Goal: Task Accomplishment & Management: Use online tool/utility

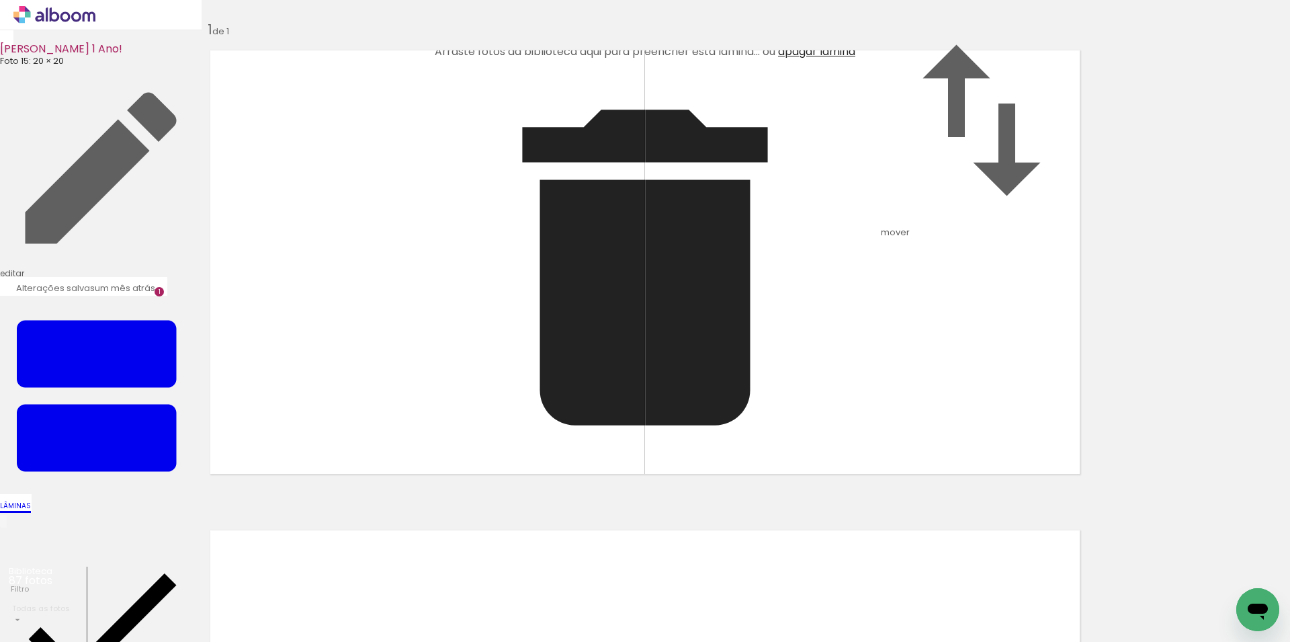
scroll to position [464, 0]
click at [65, 17] on icon at bounding box center [54, 14] width 82 height 17
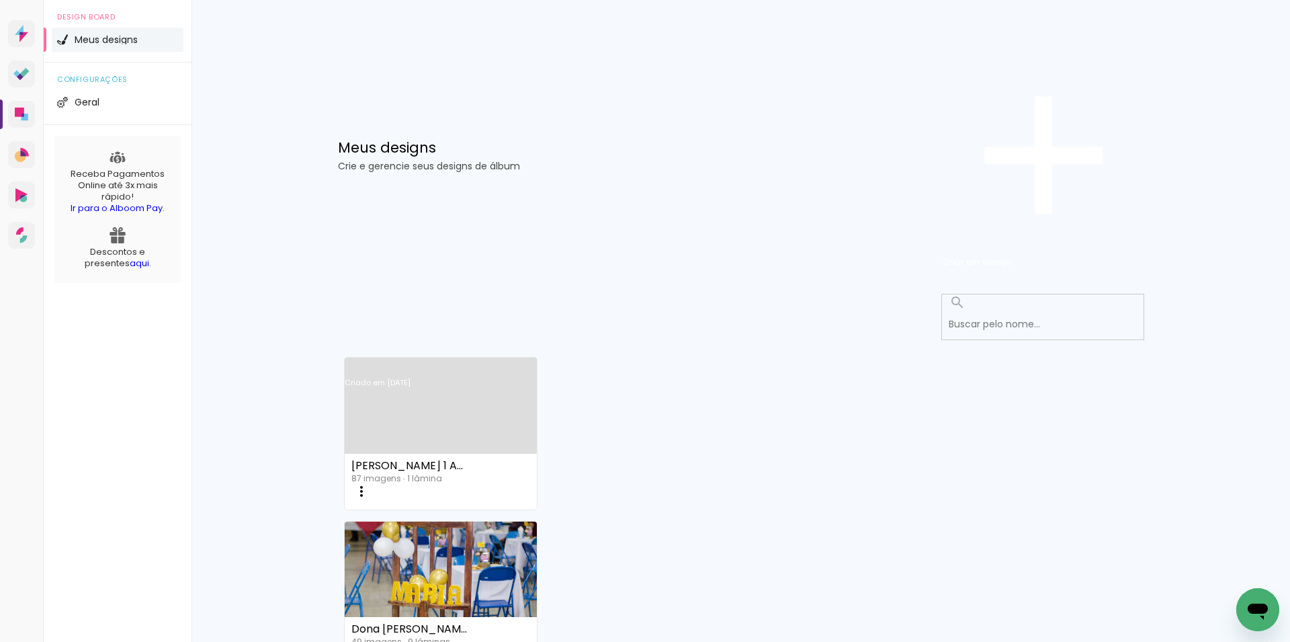
click at [421, 362] on link "Criado em [DATE]" at bounding box center [441, 400] width 193 height 76
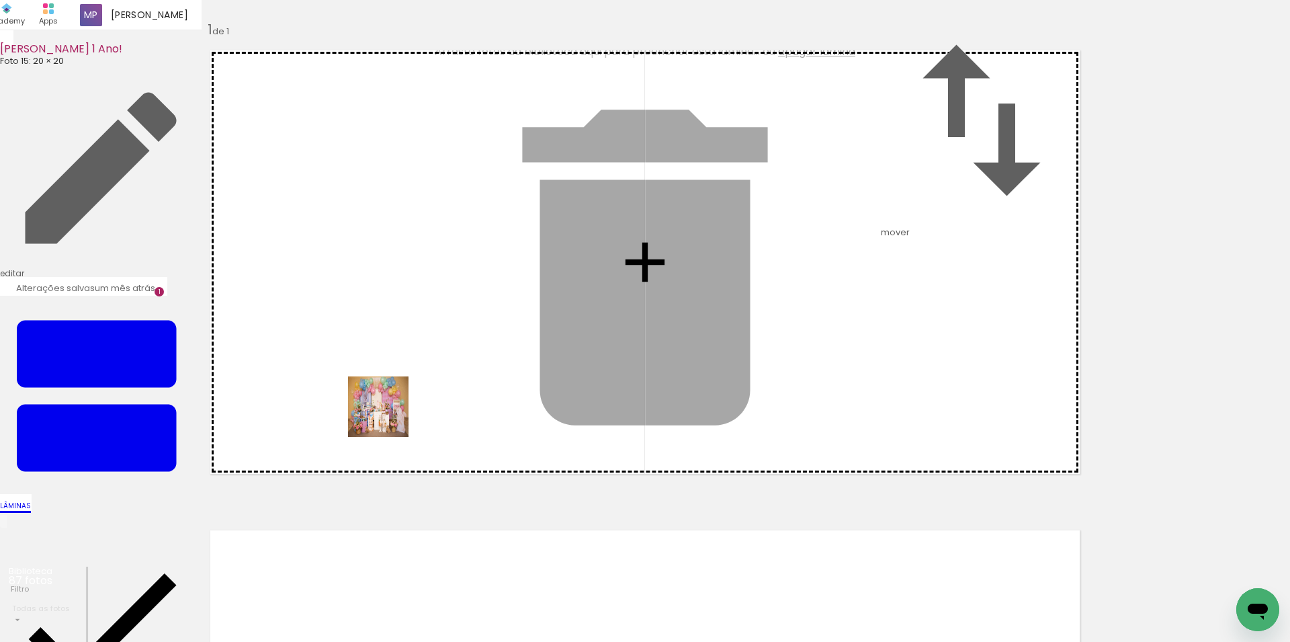
drag, startPoint x: 217, startPoint y: 513, endPoint x: 232, endPoint y: 579, distance: 67.6
click at [401, 409] on quentale-workspace at bounding box center [645, 321] width 1290 height 642
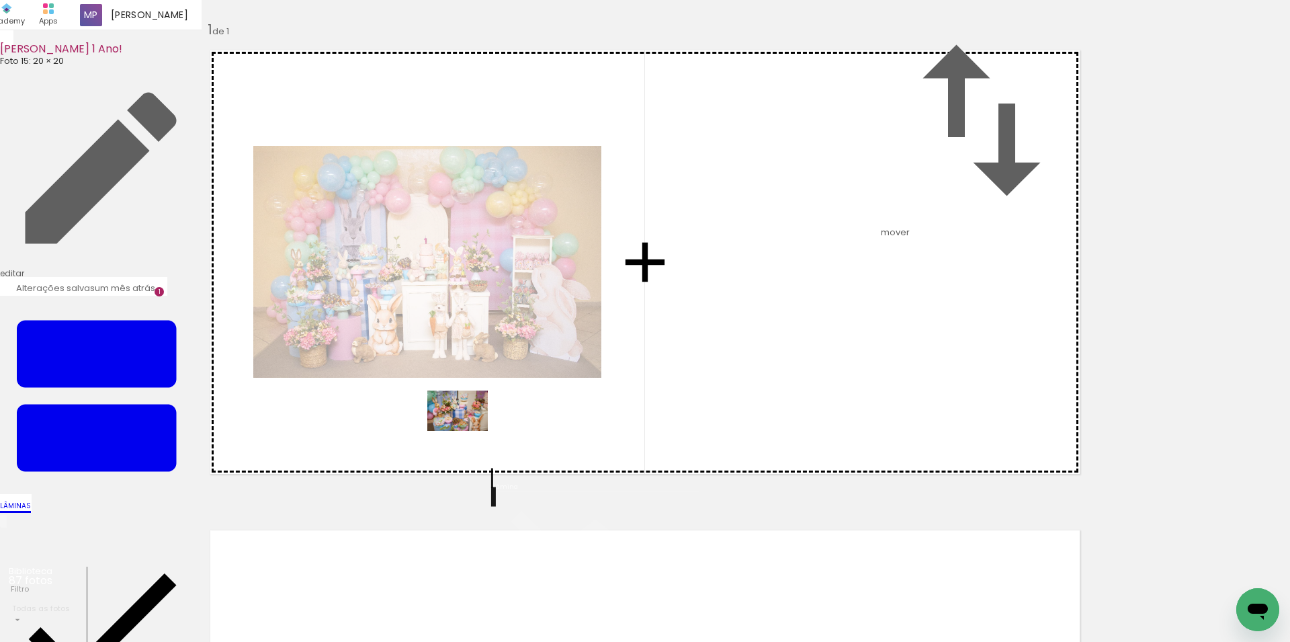
drag, startPoint x: 228, startPoint y: 594, endPoint x: 468, endPoint y: 431, distance: 289.6
click at [468, 431] on quentale-workspace at bounding box center [645, 321] width 1290 height 642
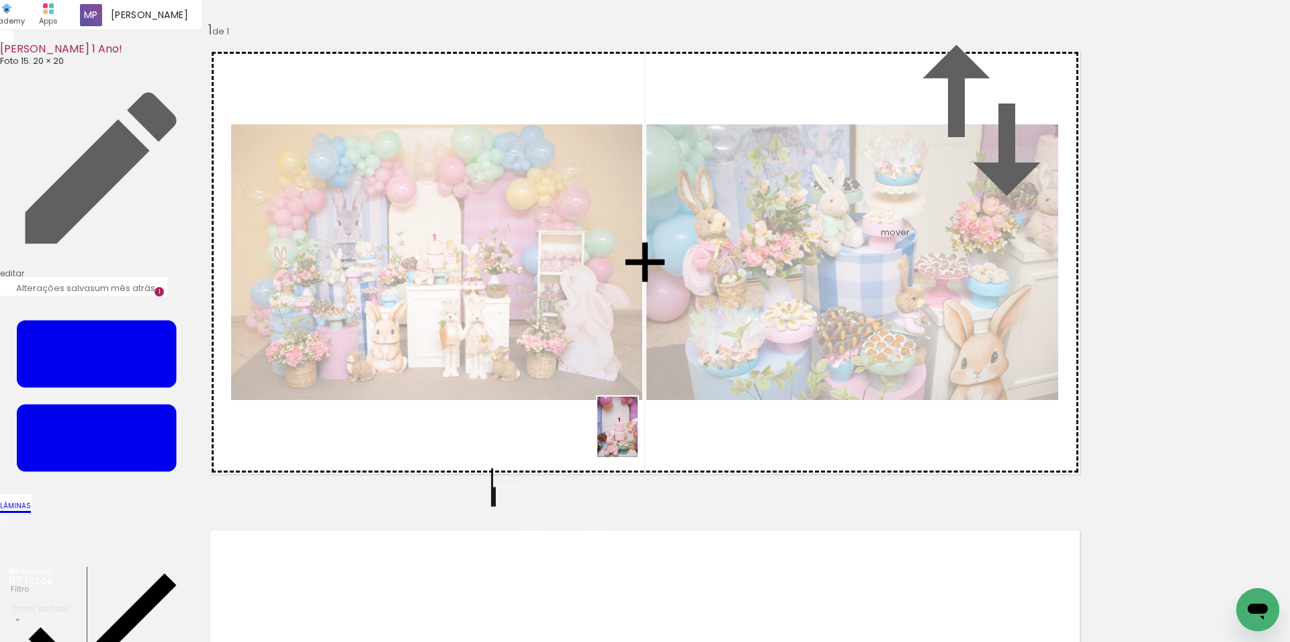
drag, startPoint x: 421, startPoint y: 527, endPoint x: 638, endPoint y: 437, distance: 234.3
click at [638, 437] on quentale-workspace at bounding box center [645, 321] width 1290 height 642
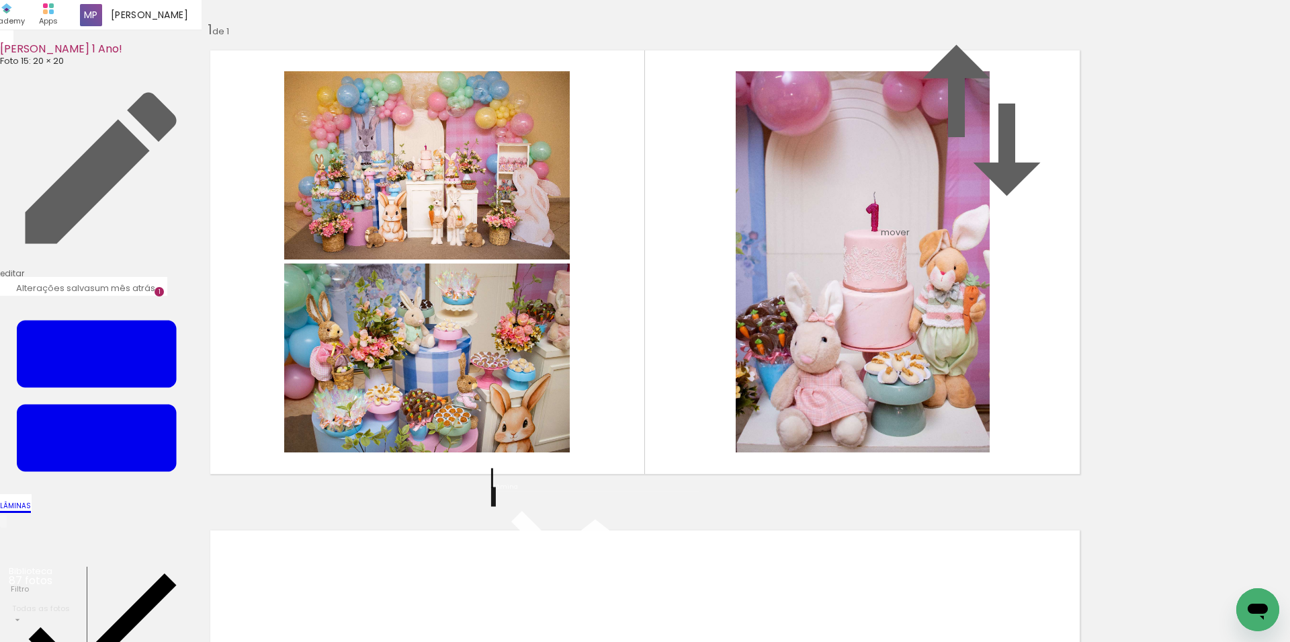
scroll to position [93, 0]
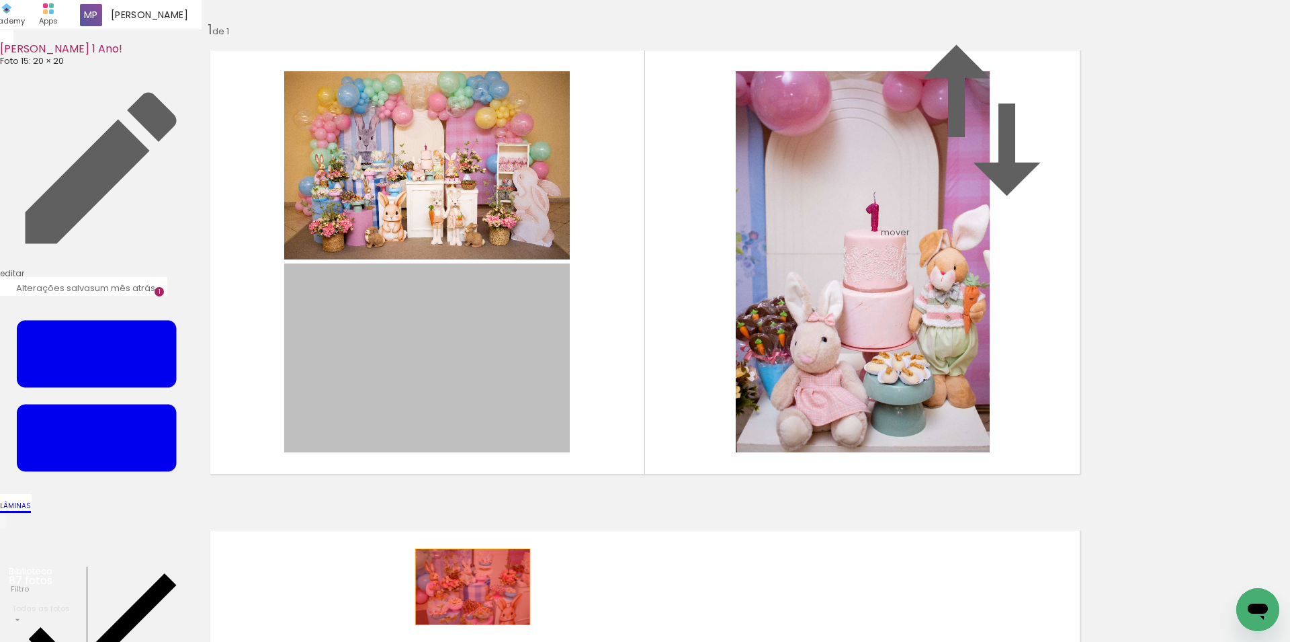
drag, startPoint x: 521, startPoint y: 300, endPoint x: 466, endPoint y: 562, distance: 267.1
click at [466, 562] on quentale-workspace at bounding box center [645, 321] width 1290 height 642
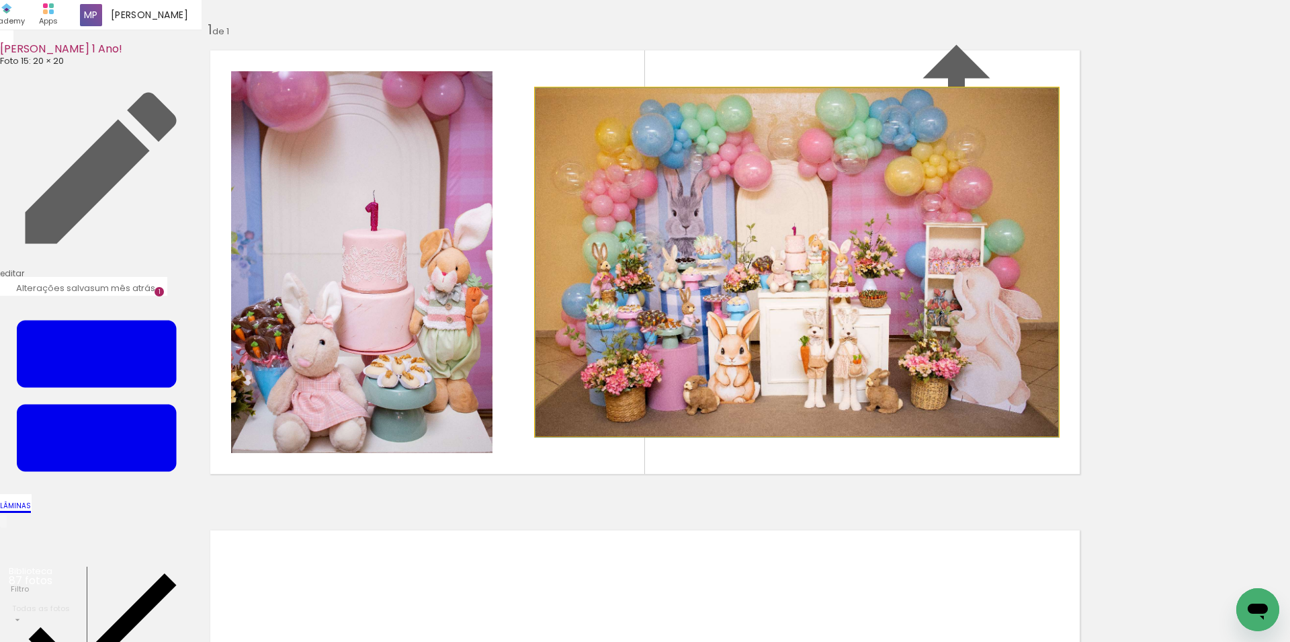
click at [769, 294] on album-spread "1 de 1" at bounding box center [645, 262] width 892 height 446
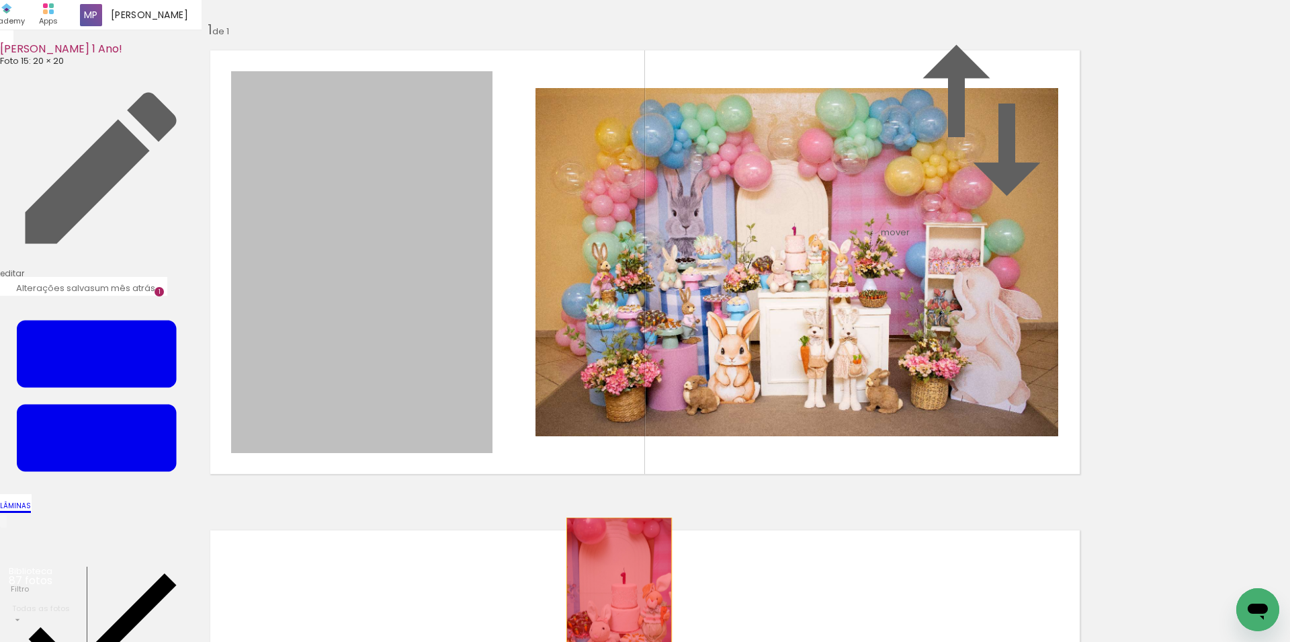
drag, startPoint x: 404, startPoint y: 284, endPoint x: 613, endPoint y: 569, distance: 353.8
click at [613, 569] on quentale-workspace at bounding box center [645, 321] width 1290 height 642
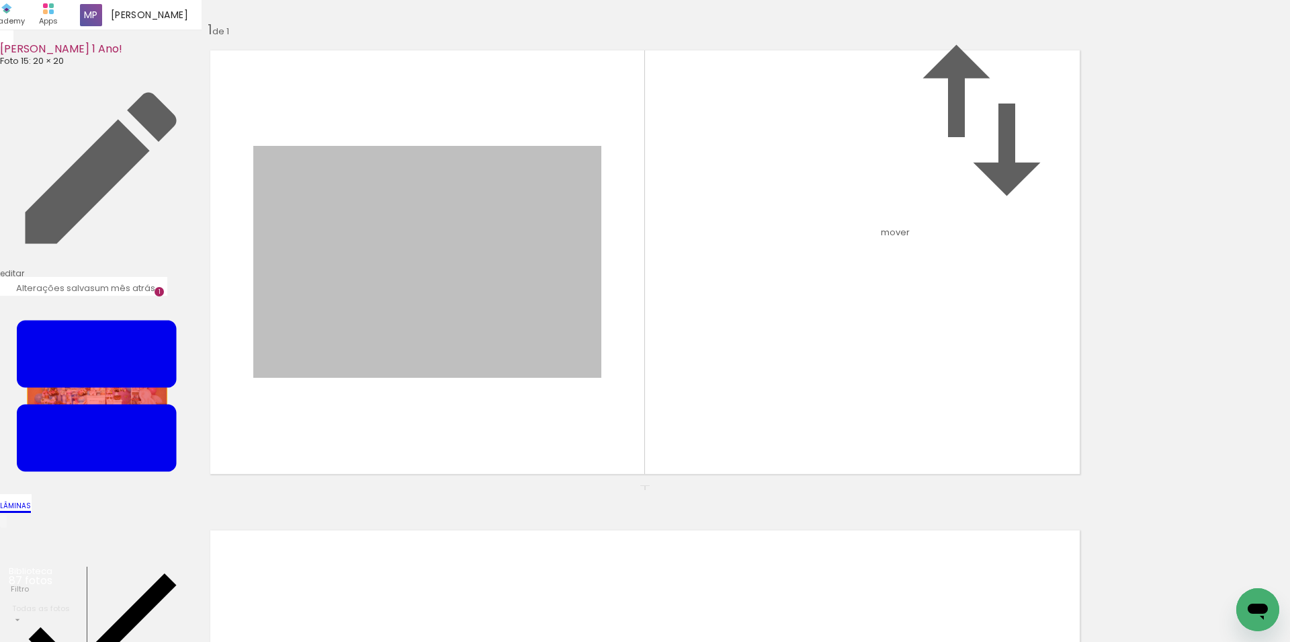
drag, startPoint x: 447, startPoint y: 219, endPoint x: 95, endPoint y: 384, distance: 388.1
click at [93, 377] on div "Inserir lâmina 1 de 1" at bounding box center [645, 485] width 1290 height 960
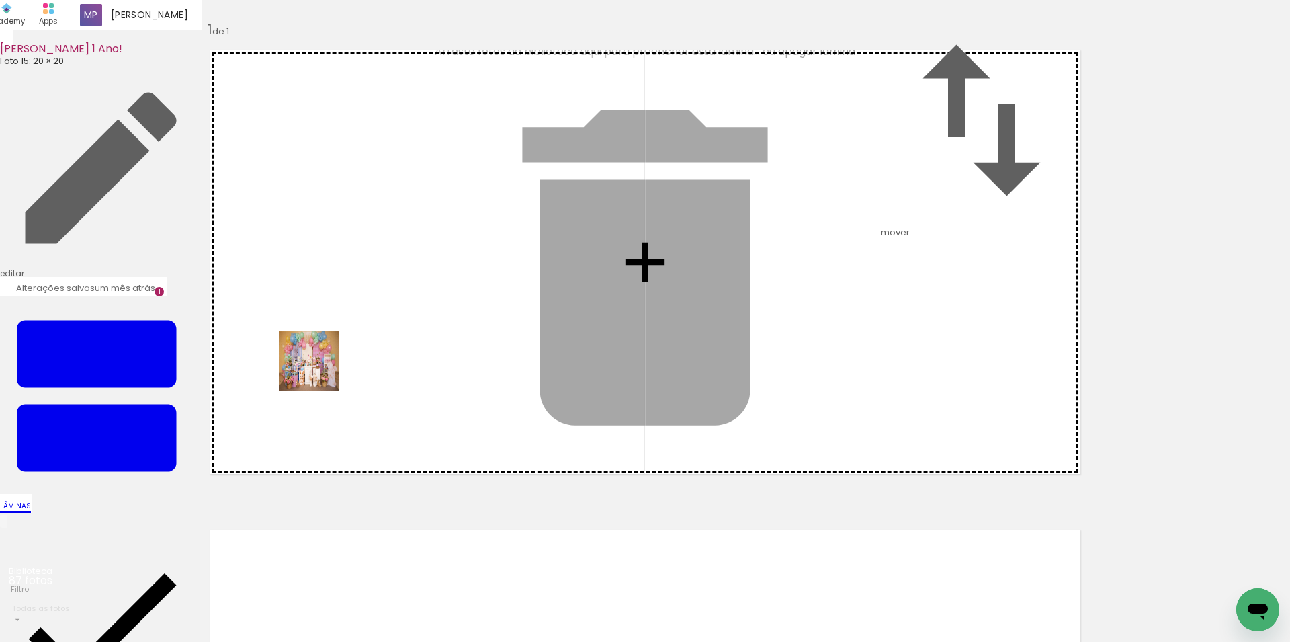
drag, startPoint x: 145, startPoint y: 578, endPoint x: 347, endPoint y: 323, distance: 325.2
click at [347, 323] on quentale-workspace at bounding box center [645, 321] width 1290 height 642
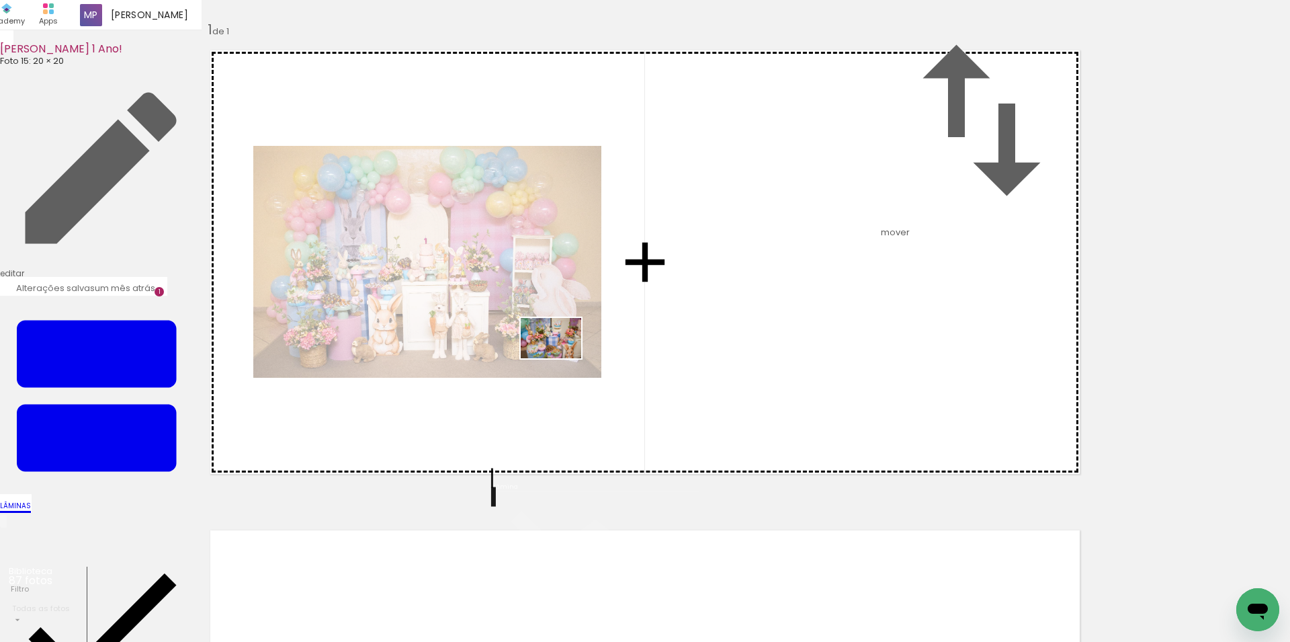
drag, startPoint x: 230, startPoint y: 579, endPoint x: 561, endPoint y: 358, distance: 397.7
click at [561, 358] on quentale-workspace at bounding box center [645, 321] width 1290 height 642
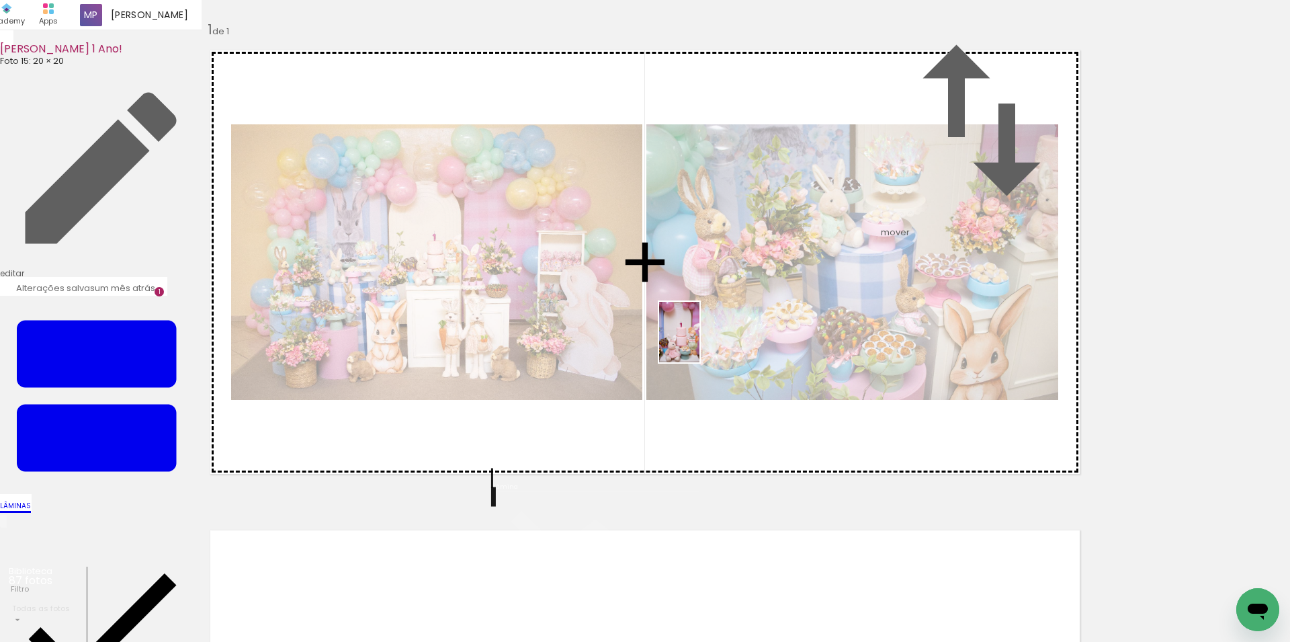
drag, startPoint x: 331, startPoint y: 565, endPoint x: 699, endPoint y: 342, distance: 431.1
click at [699, 342] on quentale-workspace at bounding box center [645, 321] width 1290 height 642
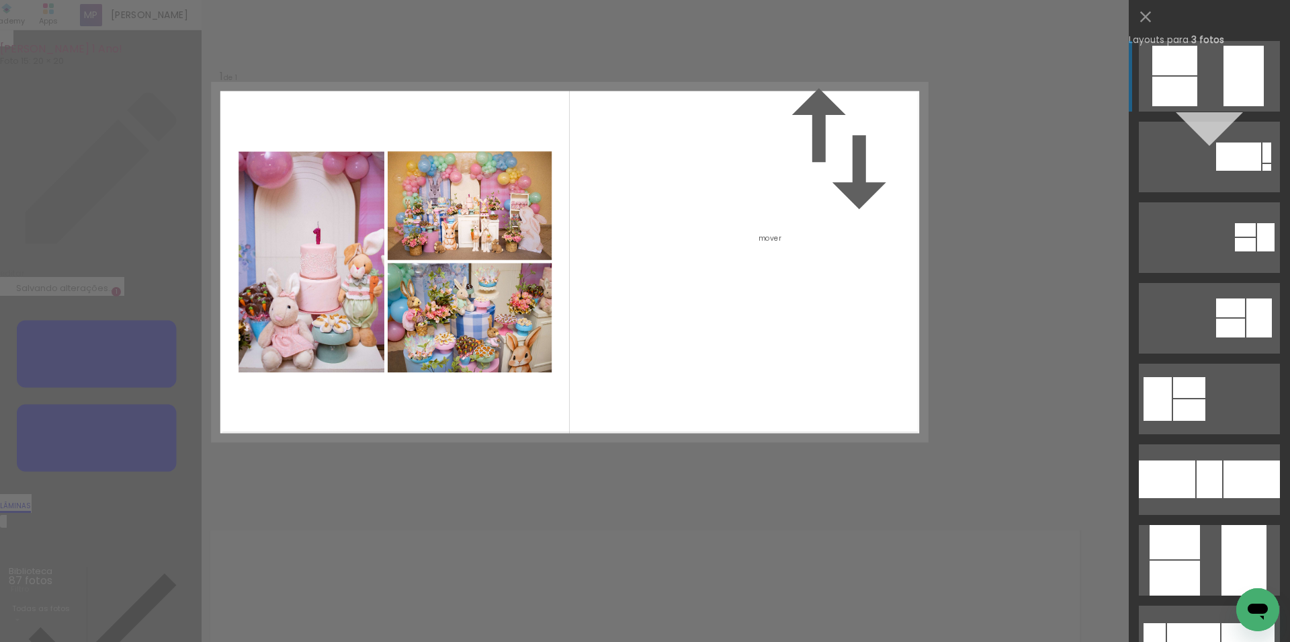
scroll to position [371, 0]
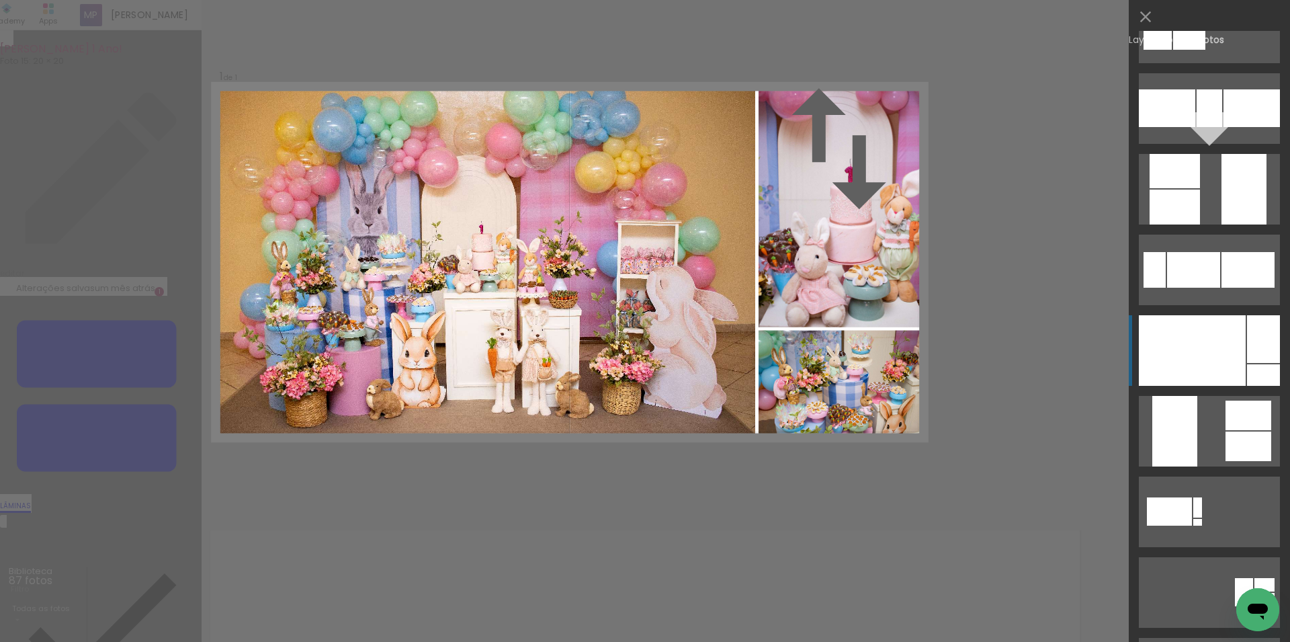
click at [1211, 339] on div at bounding box center [1192, 350] width 107 height 71
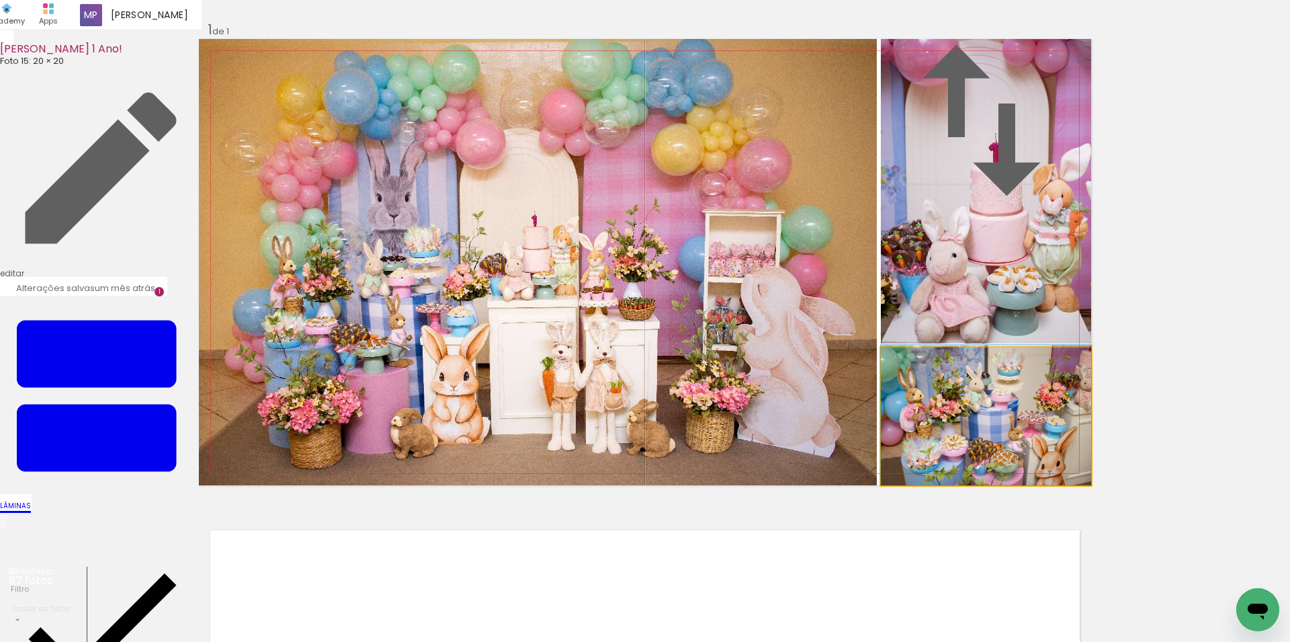
drag, startPoint x: 951, startPoint y: 471, endPoint x: 946, endPoint y: 432, distance: 39.3
click at [946, 432] on album-spread "1 de 1" at bounding box center [645, 262] width 892 height 446
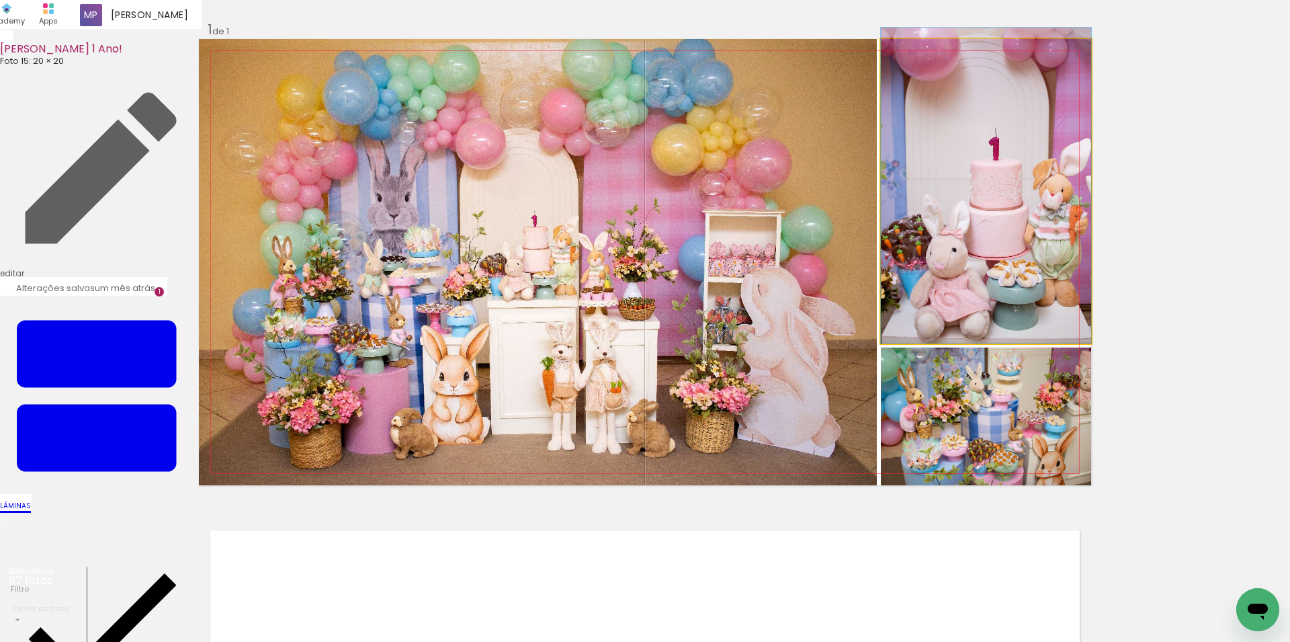
drag, startPoint x: 996, startPoint y: 319, endPoint x: 994, endPoint y: 284, distance: 35.6
click at [994, 284] on album-spread "1 de 1" at bounding box center [645, 262] width 892 height 446
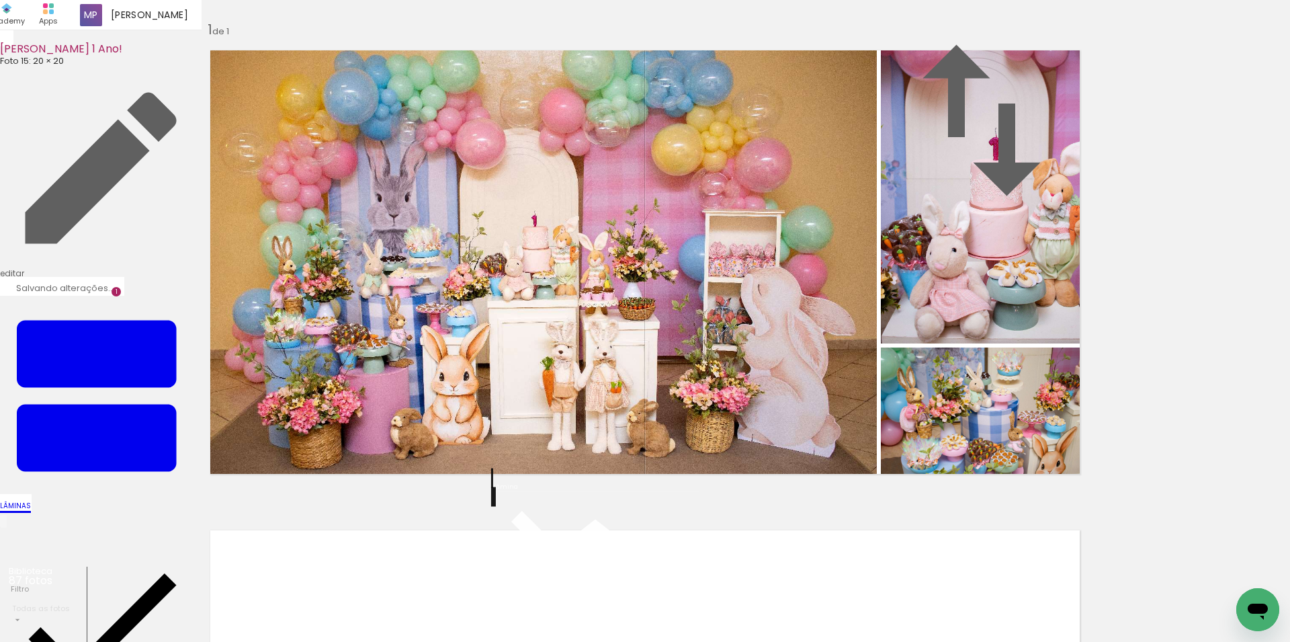
click at [1197, 286] on div "Inserir lâmina 1 de 1" at bounding box center [645, 485] width 1290 height 960
drag, startPoint x: 368, startPoint y: 599, endPoint x: 439, endPoint y: 599, distance: 71.2
click at [409, 441] on quentale-workspace at bounding box center [645, 321] width 1290 height 642
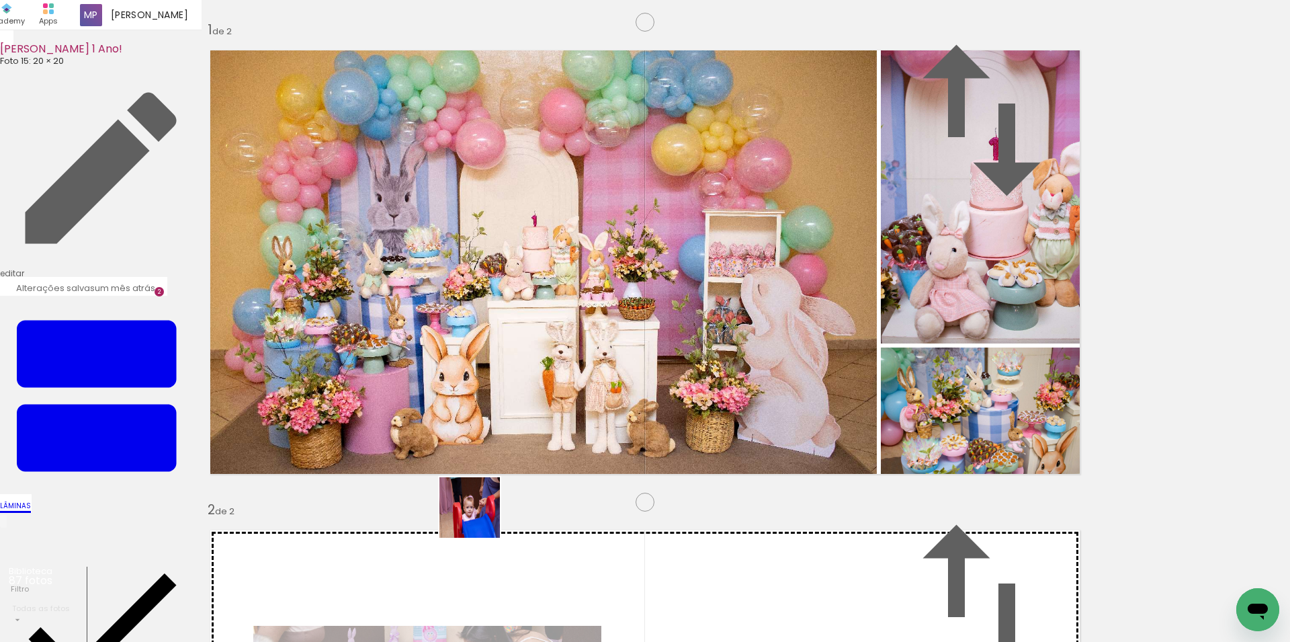
scroll to position [497, 0]
drag, startPoint x: 447, startPoint y: 615, endPoint x: 523, endPoint y: 587, distance: 80.1
click at [533, 429] on quentale-workspace at bounding box center [645, 321] width 1290 height 642
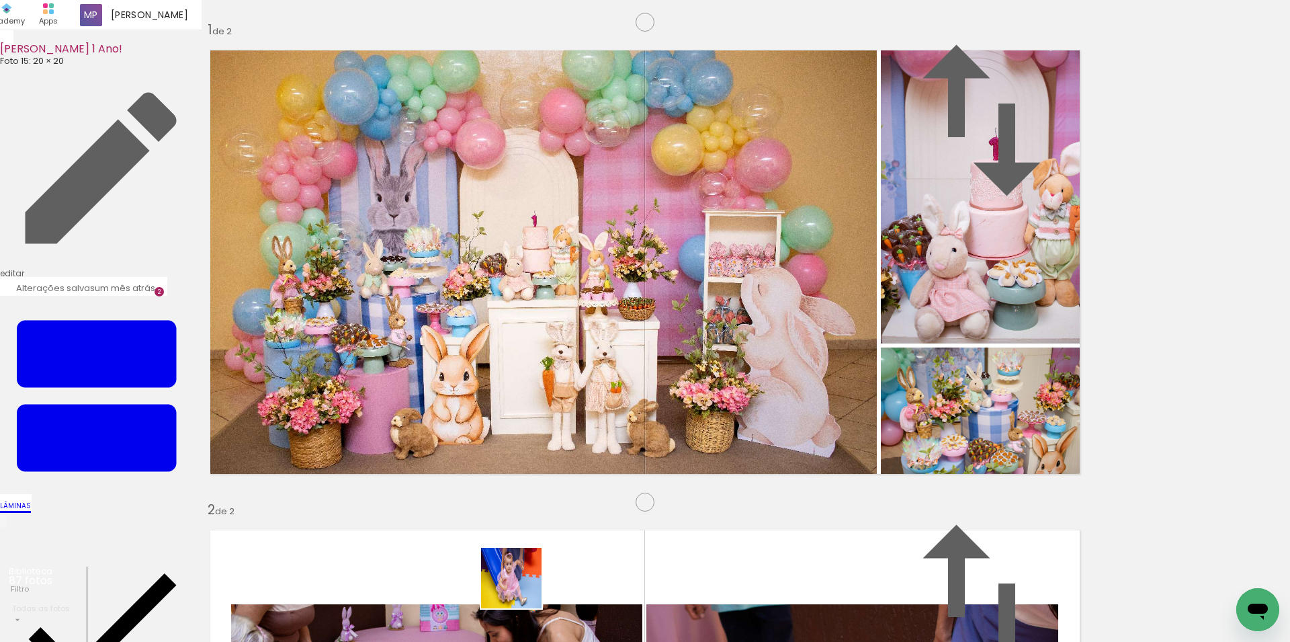
drag, startPoint x: 521, startPoint y: 588, endPoint x: 593, endPoint y: 607, distance: 74.3
click at [648, 437] on quentale-workspace at bounding box center [645, 321] width 1290 height 642
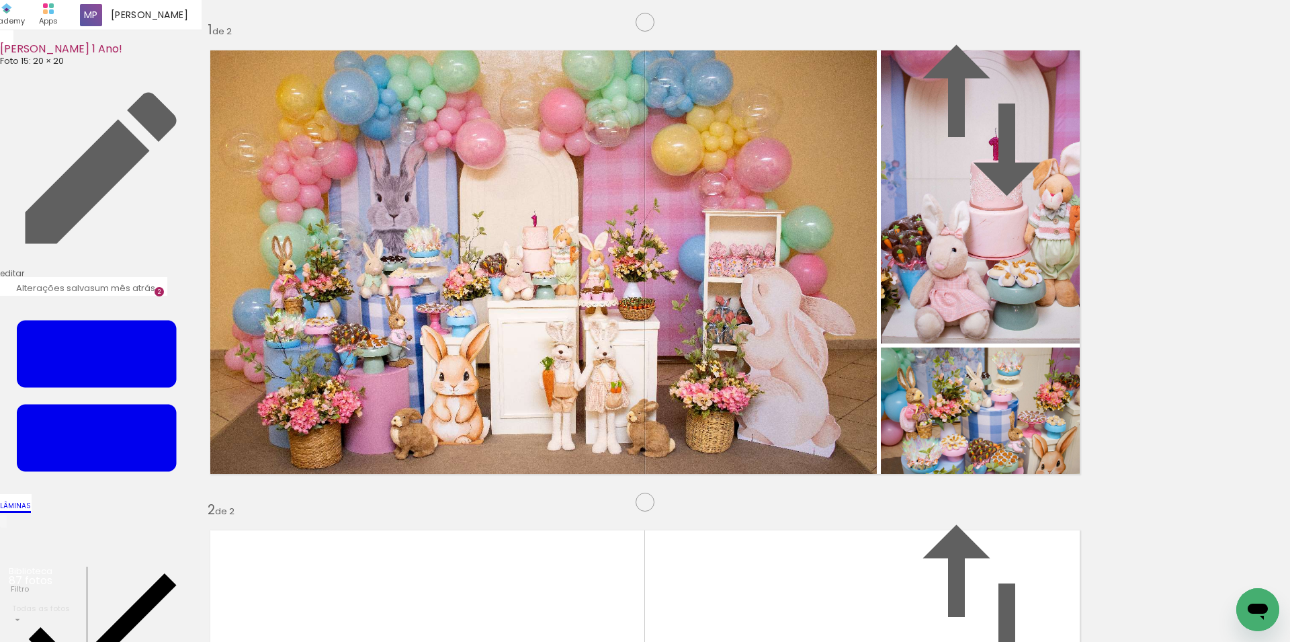
drag, startPoint x: 595, startPoint y: 588, endPoint x: 665, endPoint y: 581, distance: 70.9
click at [683, 411] on quentale-workspace at bounding box center [645, 321] width 1290 height 642
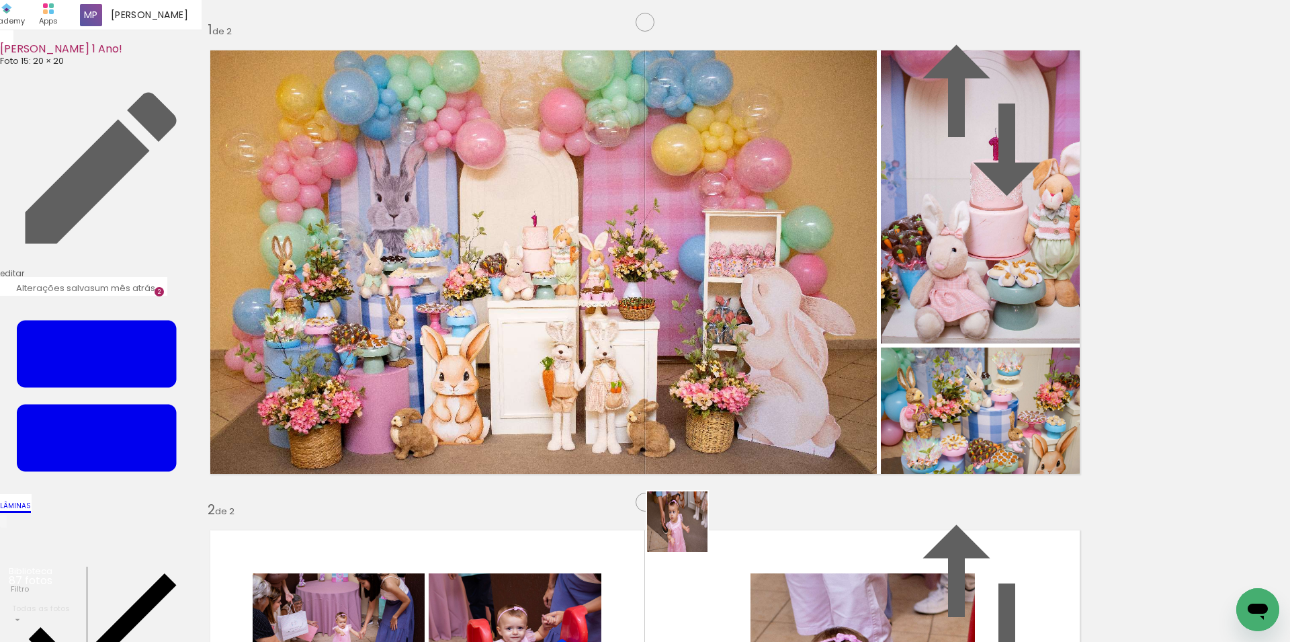
drag, startPoint x: 664, startPoint y: 601, endPoint x: 784, endPoint y: 513, distance: 149.4
click at [732, 421] on quentale-workspace at bounding box center [645, 321] width 1290 height 642
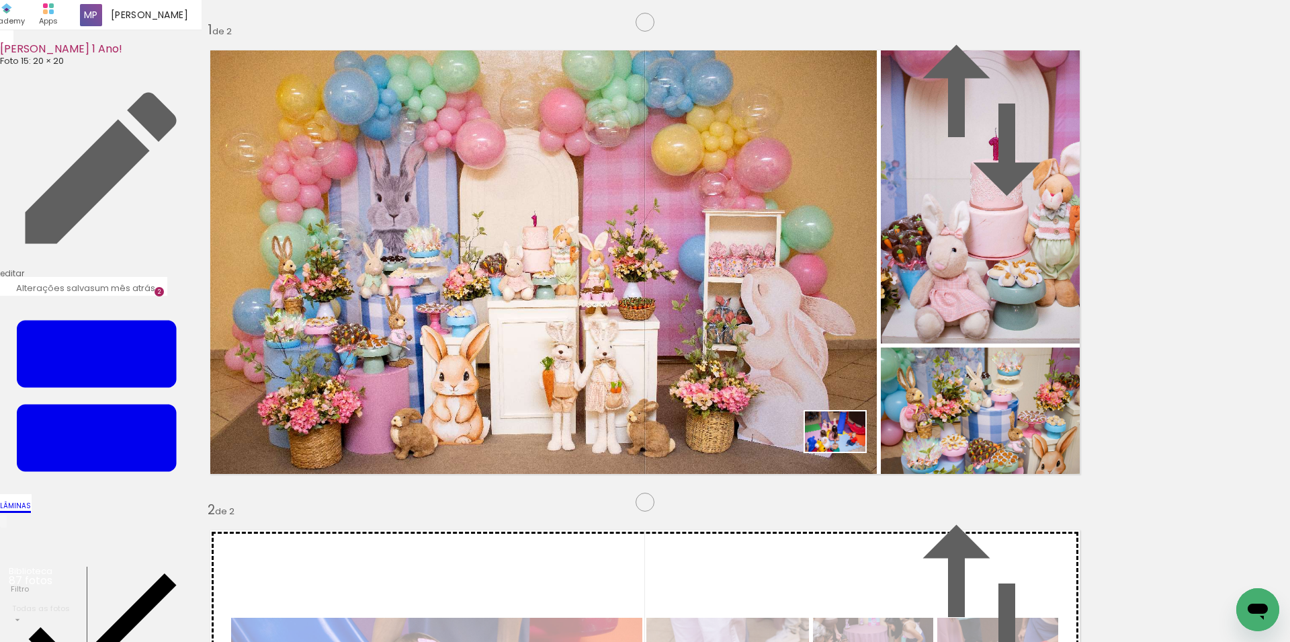
drag, startPoint x: 886, startPoint y: 578, endPoint x: 843, endPoint y: 445, distance: 139.4
click at [843, 445] on quentale-workspace at bounding box center [645, 321] width 1290 height 642
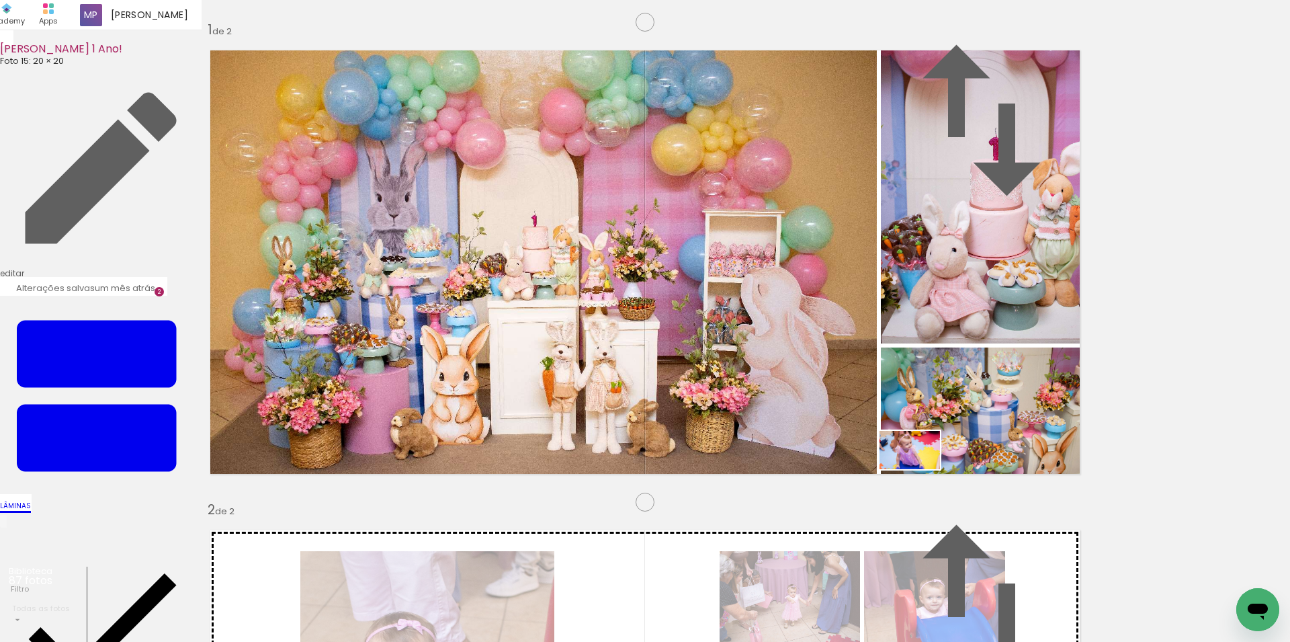
drag, startPoint x: 964, startPoint y: 589, endPoint x: 918, endPoint y: 476, distance: 122.1
click at [918, 469] on quentale-workspace at bounding box center [645, 321] width 1290 height 642
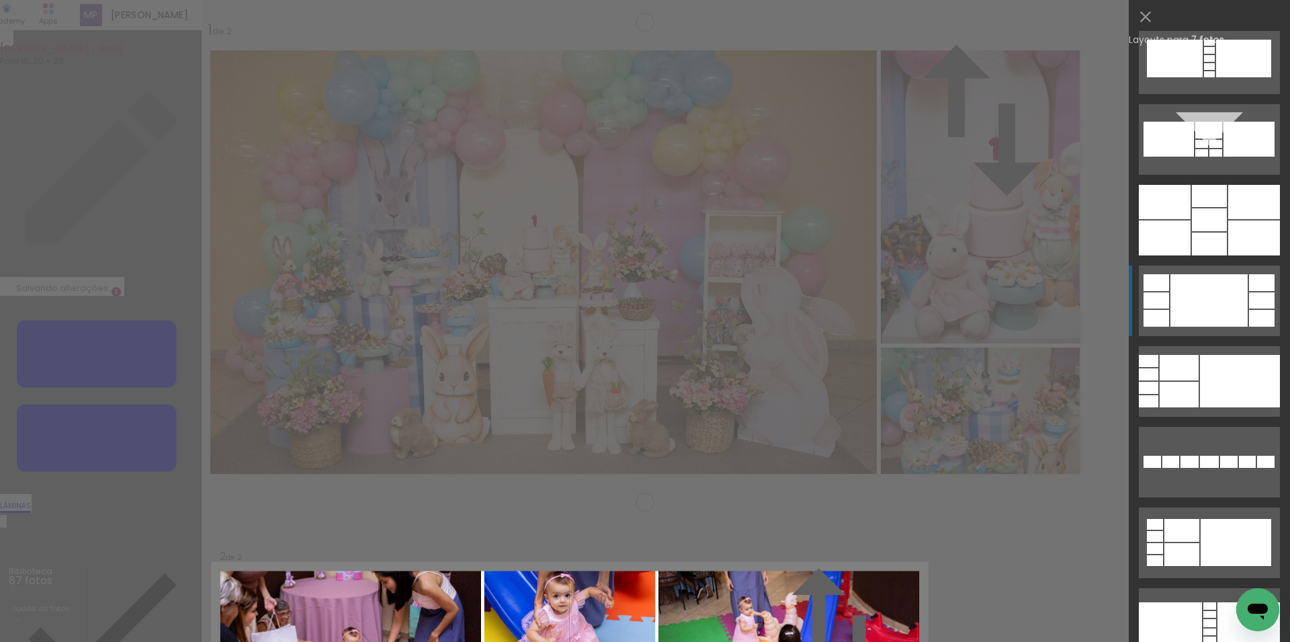
scroll to position [3616, 0]
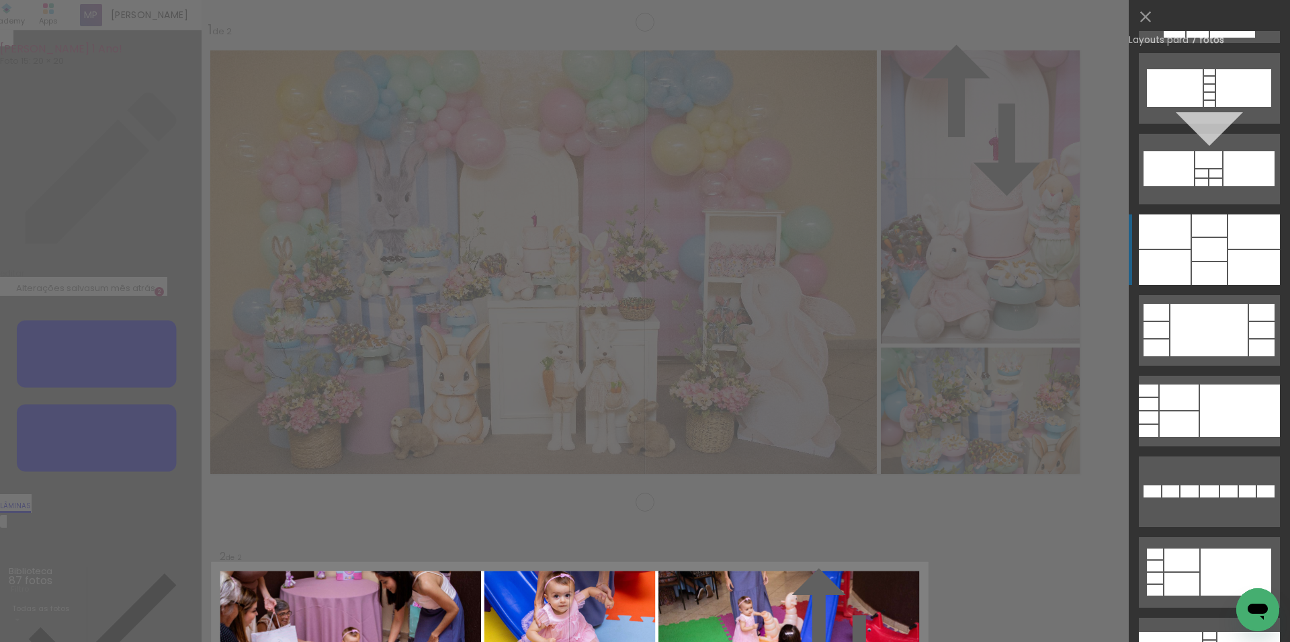
click at [1201, 226] on div at bounding box center [1209, 225] width 35 height 22
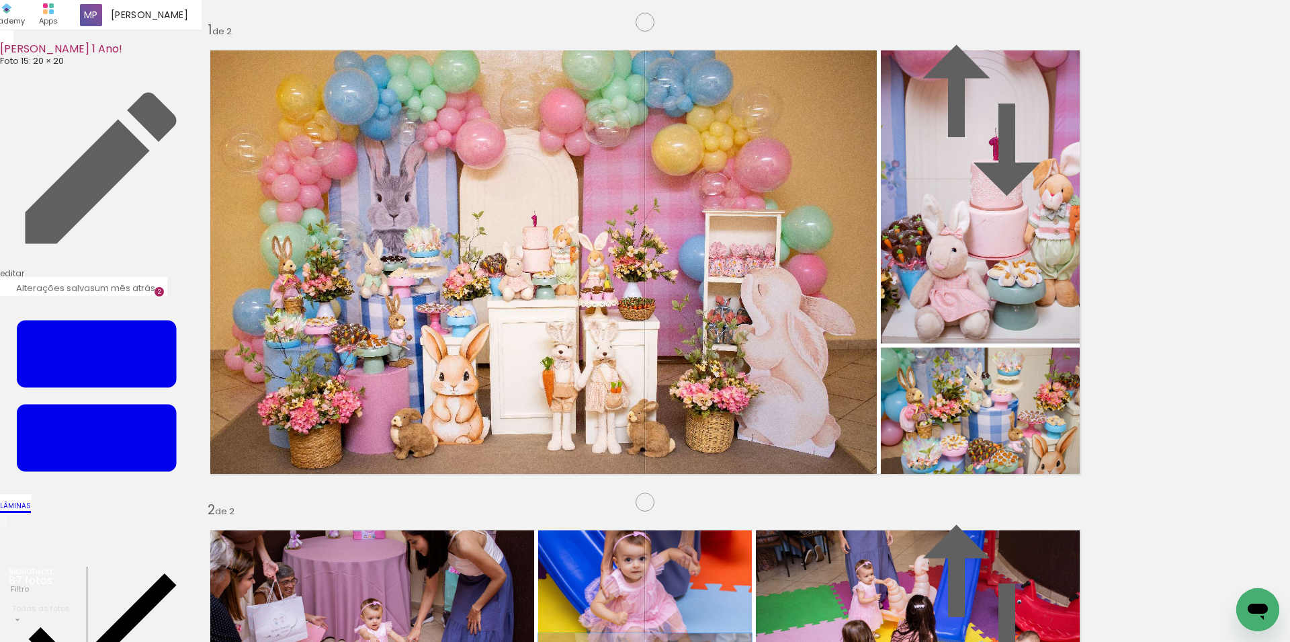
drag, startPoint x: 645, startPoint y: 310, endPoint x: 650, endPoint y: 355, distance: 45.3
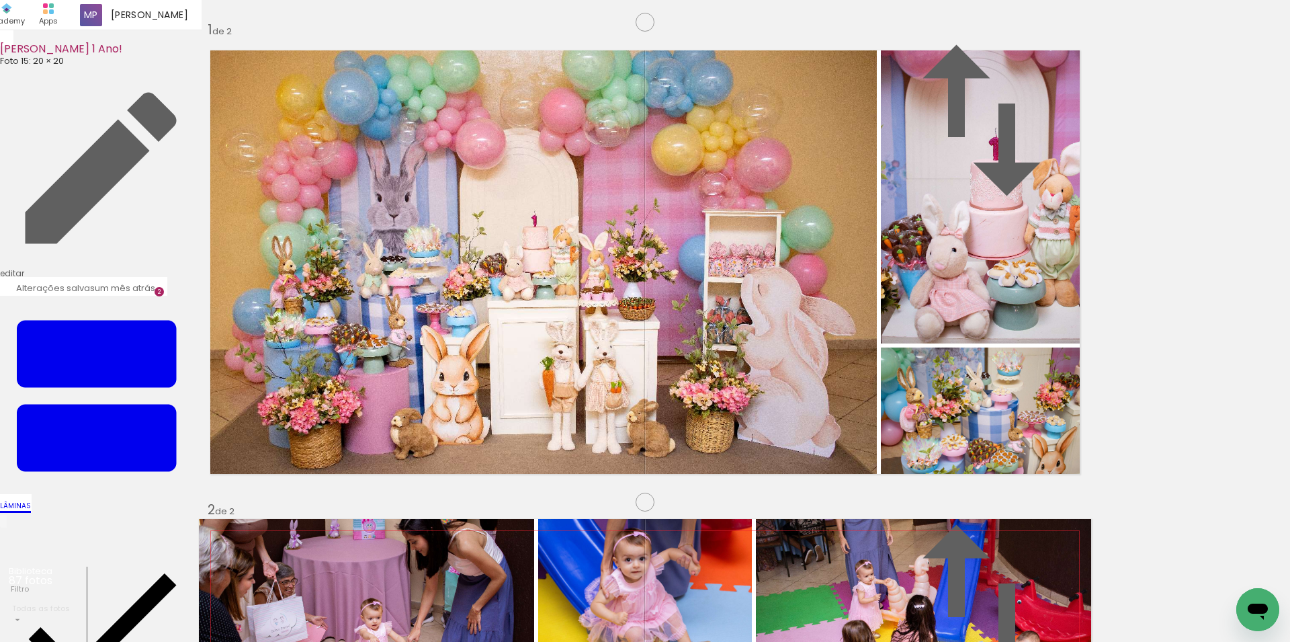
drag, startPoint x: 635, startPoint y: 472, endPoint x: 637, endPoint y: 431, distance: 41.0
drag, startPoint x: 449, startPoint y: 266, endPoint x: 452, endPoint y: 299, distance: 33.0
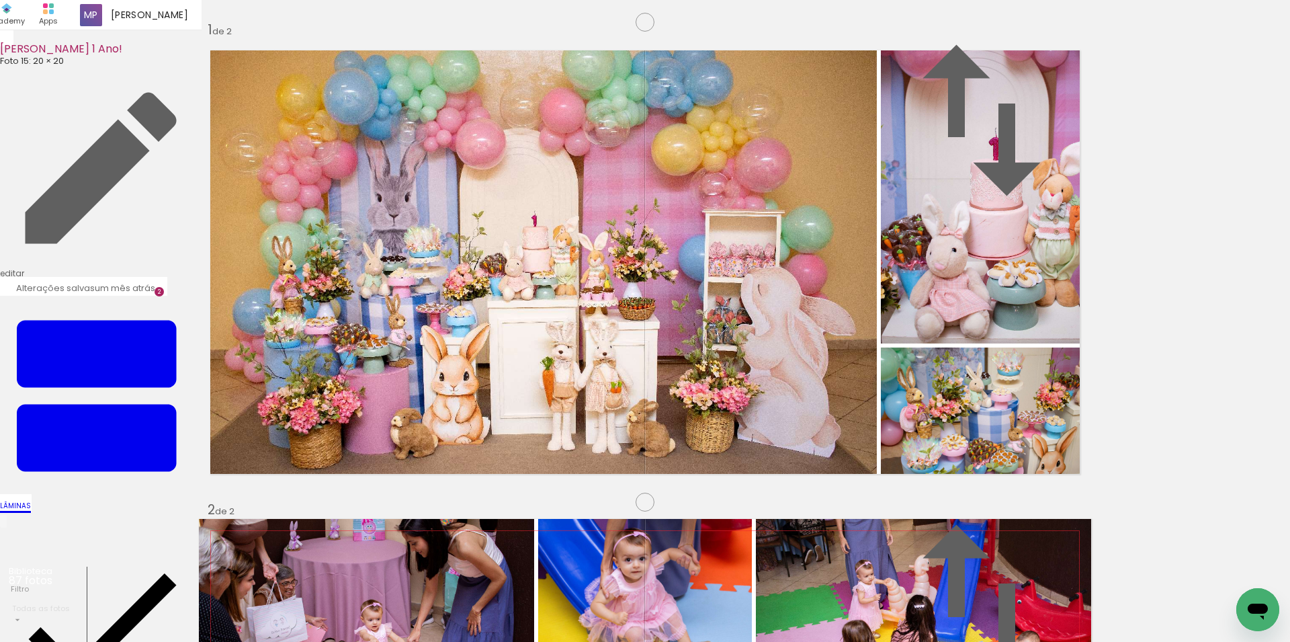
drag, startPoint x: 294, startPoint y: 439, endPoint x: 294, endPoint y: 374, distance: 65.8
drag, startPoint x: 572, startPoint y: 429, endPoint x: 298, endPoint y: 409, distance: 274.8
click at [0, 0] on slot at bounding box center [0, 0] width 0 height 0
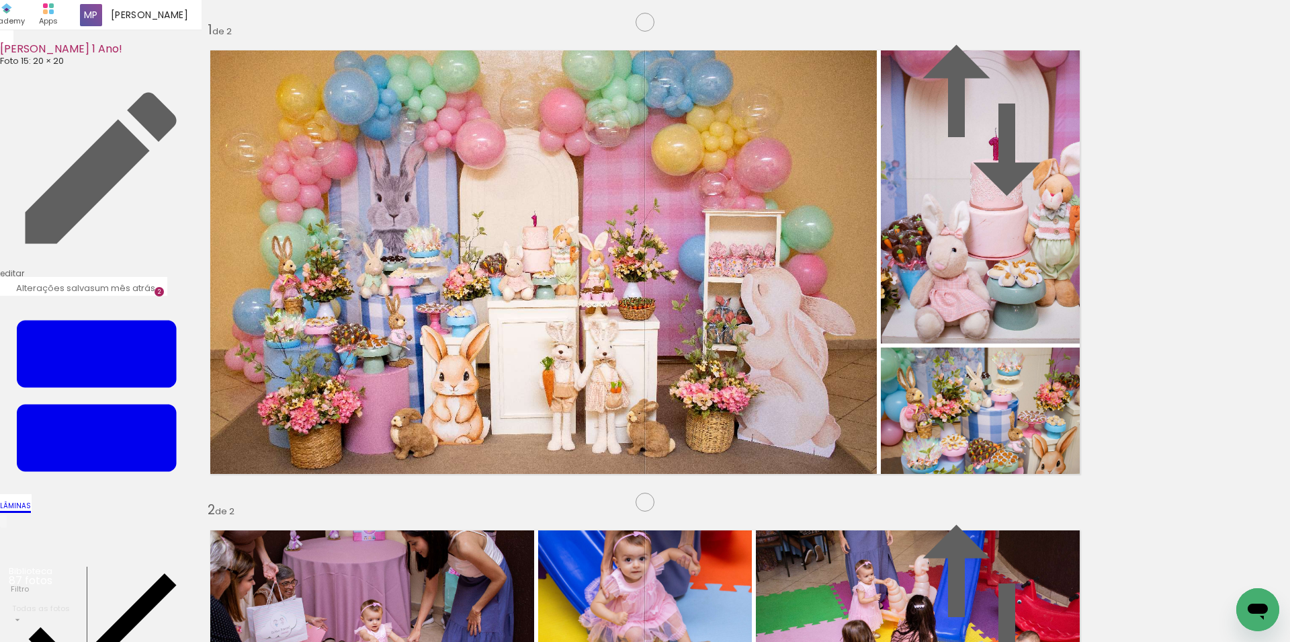
drag, startPoint x: 605, startPoint y: 327, endPoint x: 413, endPoint y: 428, distance: 216.4
click at [0, 0] on slot at bounding box center [0, 0] width 0 height 0
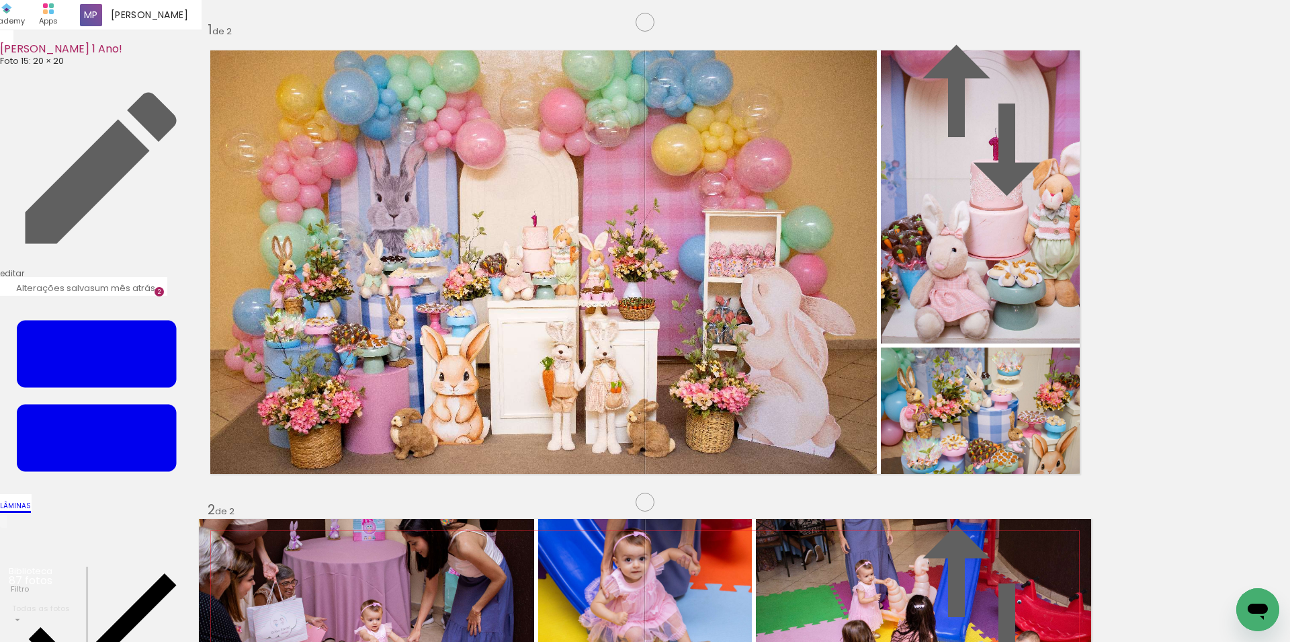
drag, startPoint x: 407, startPoint y: 450, endPoint x: 660, endPoint y: 338, distance: 276.8
click at [0, 0] on slot at bounding box center [0, 0] width 0 height 0
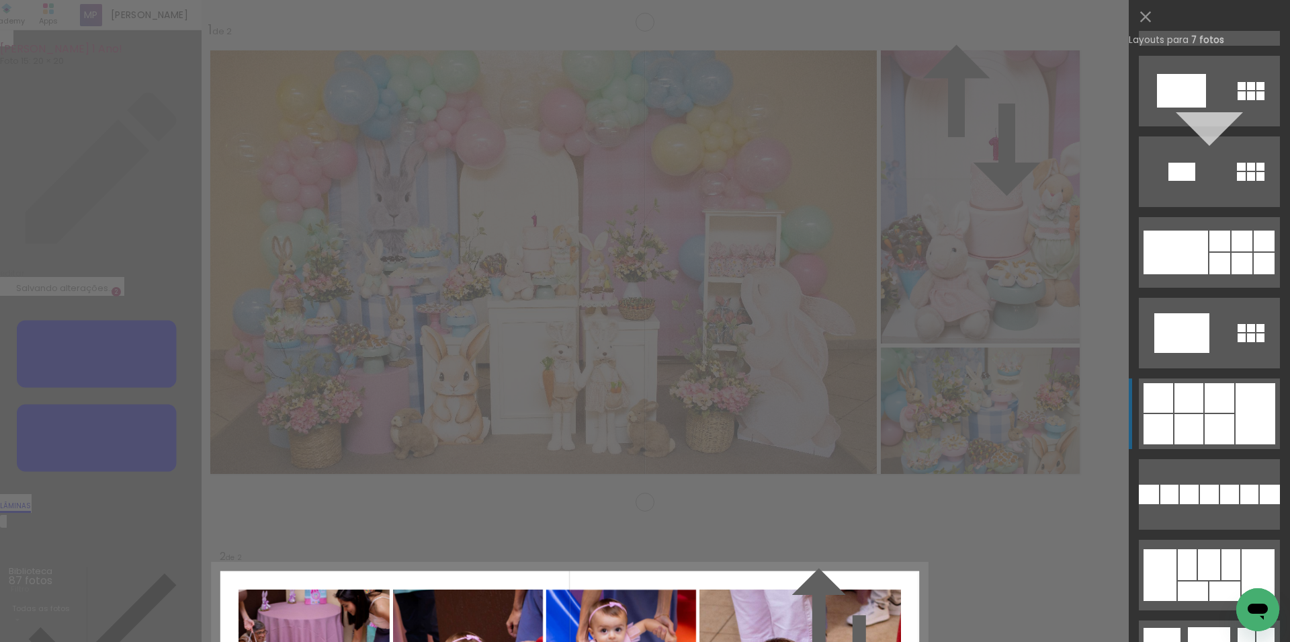
scroll to position [11949, 0]
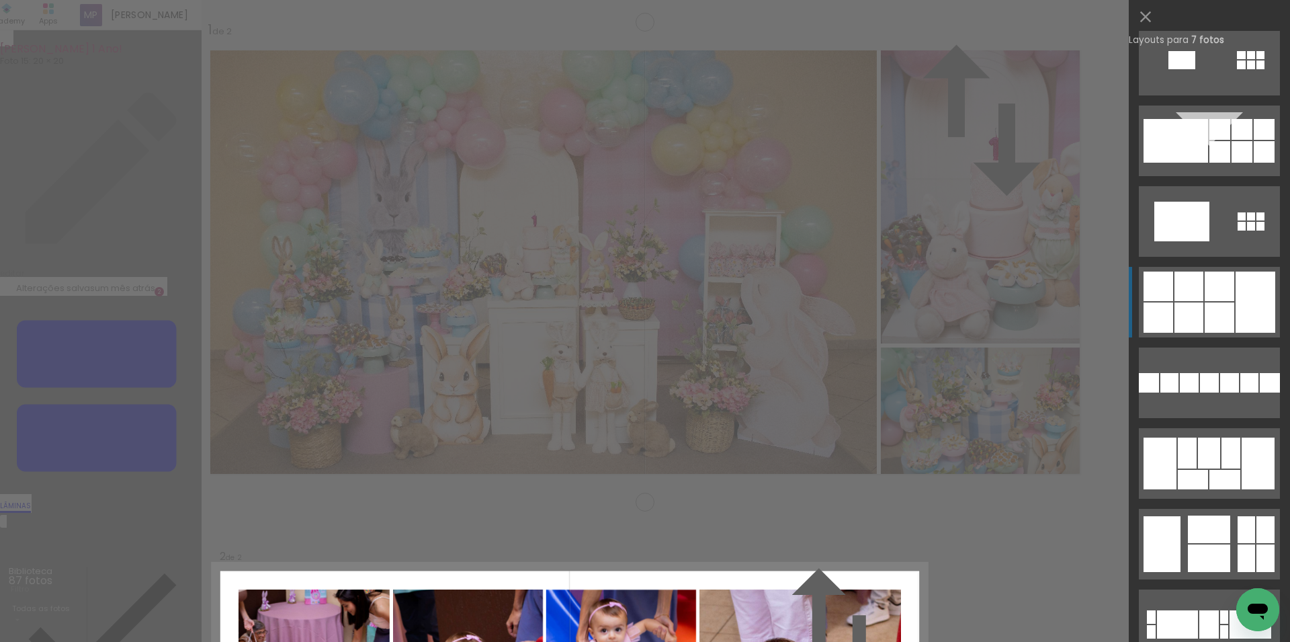
click at [1220, 299] on div at bounding box center [1220, 286] width 30 height 30
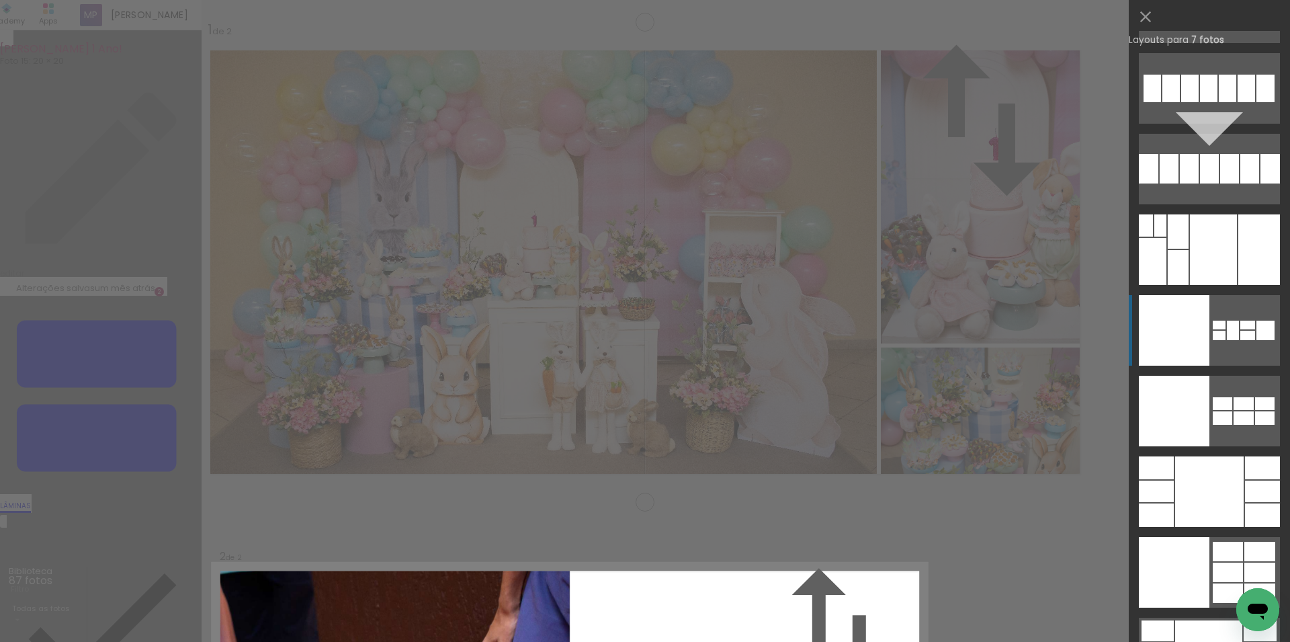
scroll to position [15976, 0]
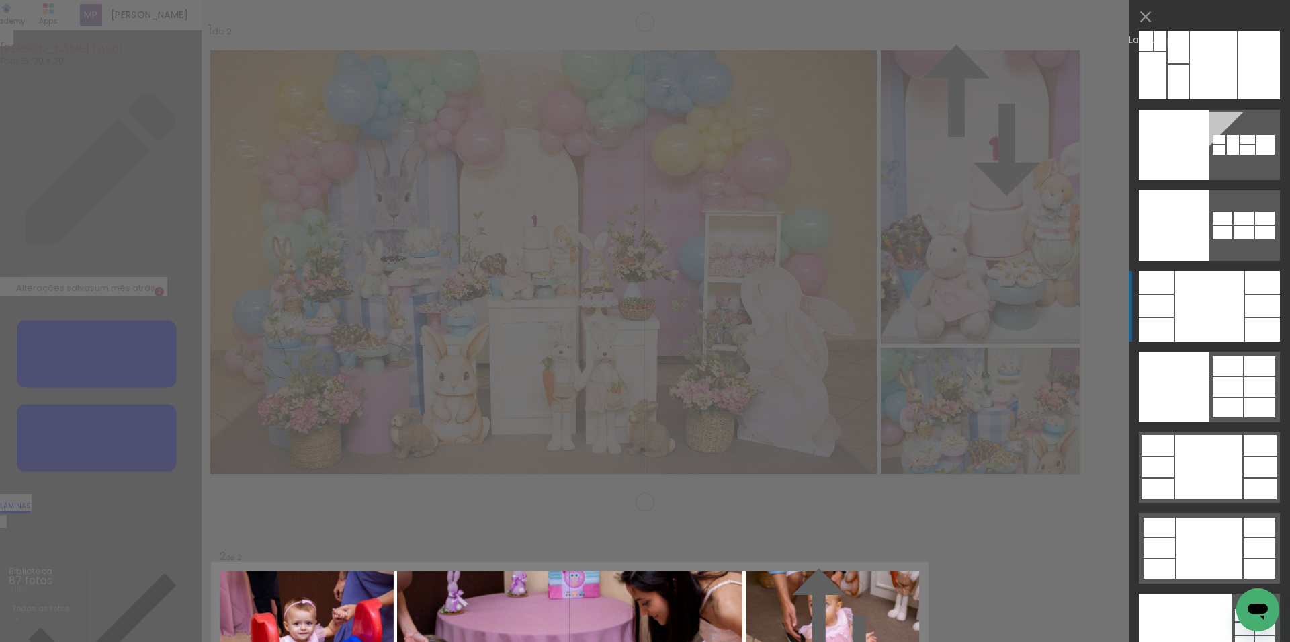
click at [1213, 315] on div at bounding box center [1209, 306] width 69 height 71
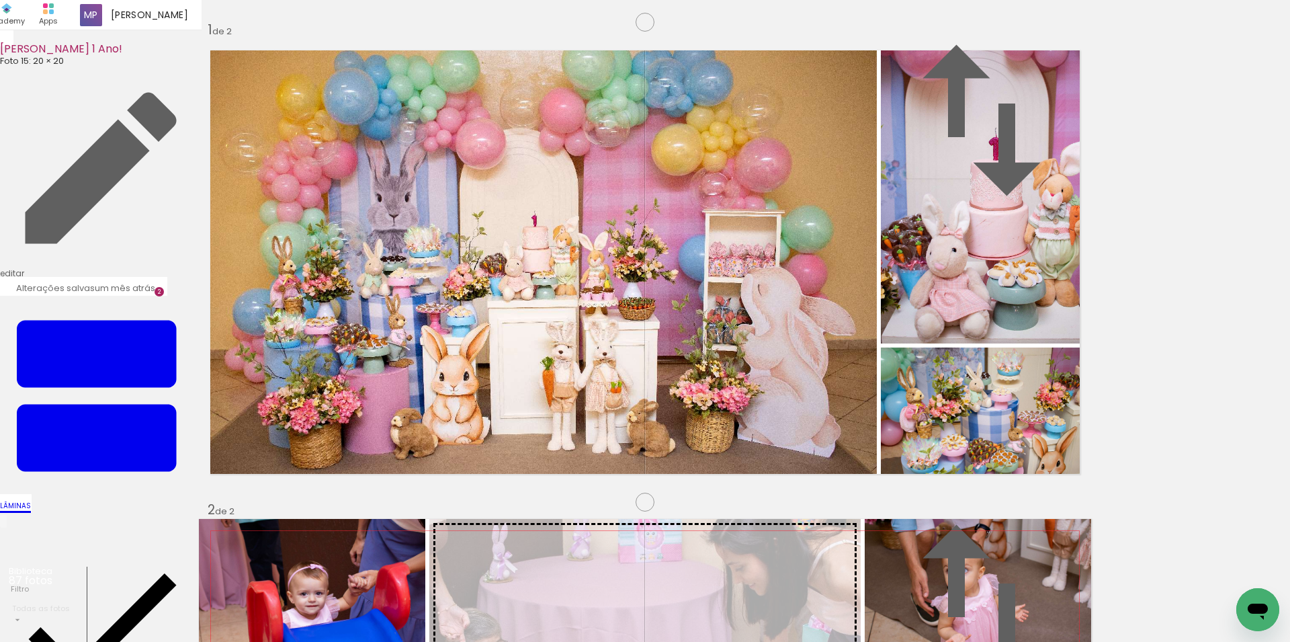
drag, startPoint x: 296, startPoint y: 477, endPoint x: 699, endPoint y: 388, distance: 413.6
click at [0, 0] on slot at bounding box center [0, 0] width 0 height 0
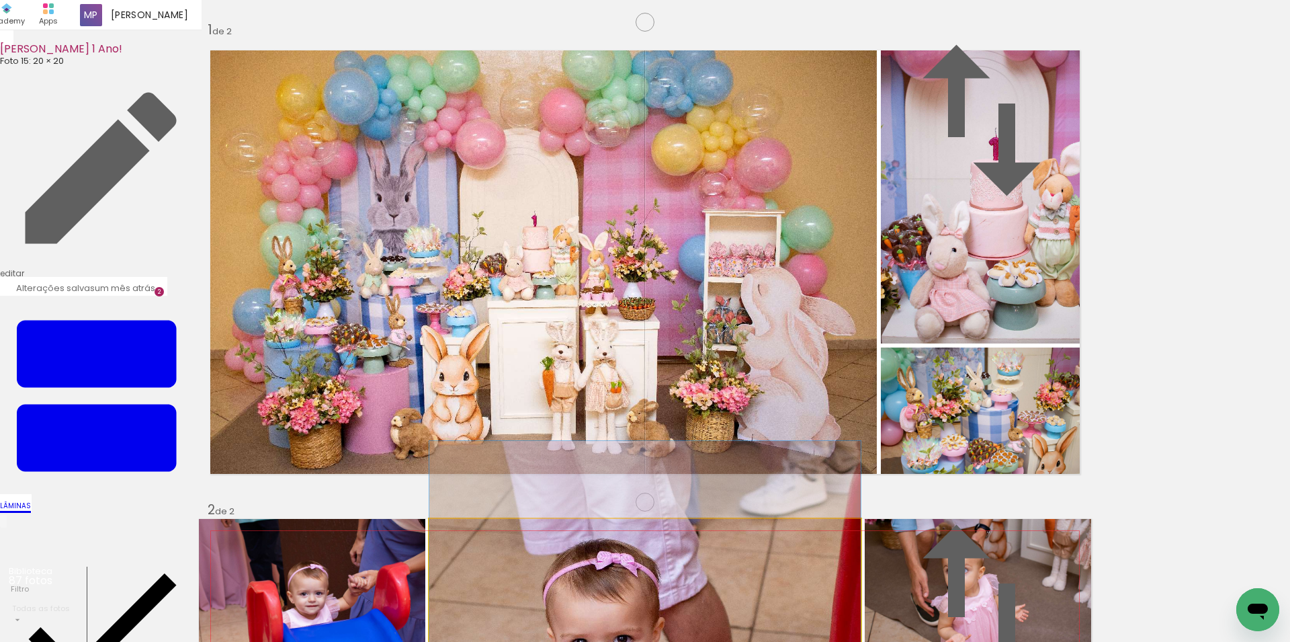
drag, startPoint x: 699, startPoint y: 388, endPoint x: 696, endPoint y: 397, distance: 10.0
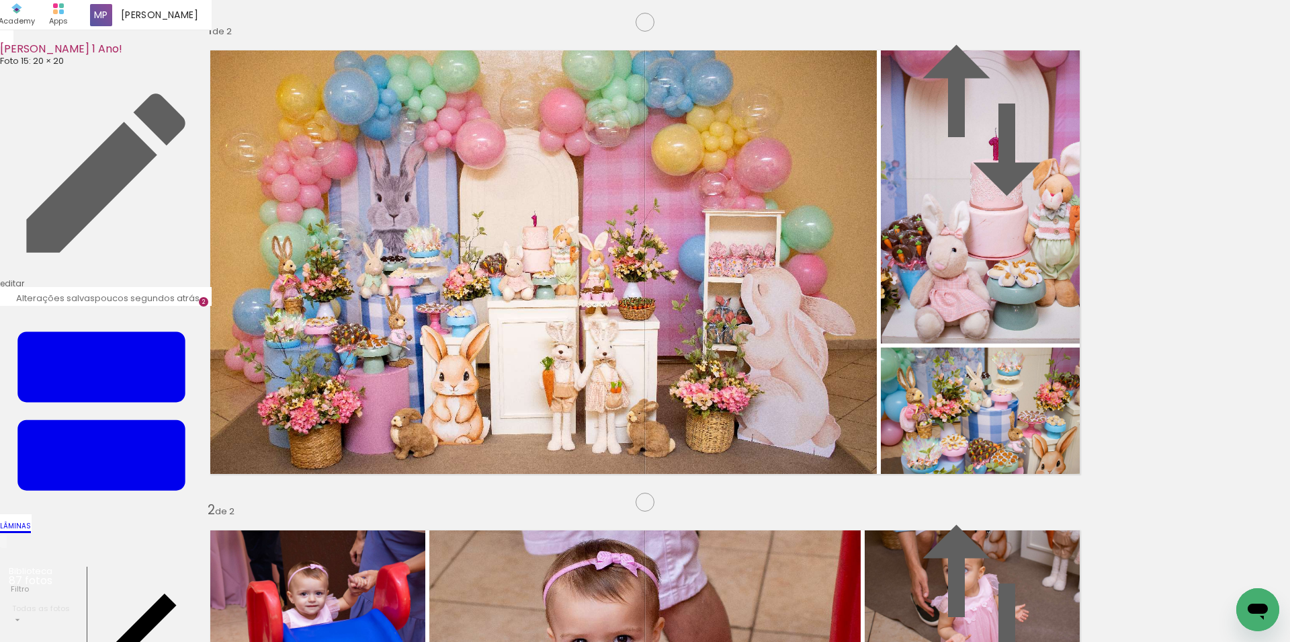
drag, startPoint x: 616, startPoint y: 598, endPoint x: 590, endPoint y: 488, distance: 112.6
click at [590, 488] on quentale-workspace at bounding box center [645, 321] width 1290 height 642
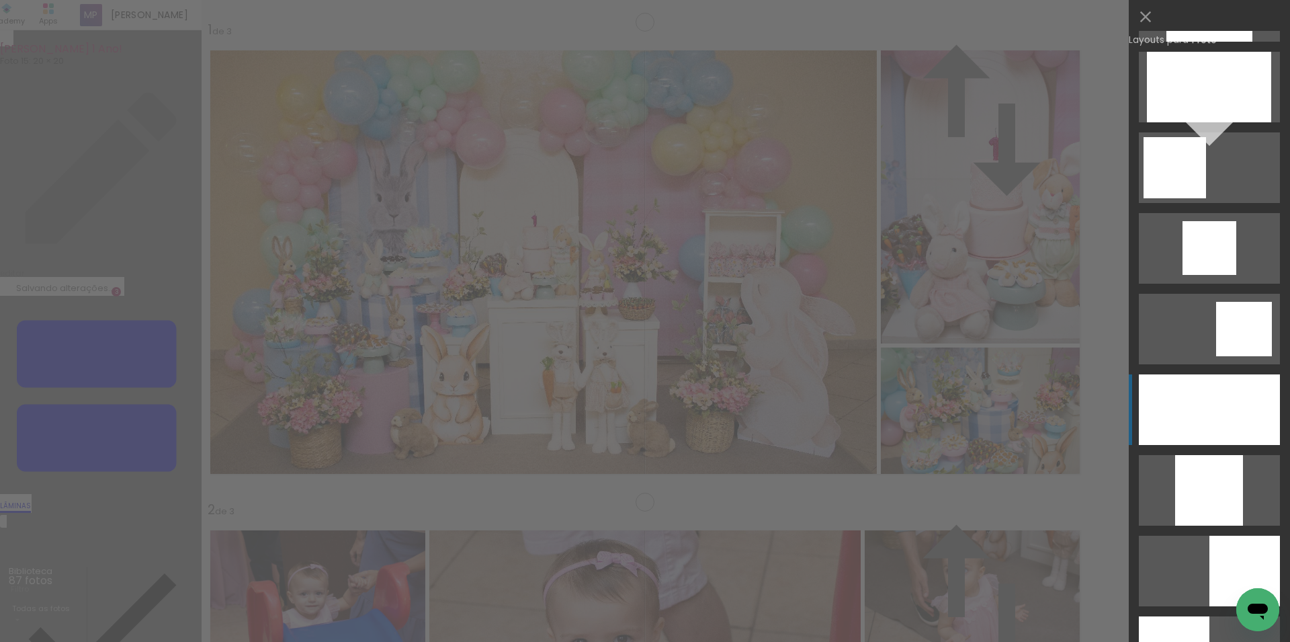
scroll to position [927, 0]
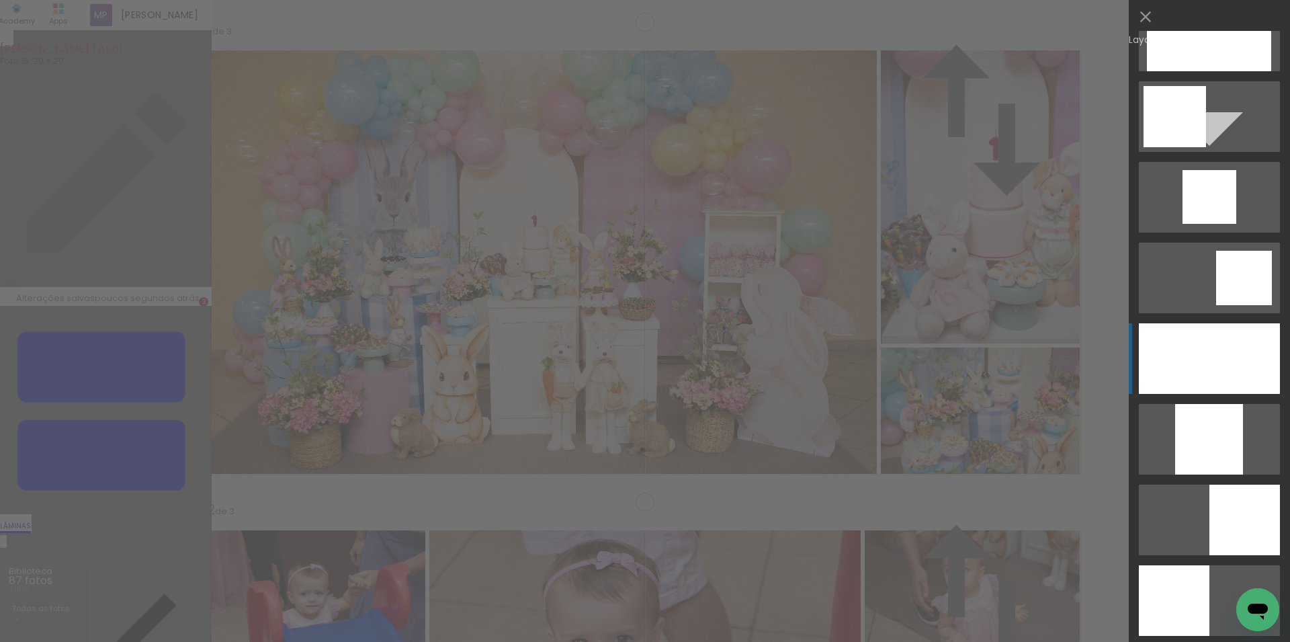
click at [1199, 374] on div at bounding box center [1209, 358] width 141 height 71
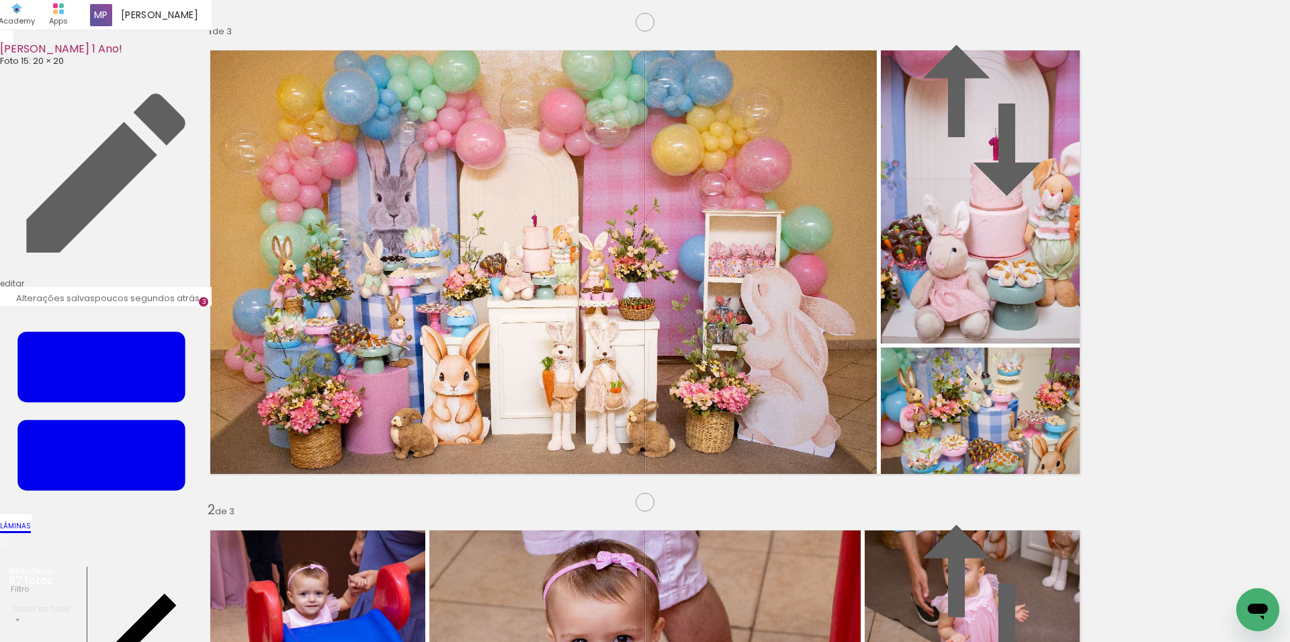
drag, startPoint x: 793, startPoint y: 328, endPoint x: 780, endPoint y: 350, distance: 25.6
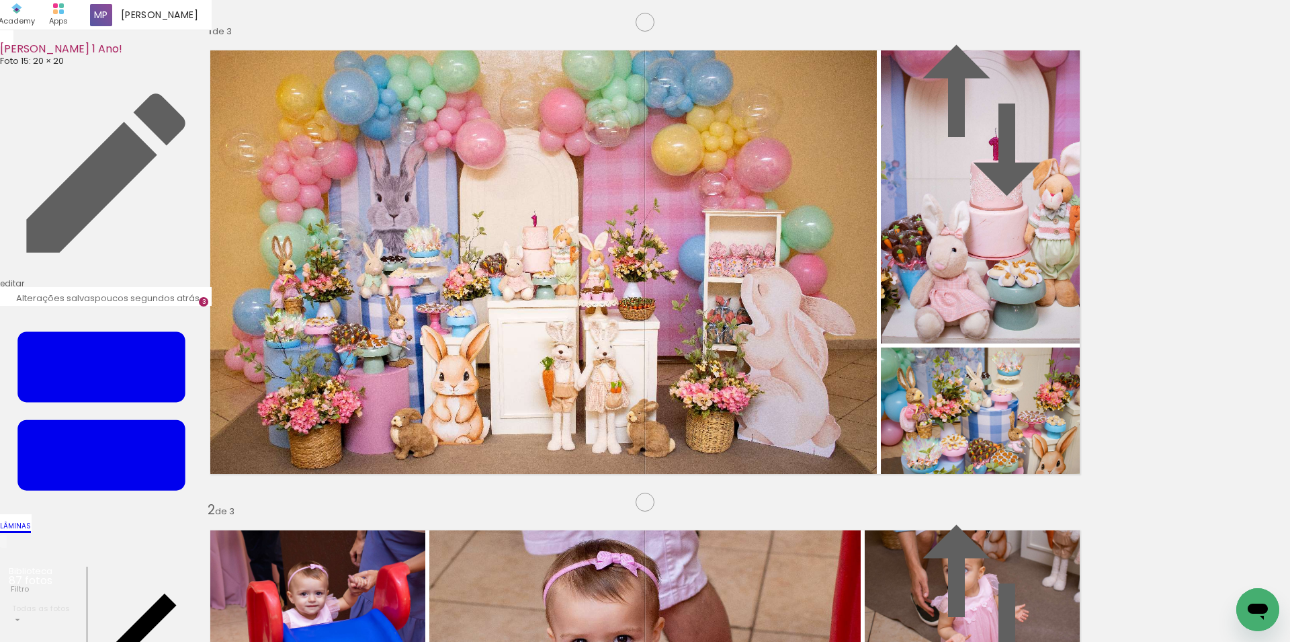
drag, startPoint x: 717, startPoint y: 366, endPoint x: 715, endPoint y: 359, distance: 7.0
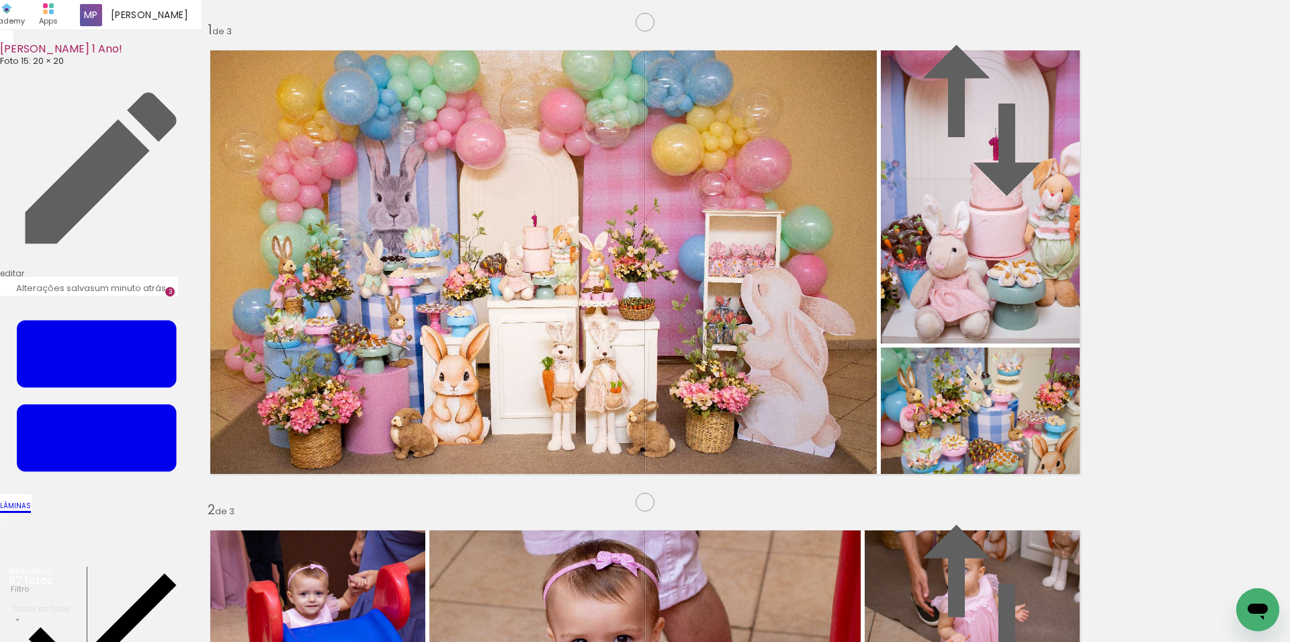
scroll to position [1453, 0]
drag, startPoint x: 691, startPoint y: 596, endPoint x: 630, endPoint y: 452, distance: 156.9
click at [630, 452] on quentale-workspace at bounding box center [645, 321] width 1290 height 642
drag, startPoint x: 760, startPoint y: 606, endPoint x: 521, endPoint y: 573, distance: 240.8
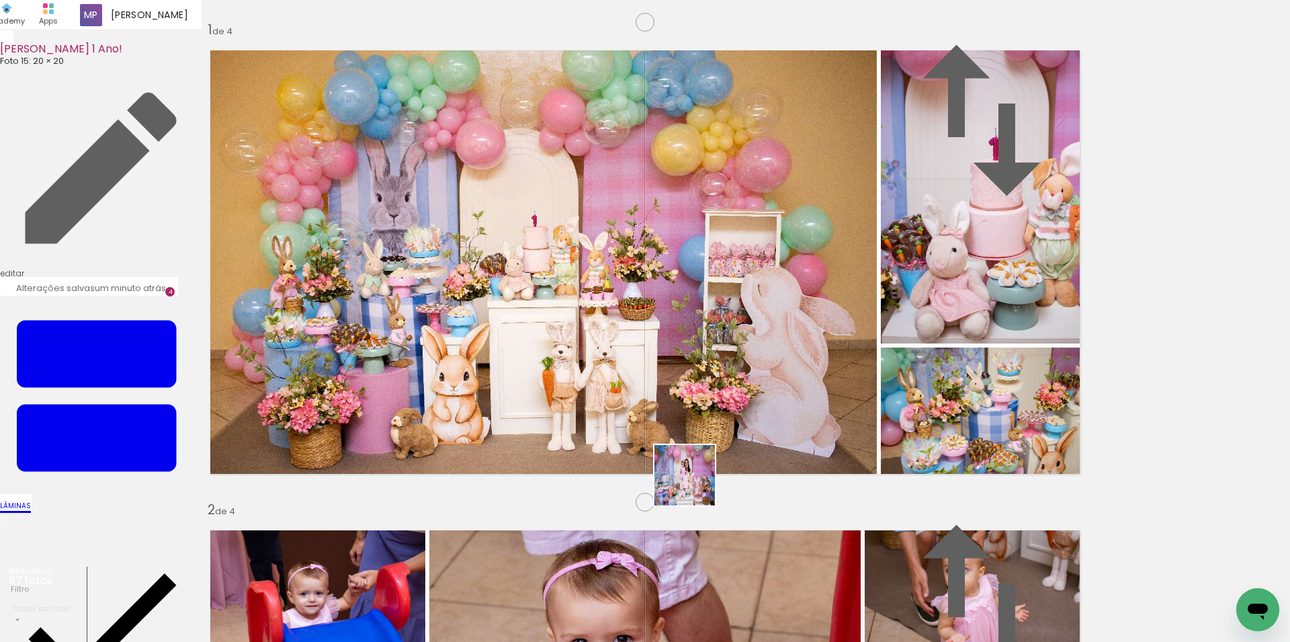
click at [682, 447] on quentale-workspace at bounding box center [645, 321] width 1290 height 642
drag, startPoint x: 294, startPoint y: 587, endPoint x: 918, endPoint y: 581, distance: 623.6
click at [495, 453] on quentale-workspace at bounding box center [645, 321] width 1290 height 642
drag, startPoint x: 835, startPoint y: 544, endPoint x: 920, endPoint y: 578, distance: 91.3
click at [824, 462] on quentale-workspace at bounding box center [645, 321] width 1290 height 642
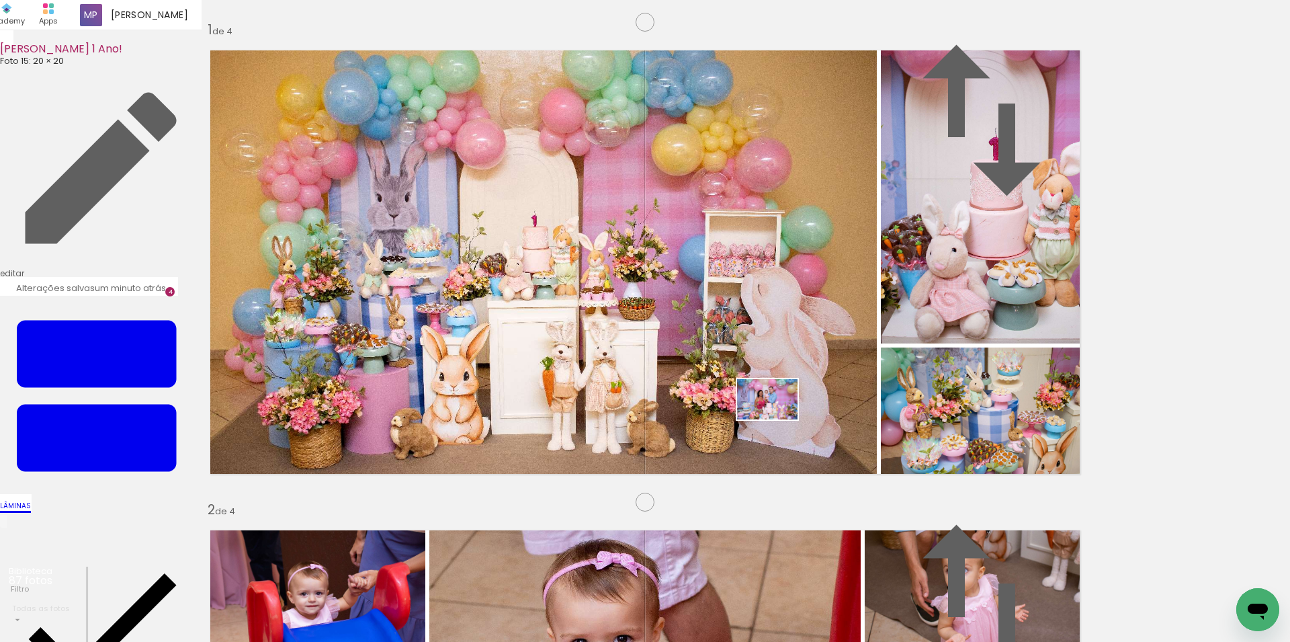
drag, startPoint x: 910, startPoint y: 595, endPoint x: 777, endPoint y: 419, distance: 219.7
click at [777, 419] on quentale-workspace at bounding box center [645, 321] width 1290 height 642
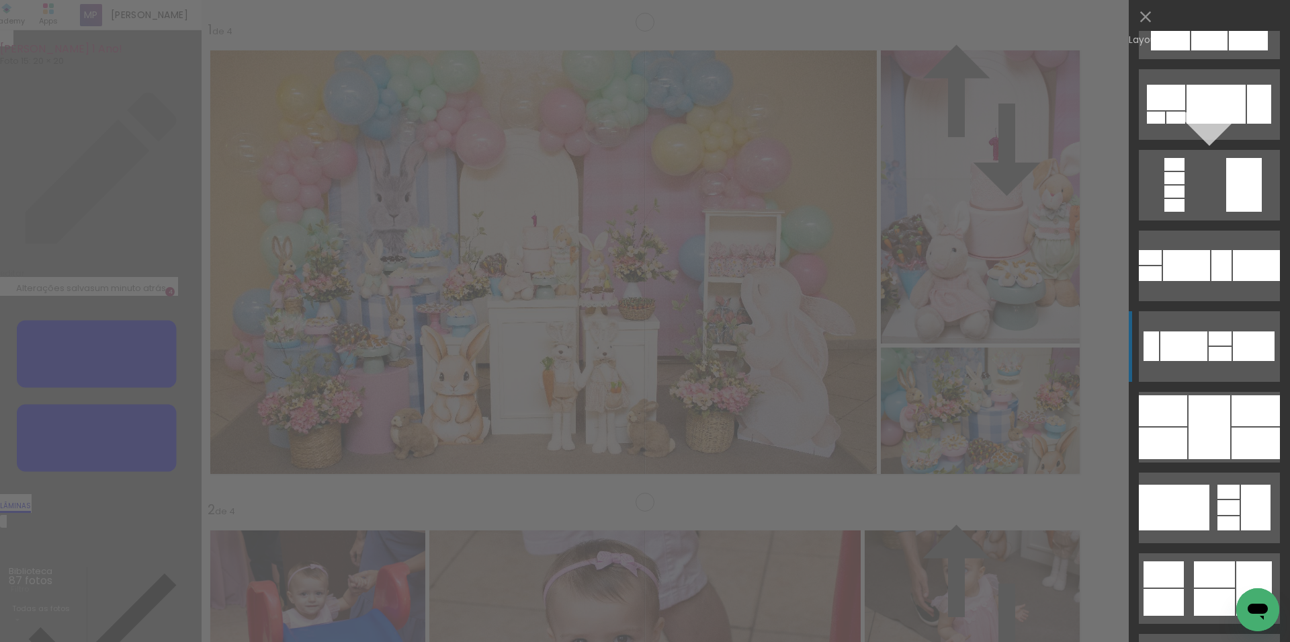
scroll to position [10385, 0]
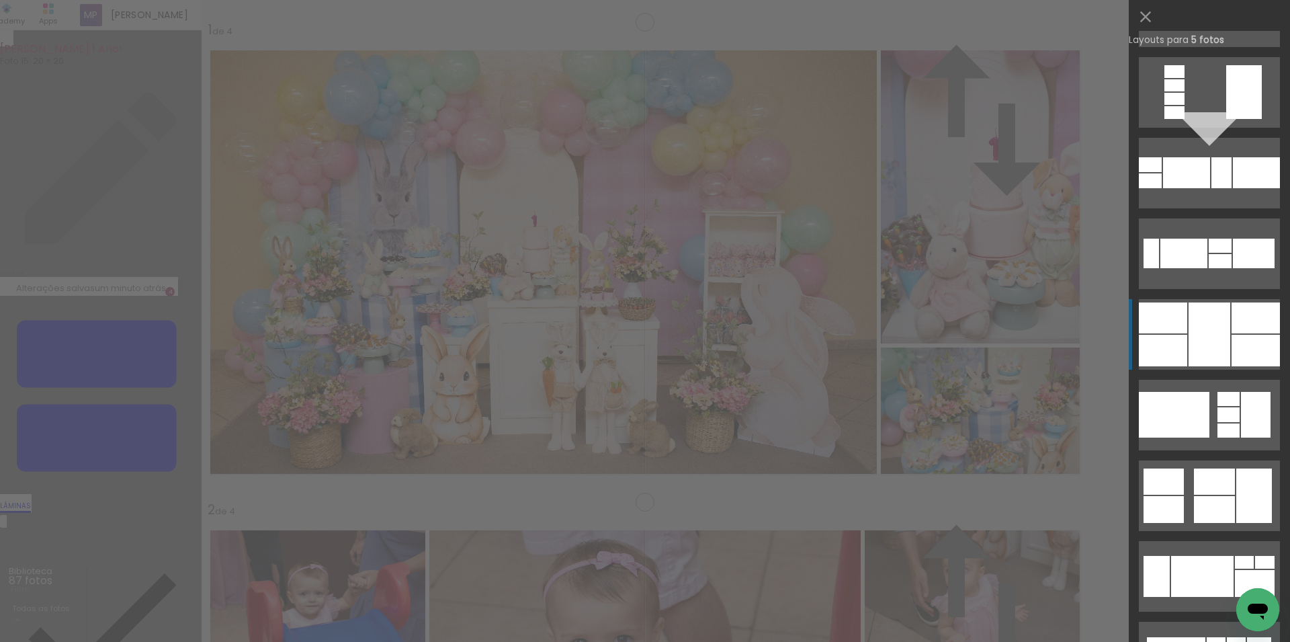
click at [1217, 328] on div at bounding box center [1210, 334] width 42 height 64
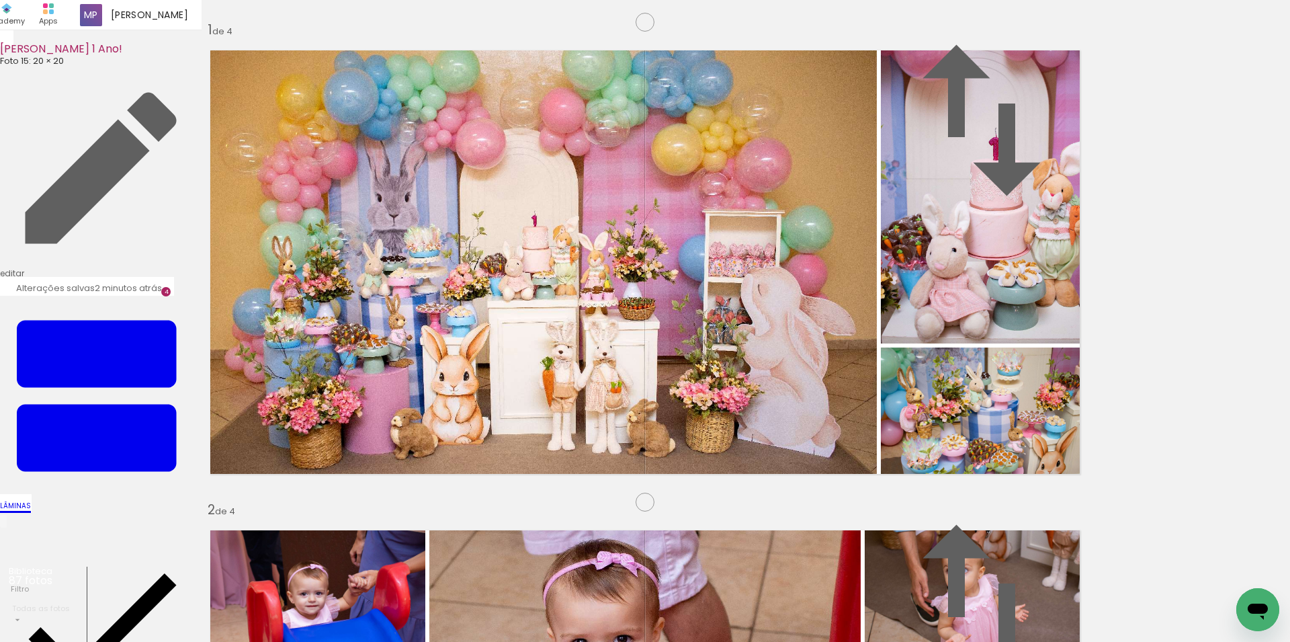
drag, startPoint x: 370, startPoint y: 248, endPoint x: 622, endPoint y: 350, distance: 271.3
click at [0, 0] on slot at bounding box center [0, 0] width 0 height 0
drag, startPoint x: 591, startPoint y: 386, endPoint x: 600, endPoint y: 388, distance: 8.8
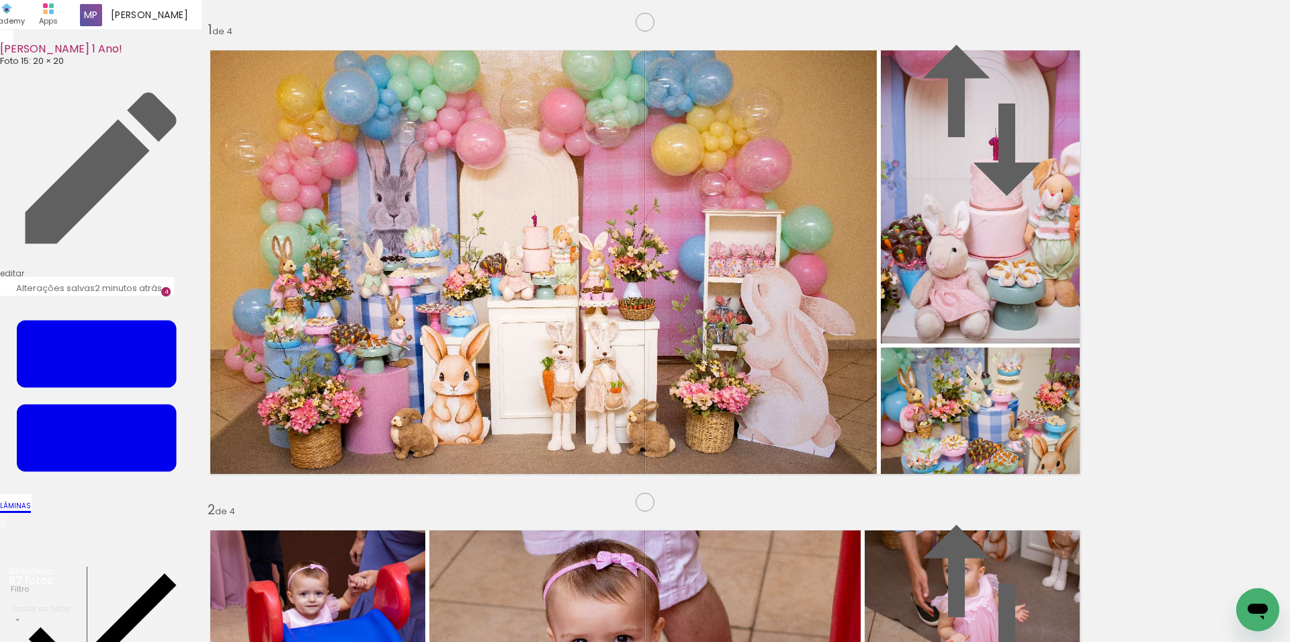
drag, startPoint x: 961, startPoint y: 240, endPoint x: 407, endPoint y: 206, distance: 554.7
click at [0, 0] on slot at bounding box center [0, 0] width 0 height 0
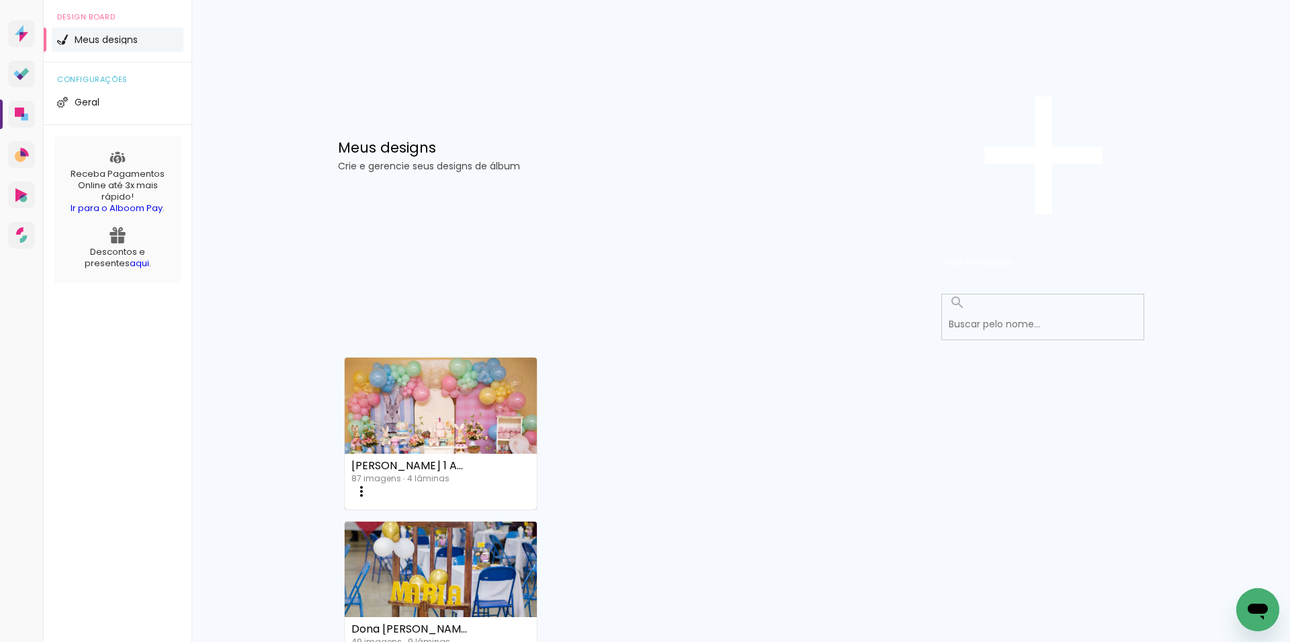
drag, startPoint x: 942, startPoint y: 361, endPoint x: 933, endPoint y: 356, distance: 9.9
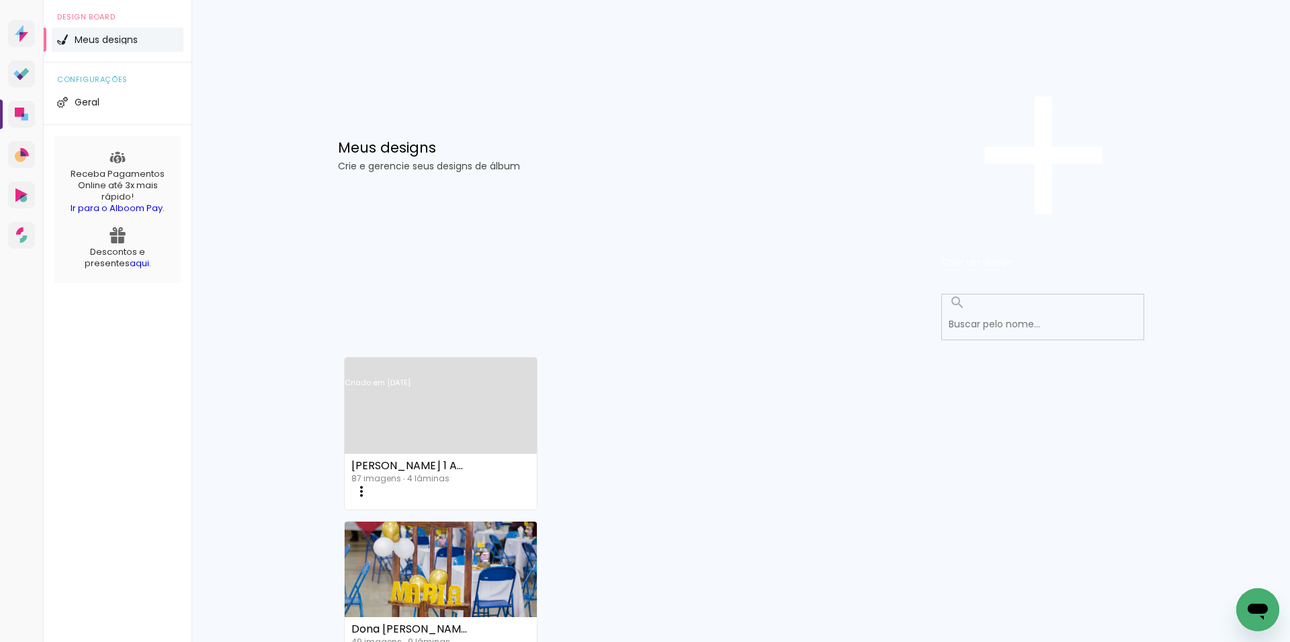
click at [423, 362] on link "Criado em [DATE]" at bounding box center [441, 400] width 193 height 76
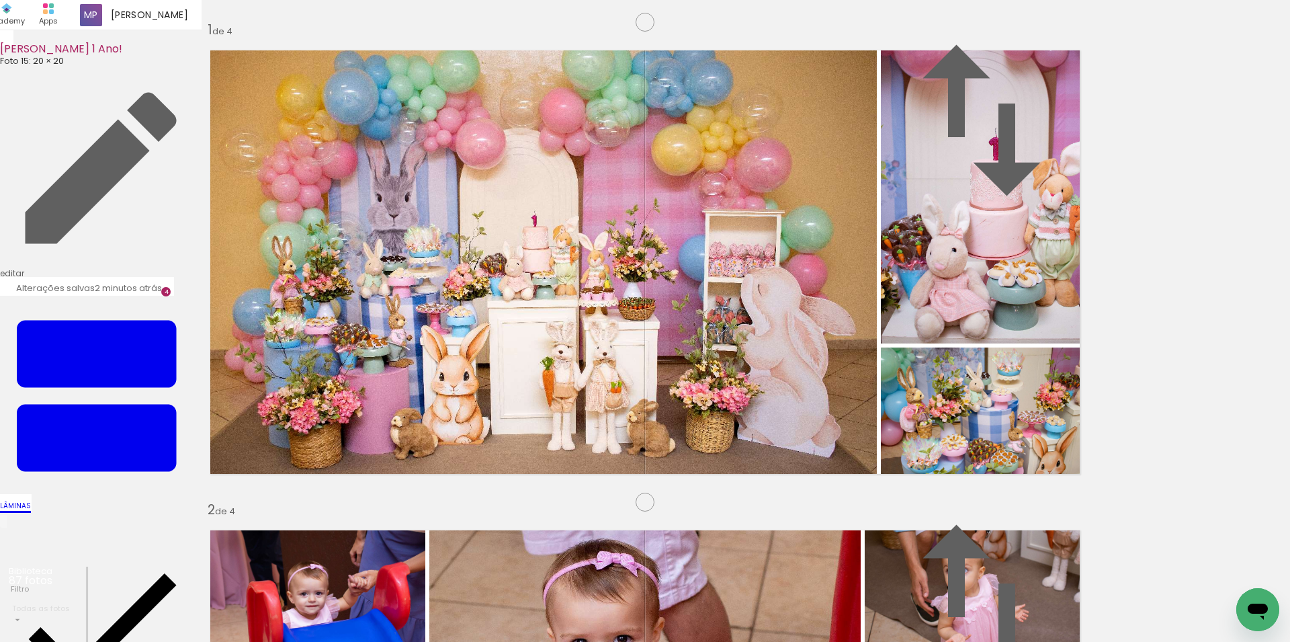
scroll to position [927, 0]
drag, startPoint x: 677, startPoint y: 380, endPoint x: 625, endPoint y: 378, distance: 52.4
drag, startPoint x: 630, startPoint y: 605, endPoint x: 706, endPoint y: 583, distance: 79.7
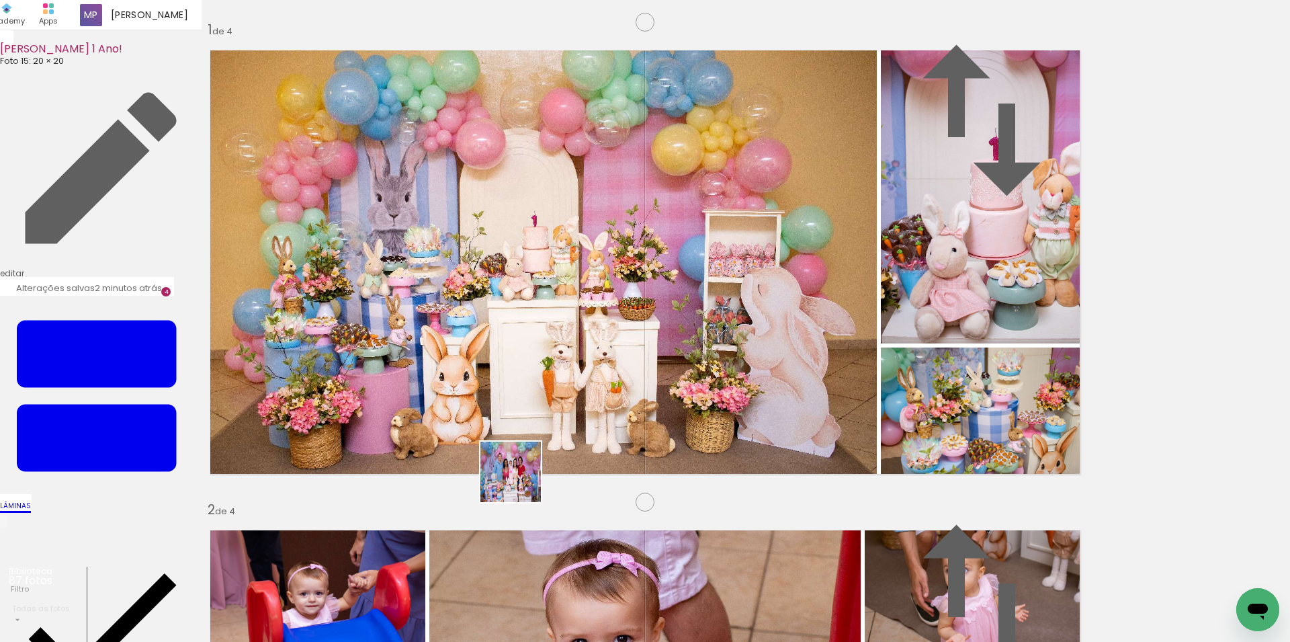
click at [490, 461] on quentale-workspace at bounding box center [645, 321] width 1290 height 642
drag, startPoint x: 712, startPoint y: 591, endPoint x: 788, endPoint y: 562, distance: 81.5
click at [656, 461] on quentale-workspace at bounding box center [645, 321] width 1290 height 642
drag, startPoint x: 775, startPoint y: 519, endPoint x: 792, endPoint y: 602, distance: 84.5
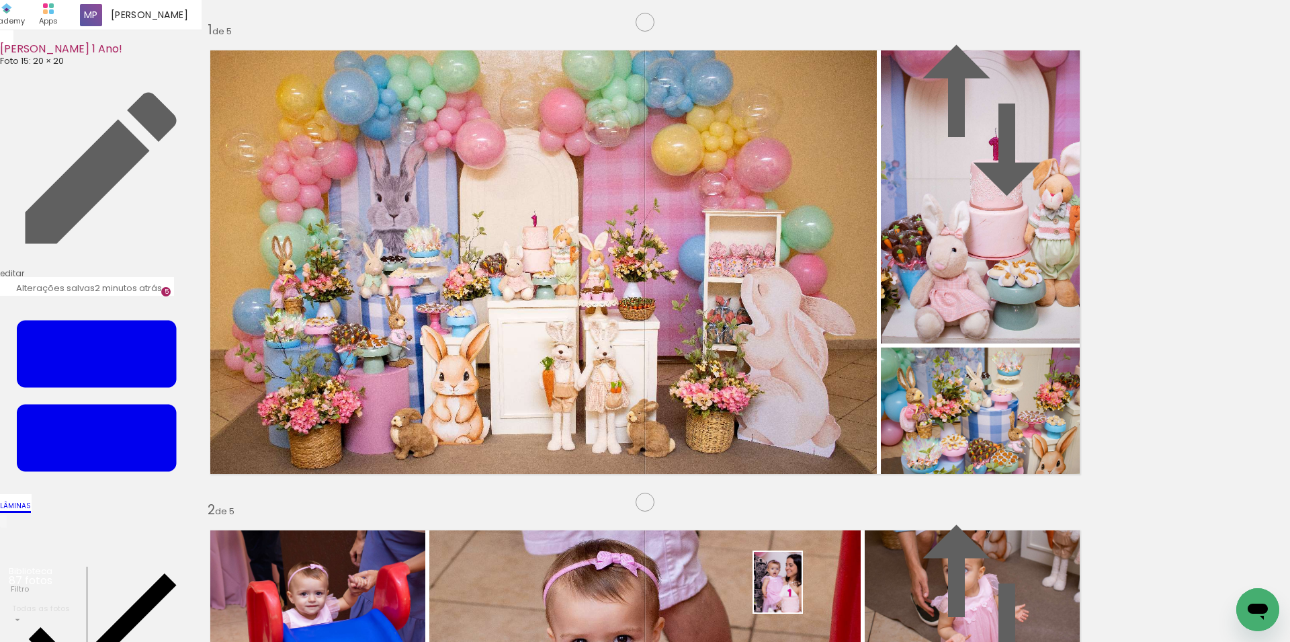
drag, startPoint x: 851, startPoint y: 551, endPoint x: 749, endPoint y: 316, distance: 255.5
click at [749, 316] on quentale-workspace at bounding box center [645, 321] width 1290 height 642
drag, startPoint x: 914, startPoint y: 578, endPoint x: 1014, endPoint y: 522, distance: 114.0
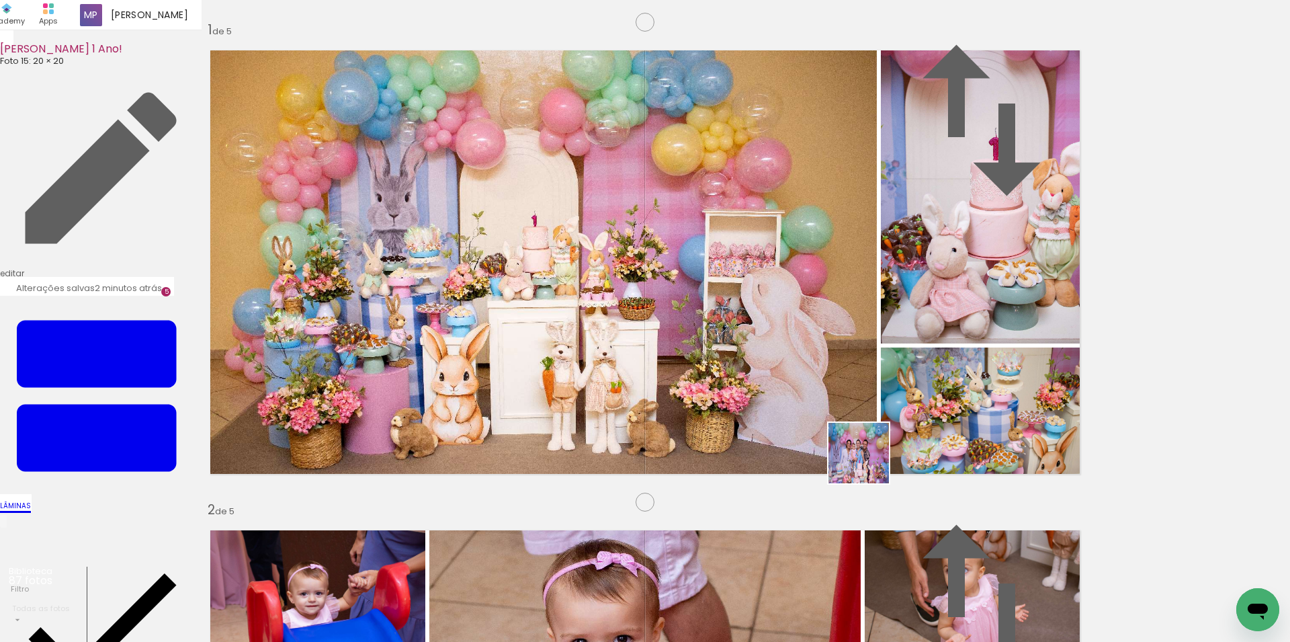
click at [761, 253] on quentale-workspace at bounding box center [645, 321] width 1290 height 642
drag, startPoint x: 1072, startPoint y: 583, endPoint x: 959, endPoint y: 382, distance: 230.4
click at [890, 236] on quentale-workspace at bounding box center [645, 321] width 1290 height 642
drag, startPoint x: 688, startPoint y: 603, endPoint x: 814, endPoint y: 558, distance: 134.3
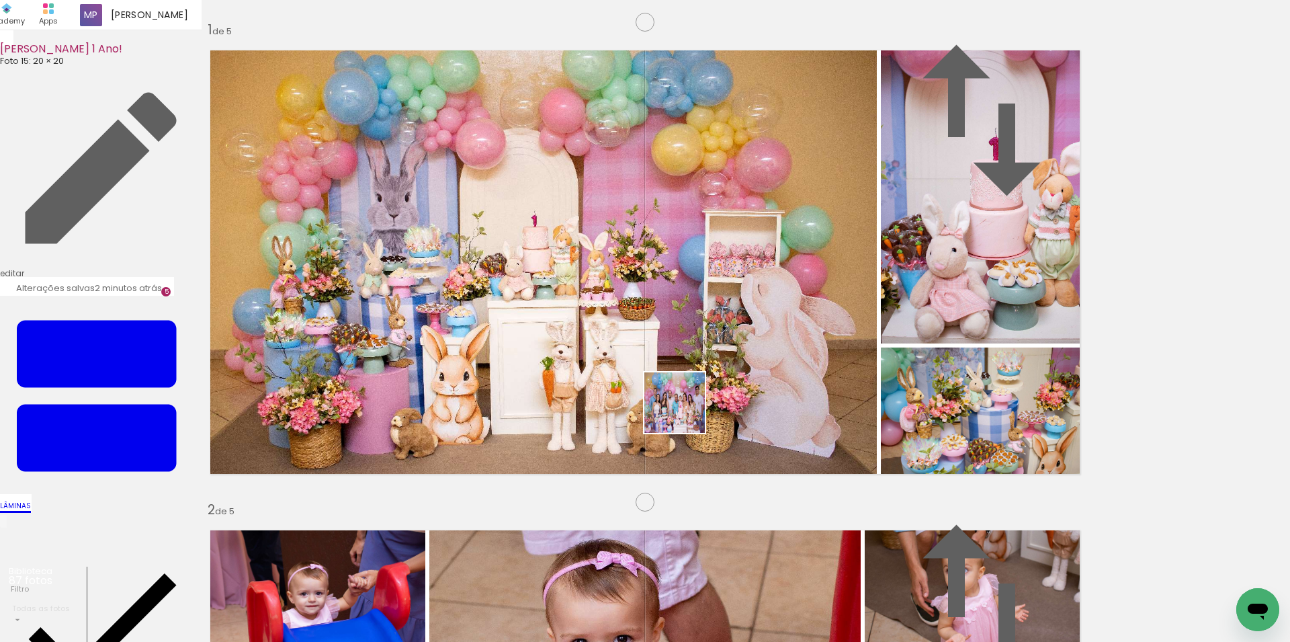
click at [690, 243] on quentale-workspace at bounding box center [645, 321] width 1290 height 642
drag, startPoint x: 757, startPoint y: 572, endPoint x: 754, endPoint y: 277, distance: 295.0
click at [754, 277] on quentale-workspace at bounding box center [645, 321] width 1290 height 642
drag, startPoint x: 841, startPoint y: 589, endPoint x: 927, endPoint y: 530, distance: 104.0
click at [812, 289] on quentale-workspace at bounding box center [645, 321] width 1290 height 642
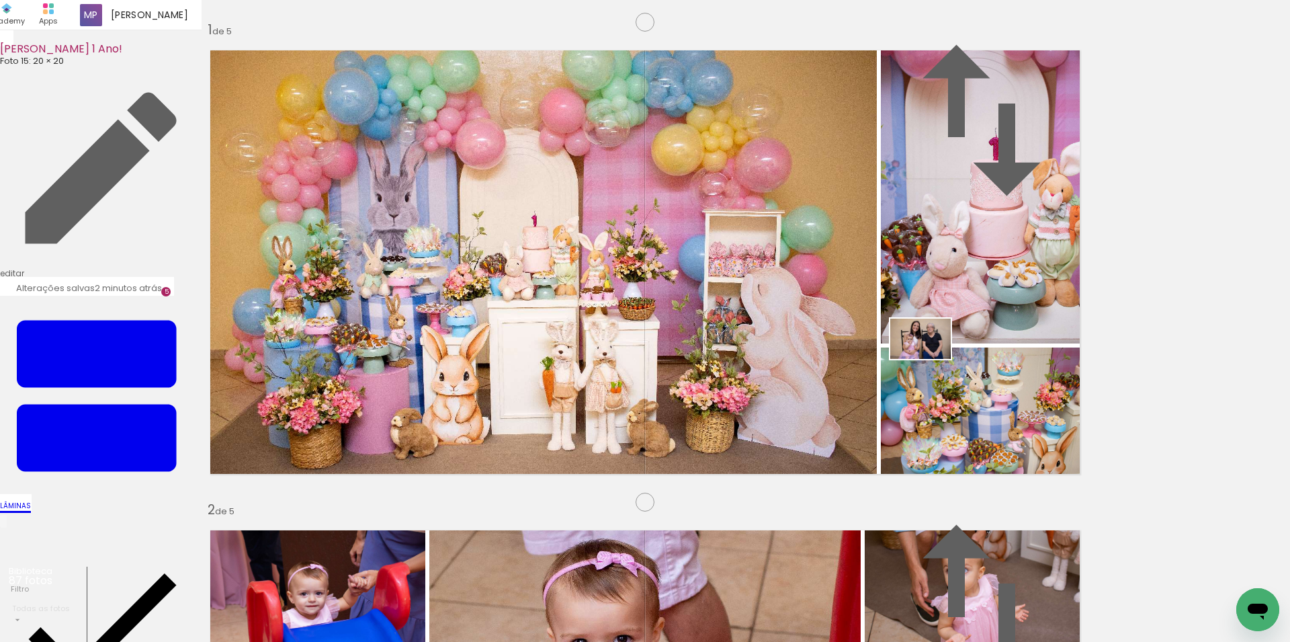
drag, startPoint x: 983, startPoint y: 601, endPoint x: 955, endPoint y: 489, distance: 114.9
click at [945, 300] on quentale-workspace at bounding box center [645, 321] width 1290 height 642
drag, startPoint x: 699, startPoint y: 597, endPoint x: 718, endPoint y: 282, distance: 316.4
click at [718, 282] on quentale-workspace at bounding box center [645, 321] width 1290 height 642
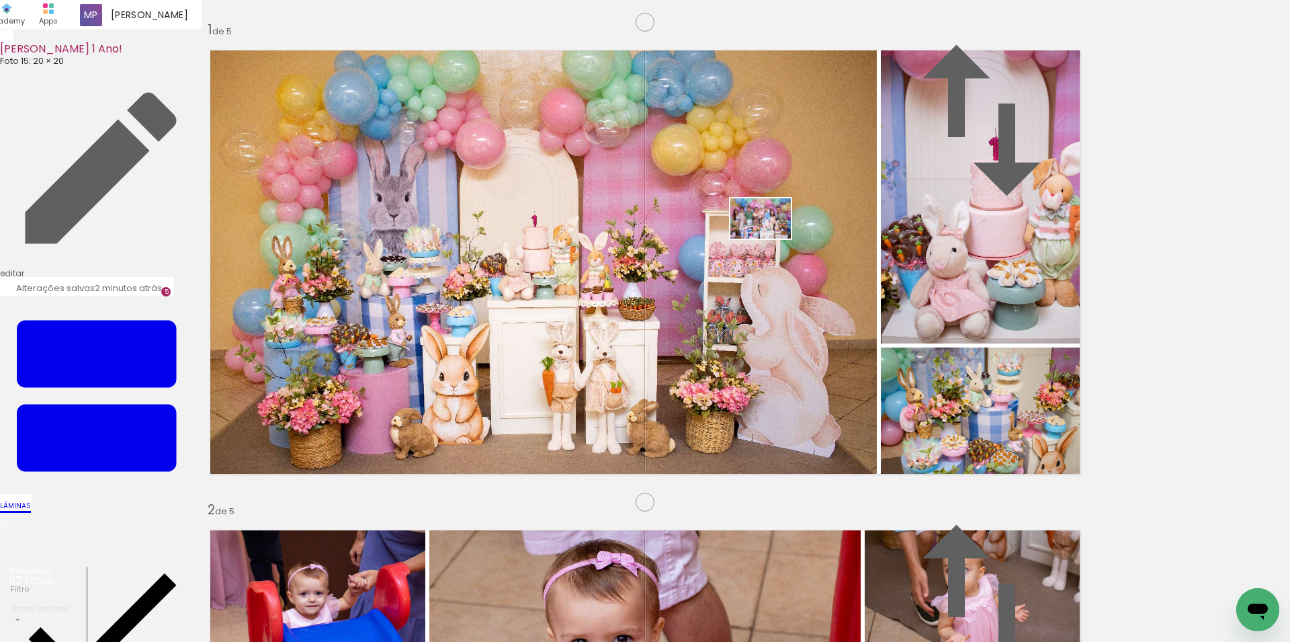
drag, startPoint x: 767, startPoint y: 554, endPoint x: 853, endPoint y: 348, distance: 223.7
click at [769, 236] on quentale-workspace at bounding box center [645, 321] width 1290 height 642
drag, startPoint x: 830, startPoint y: 601, endPoint x: 870, endPoint y: 327, distance: 277.0
click at [837, 278] on quentale-workspace at bounding box center [645, 321] width 1290 height 642
drag, startPoint x: 904, startPoint y: 592, endPoint x: 899, endPoint y: 611, distance: 20.2
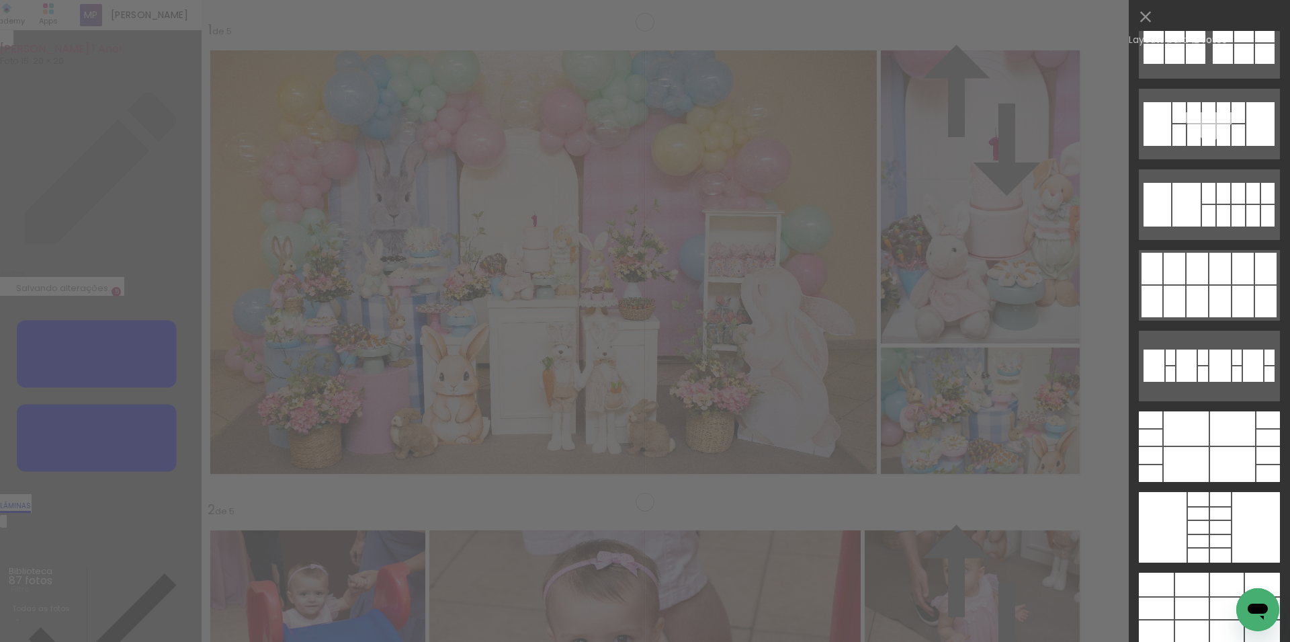
scroll to position [1298, 0]
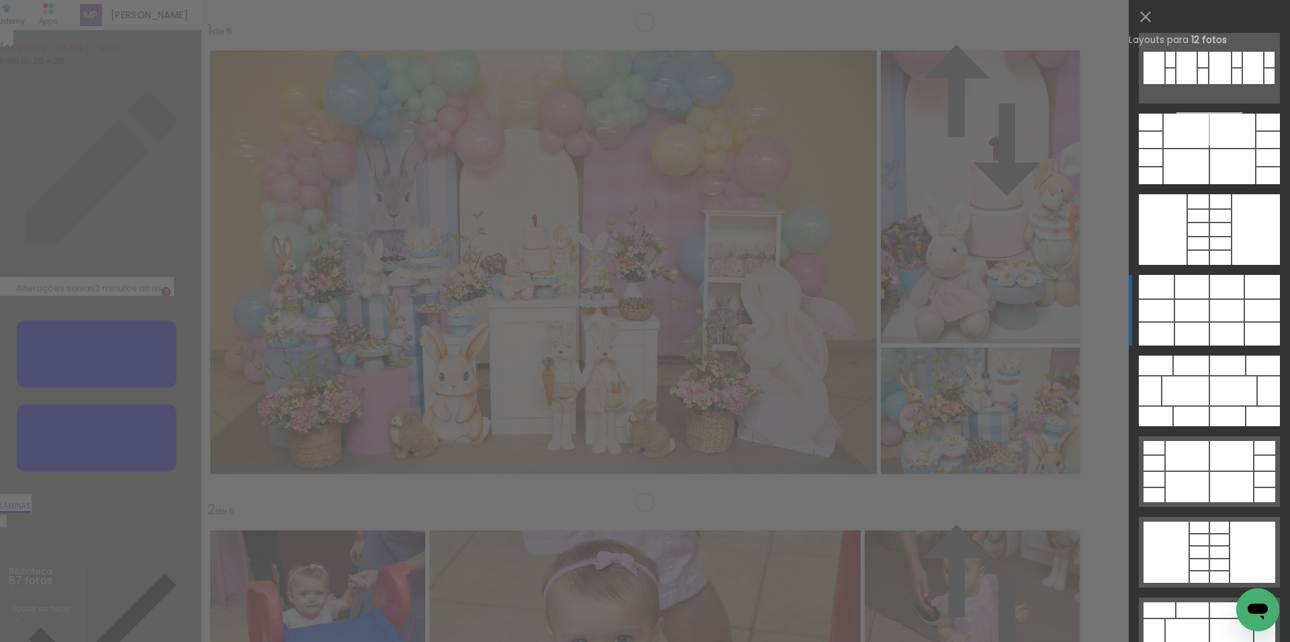
click at [1215, 320] on div at bounding box center [1227, 311] width 34 height 22
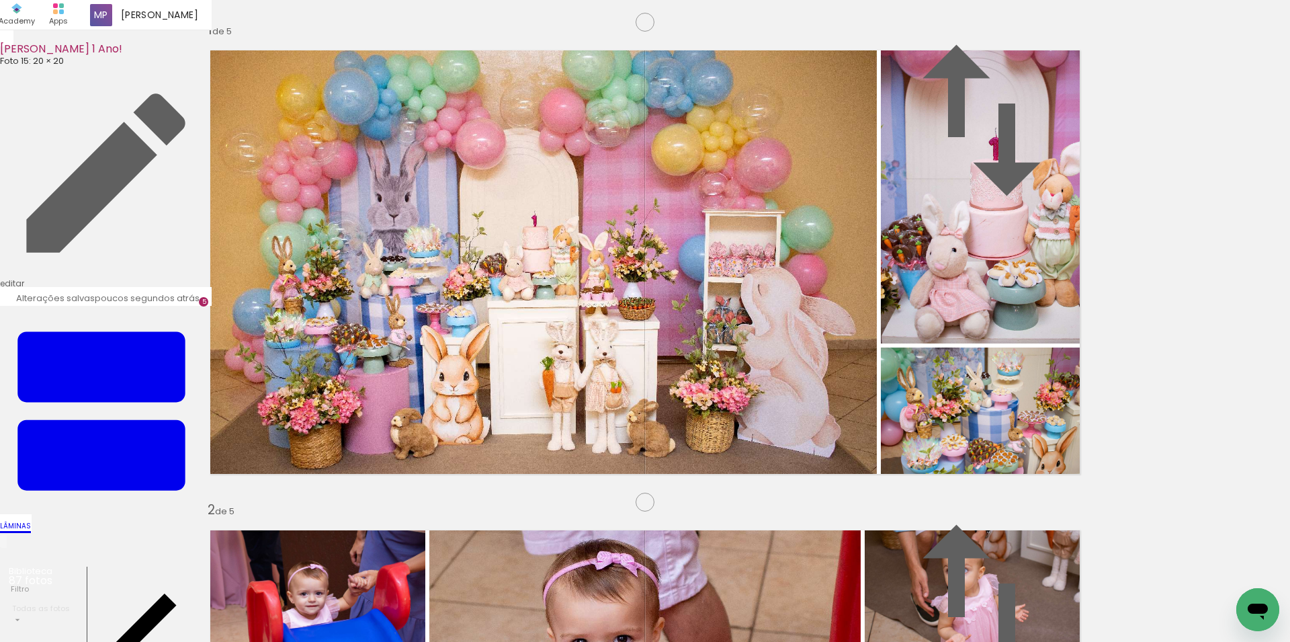
scroll to position [0, 458]
drag, startPoint x: 348, startPoint y: 595, endPoint x: 435, endPoint y: 375, distance: 236.2
click at [435, 374] on quentale-workspace at bounding box center [645, 321] width 1290 height 642
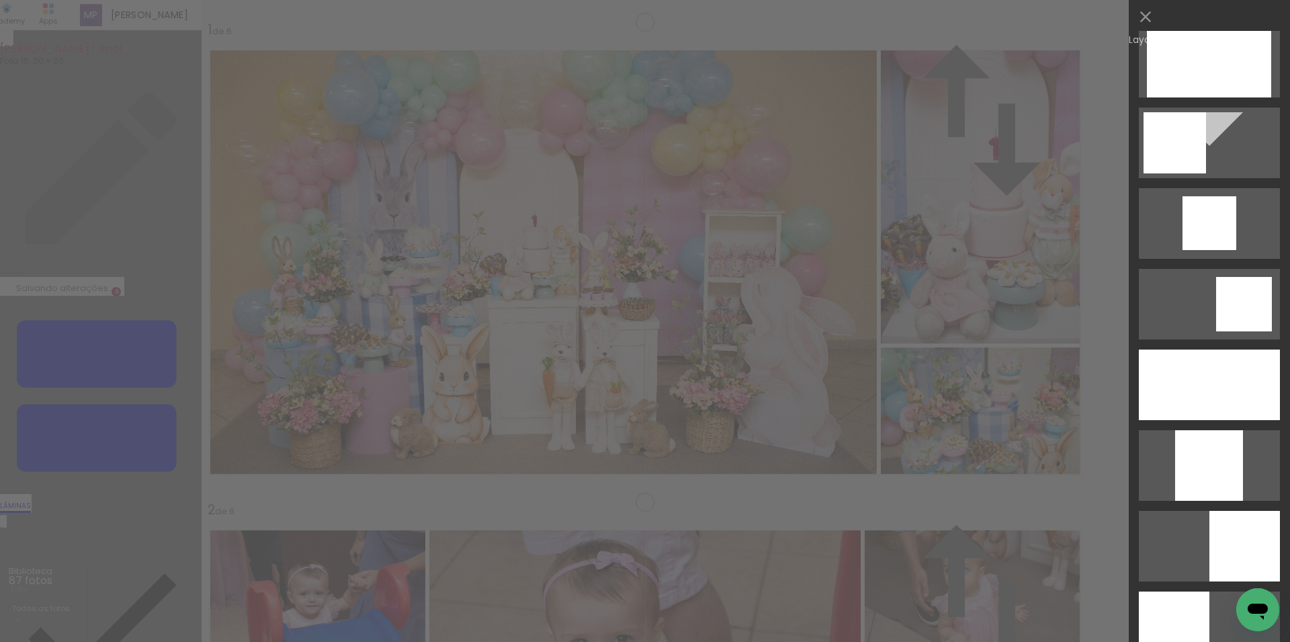
scroll to position [927, 0]
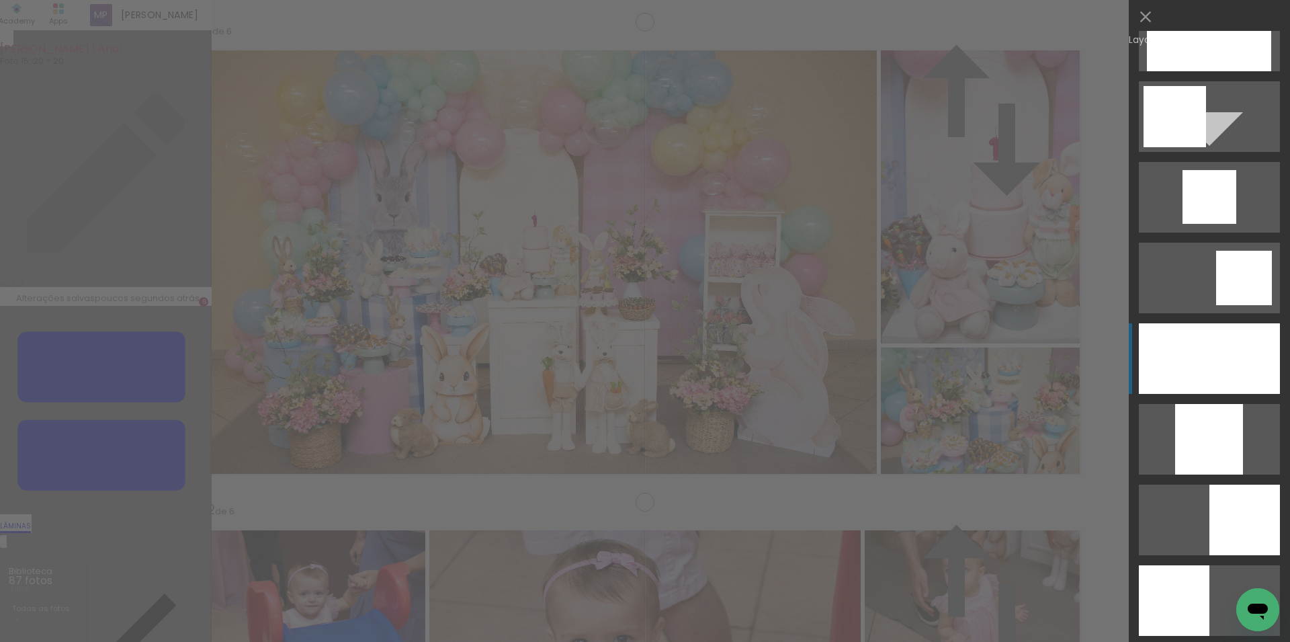
click at [1214, 363] on div at bounding box center [1209, 358] width 141 height 71
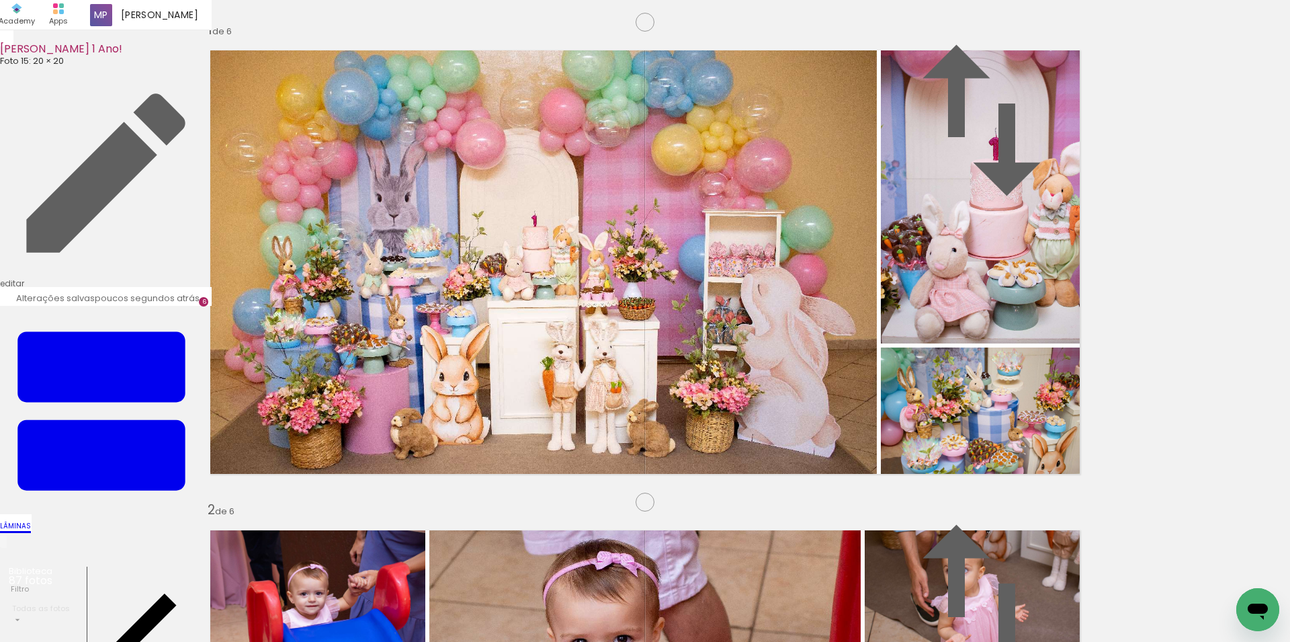
drag, startPoint x: 732, startPoint y: 368, endPoint x: 736, endPoint y: 249, distance: 119.0
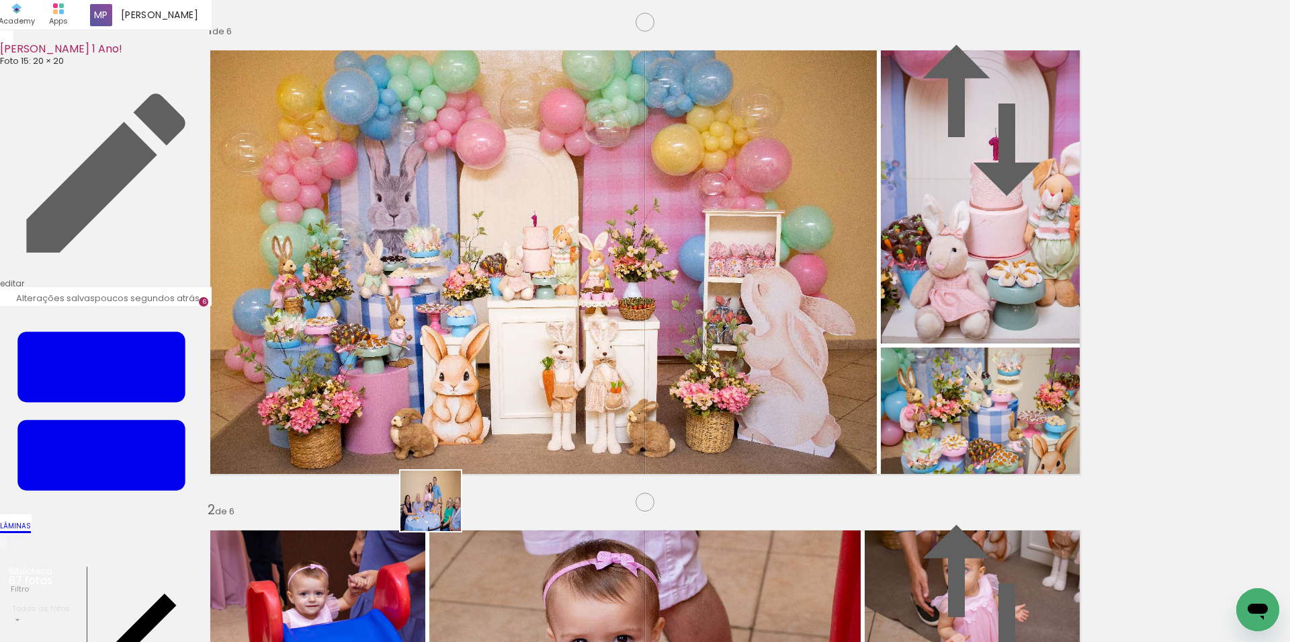
drag, startPoint x: 433, startPoint y: 598, endPoint x: 450, endPoint y: 452, distance: 146.8
click at [450, 452] on quentale-workspace at bounding box center [645, 321] width 1290 height 642
drag, startPoint x: 667, startPoint y: 599, endPoint x: 736, endPoint y: 556, distance: 81.7
click at [720, 417] on quentale-workspace at bounding box center [645, 321] width 1290 height 642
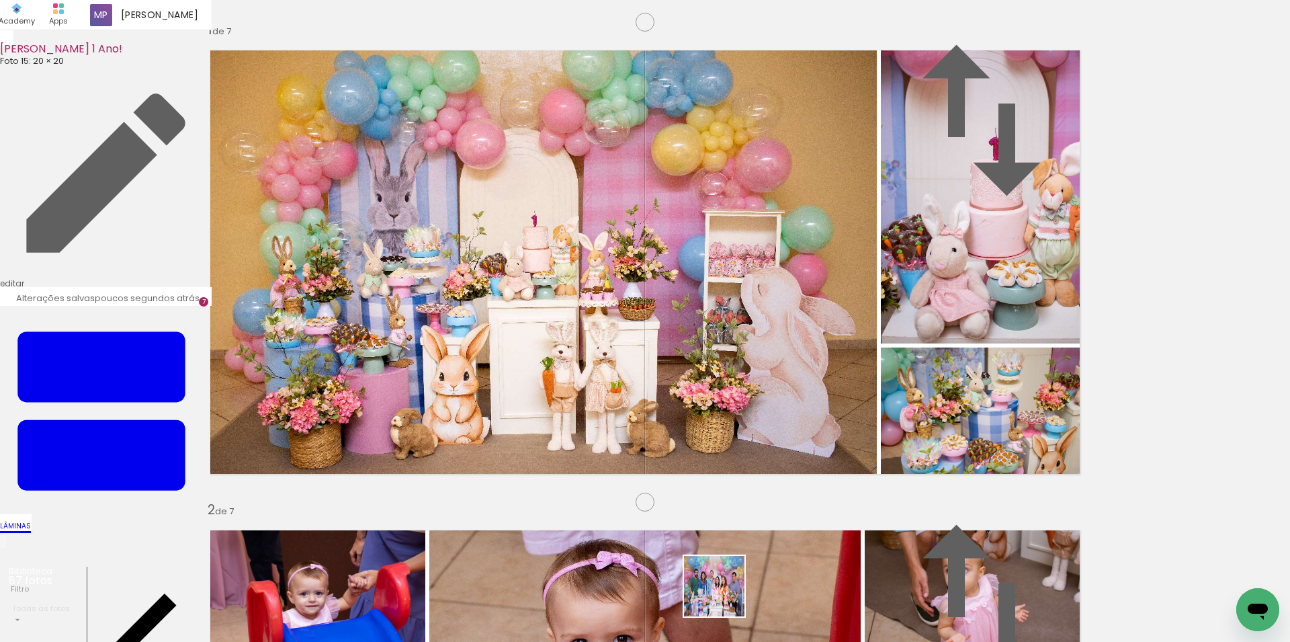
drag, startPoint x: 724, startPoint y: 596, endPoint x: 822, endPoint y: 497, distance: 138.7
click at [792, 429] on quentale-workspace at bounding box center [645, 321] width 1290 height 642
drag, startPoint x: 803, startPoint y: 607, endPoint x: 906, endPoint y: 566, distance: 110.7
click at [839, 409] on quentale-workspace at bounding box center [645, 321] width 1290 height 642
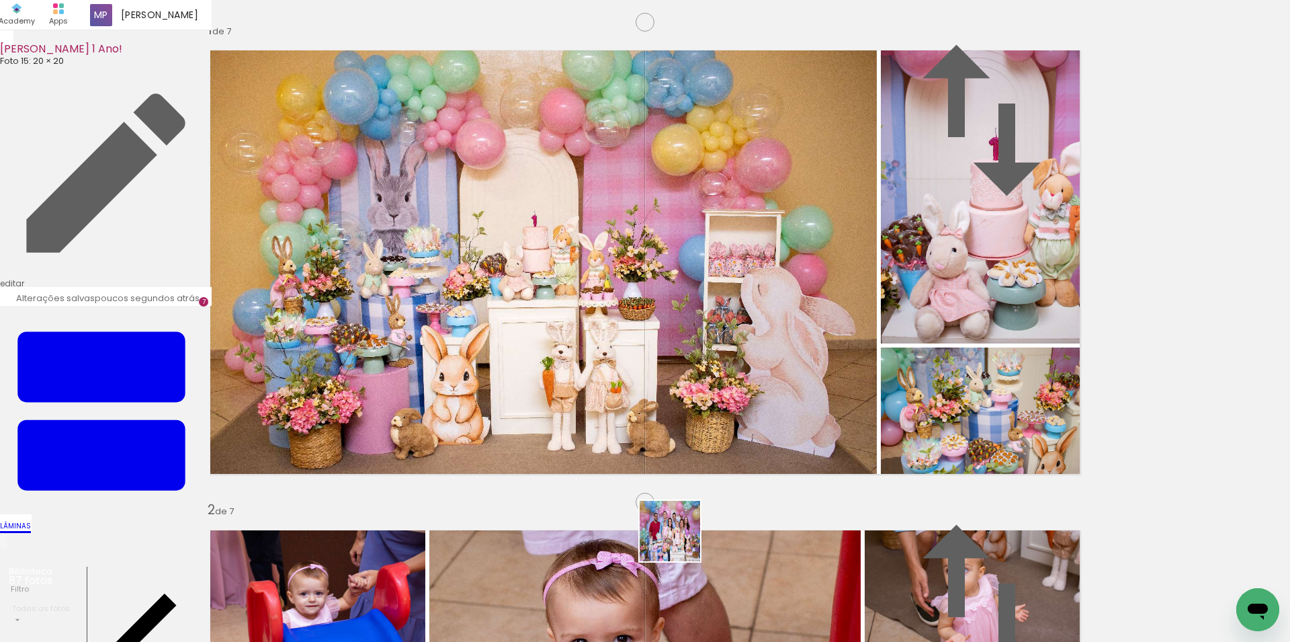
drag, startPoint x: 680, startPoint y: 541, endPoint x: 730, endPoint y: 570, distance: 58.1
click at [709, 413] on quentale-workspace at bounding box center [645, 321] width 1290 height 642
drag, startPoint x: 735, startPoint y: 586, endPoint x: 802, endPoint y: 596, distance: 67.9
click at [733, 405] on quentale-workspace at bounding box center [645, 321] width 1290 height 642
drag, startPoint x: 805, startPoint y: 593, endPoint x: 910, endPoint y: 566, distance: 108.4
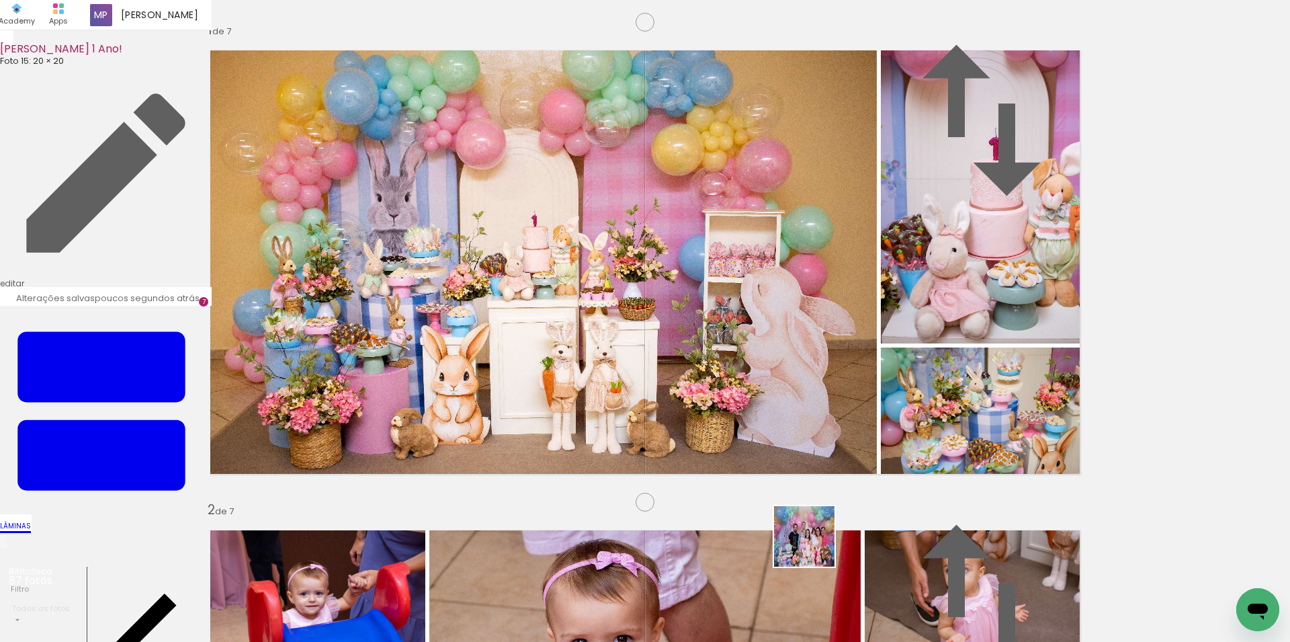
click at [830, 395] on quentale-workspace at bounding box center [645, 321] width 1290 height 642
drag, startPoint x: 885, startPoint y: 597, endPoint x: 961, endPoint y: 576, distance: 78.7
click at [893, 398] on quentale-workspace at bounding box center [645, 321] width 1290 height 642
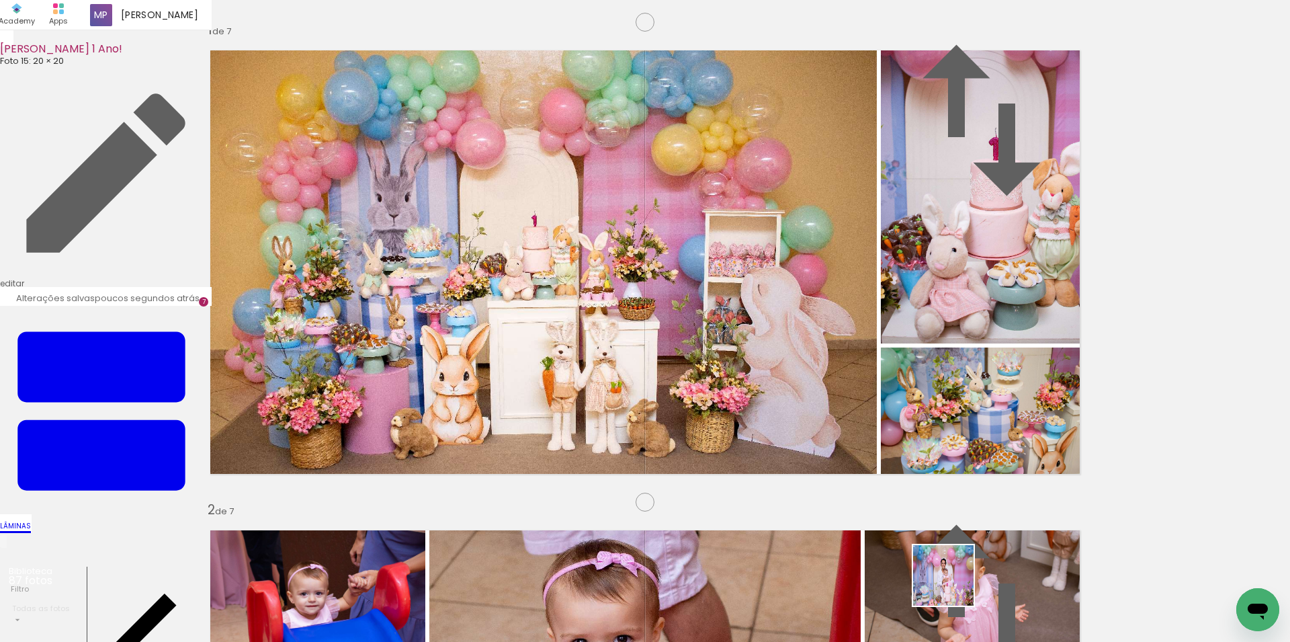
drag, startPoint x: 953, startPoint y: 585, endPoint x: 941, endPoint y: 395, distance: 190.6
click at [941, 395] on quentale-workspace at bounding box center [645, 321] width 1290 height 642
drag, startPoint x: 1029, startPoint y: 585, endPoint x: 1105, endPoint y: 521, distance: 99.2
click at [973, 407] on quentale-workspace at bounding box center [645, 321] width 1290 height 642
drag, startPoint x: 1096, startPoint y: 586, endPoint x: 1135, endPoint y: 550, distance: 52.8
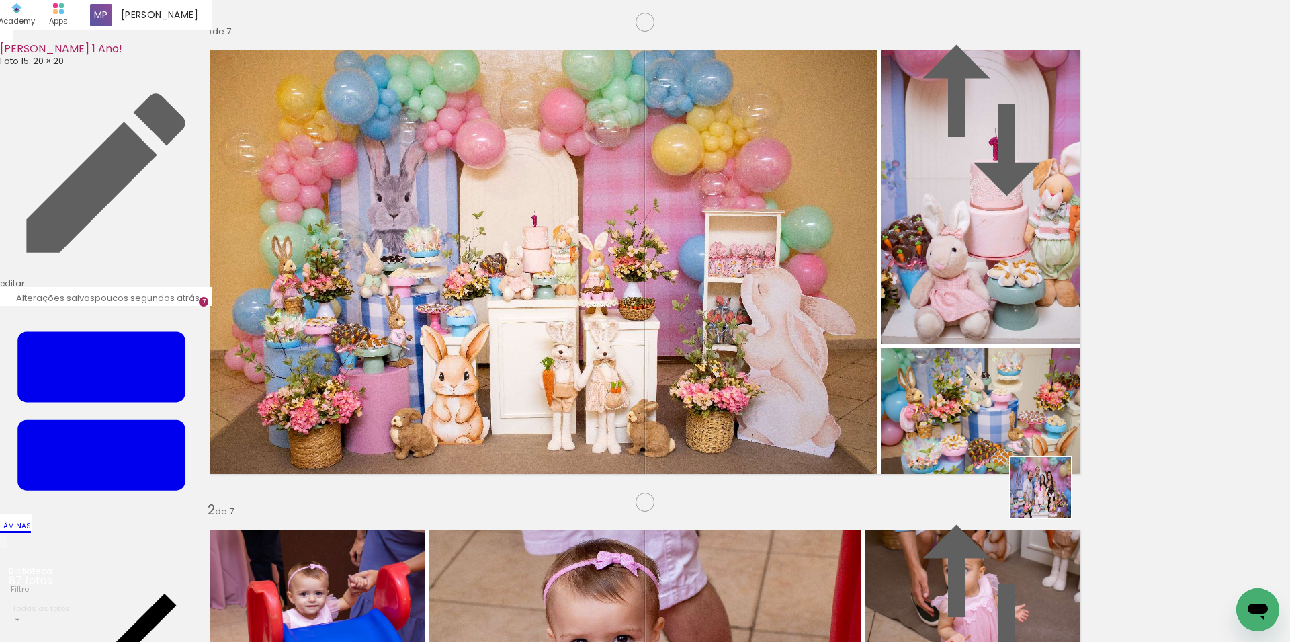
click at [982, 413] on quentale-workspace at bounding box center [645, 321] width 1290 height 642
drag, startPoint x: 1191, startPoint y: 576, endPoint x: 964, endPoint y: 392, distance: 292.3
click at [995, 404] on quentale-workspace at bounding box center [645, 321] width 1290 height 642
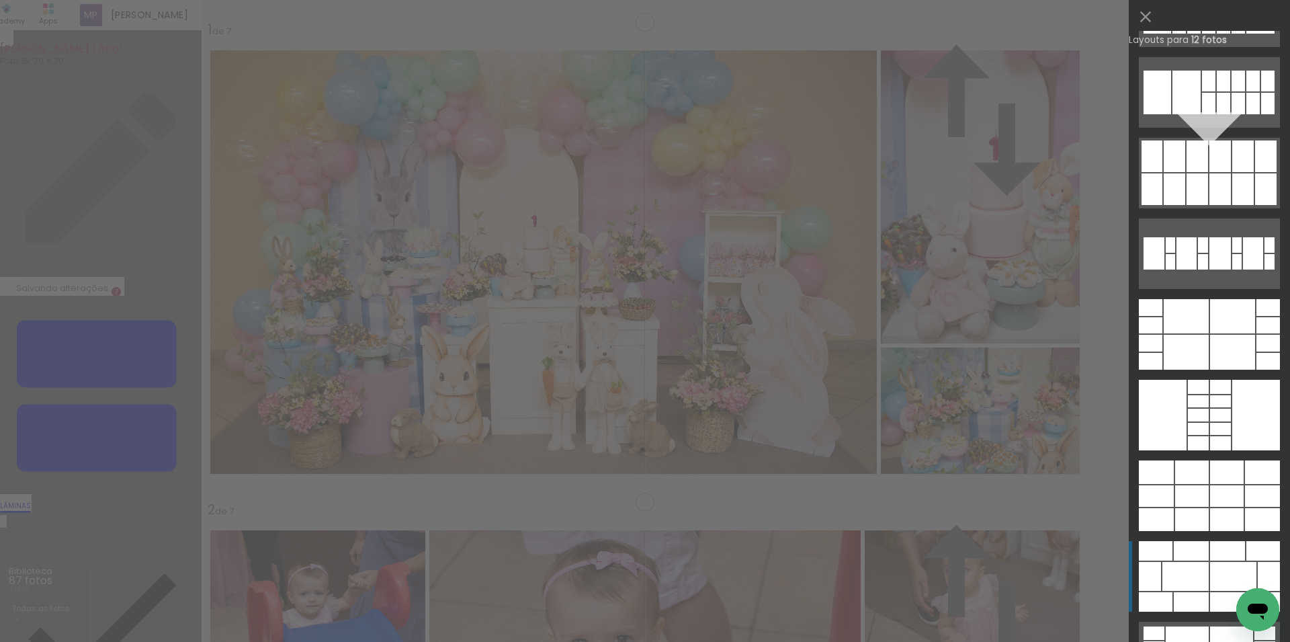
scroll to position [1298, 0]
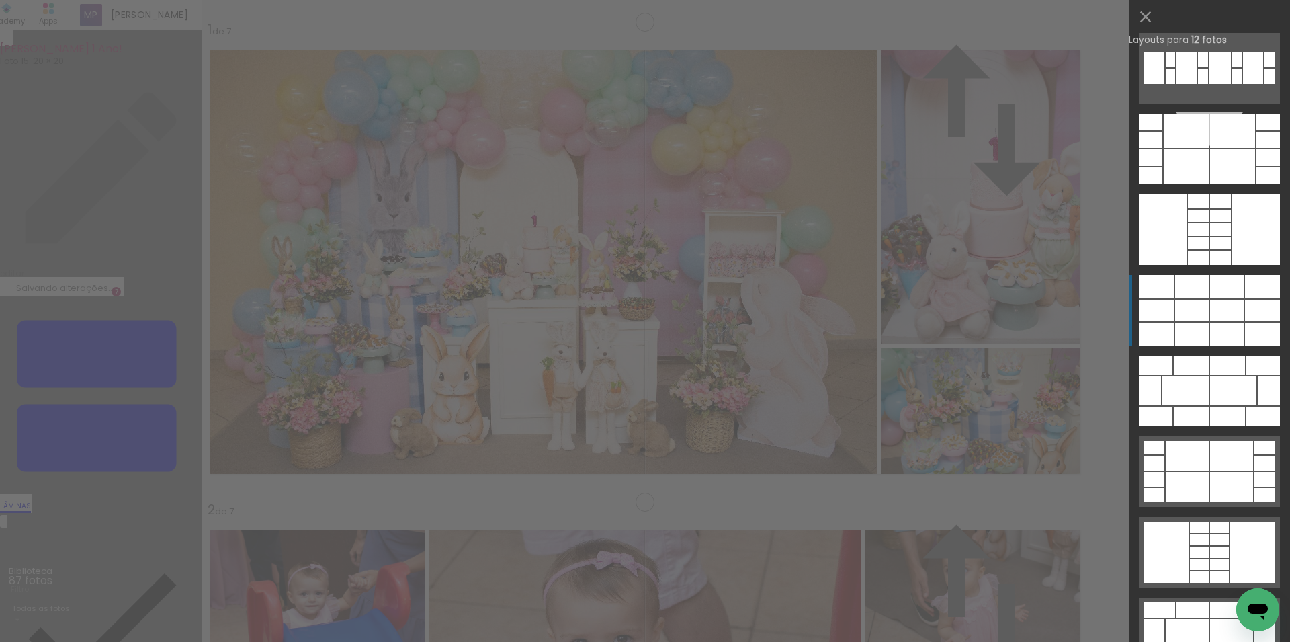
click at [1210, 331] on div at bounding box center [1227, 334] width 34 height 23
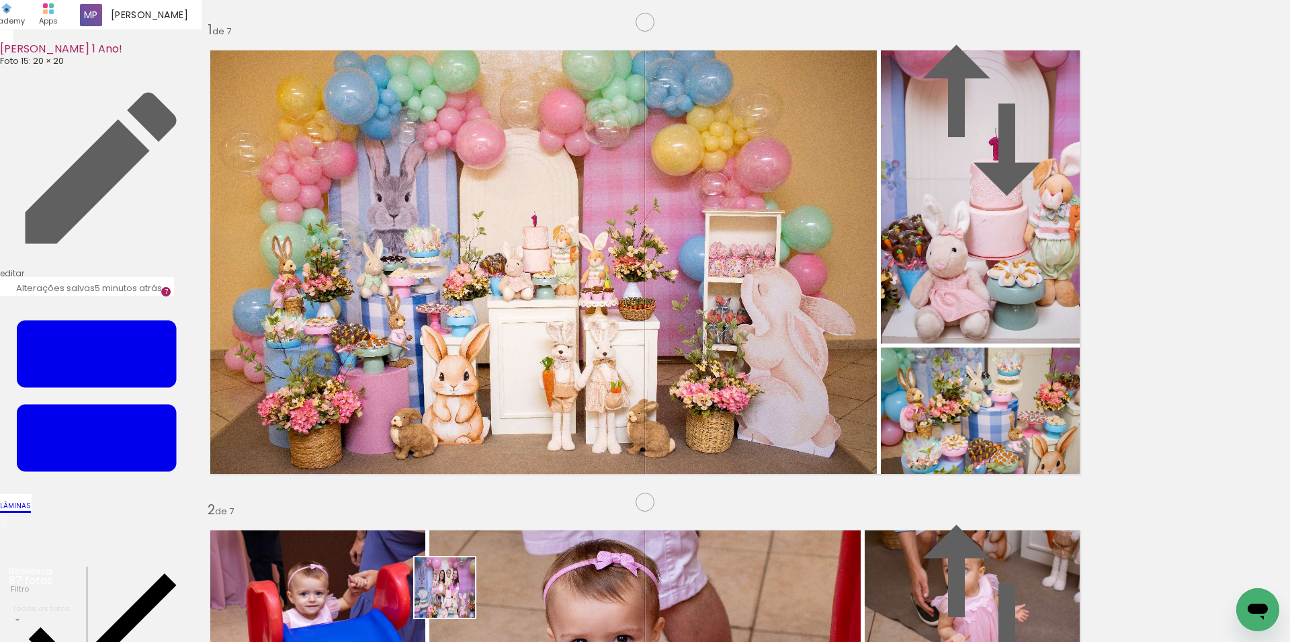
drag, startPoint x: 455, startPoint y: 597, endPoint x: 540, endPoint y: 568, distance: 89.7
click at [517, 387] on quentale-workspace at bounding box center [645, 321] width 1290 height 642
drag, startPoint x: 550, startPoint y: 592, endPoint x: 619, endPoint y: 539, distance: 87.8
click at [626, 395] on quentale-workspace at bounding box center [645, 321] width 1290 height 642
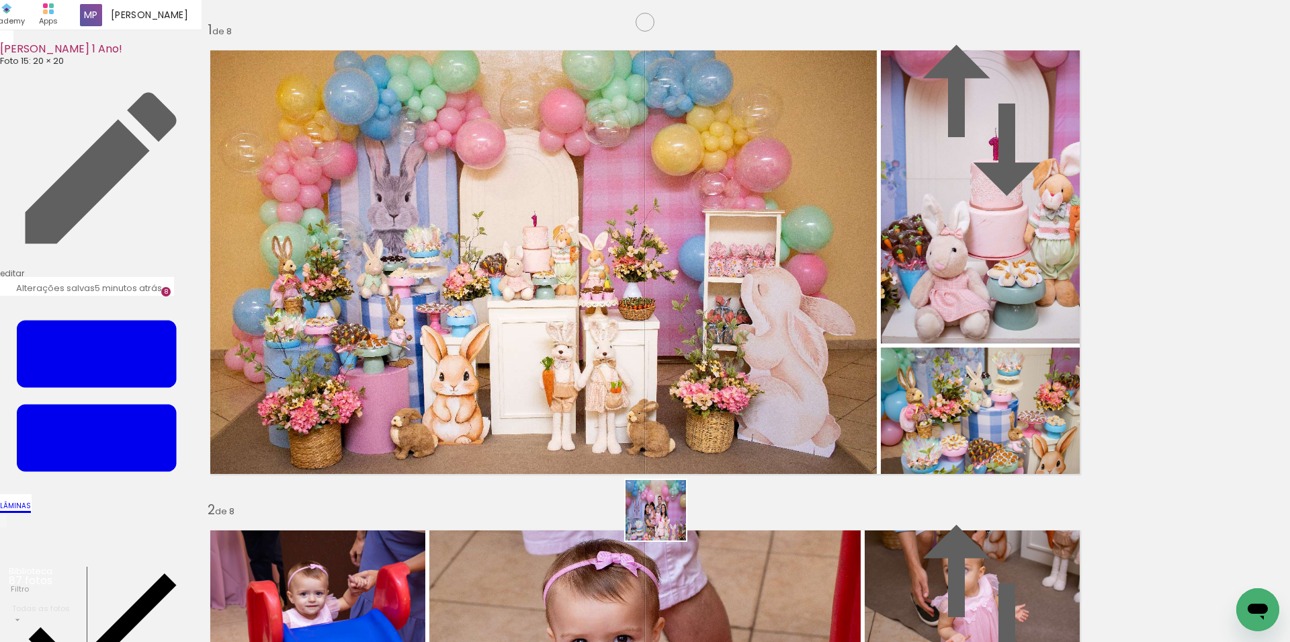
drag, startPoint x: 626, startPoint y: 597, endPoint x: 697, endPoint y: 469, distance: 146.5
click at [697, 469] on quentale-workspace at bounding box center [645, 321] width 1290 height 642
drag, startPoint x: 693, startPoint y: 571, endPoint x: 704, endPoint y: 463, distance: 108.8
click at [704, 463] on quentale-workspace at bounding box center [645, 321] width 1290 height 642
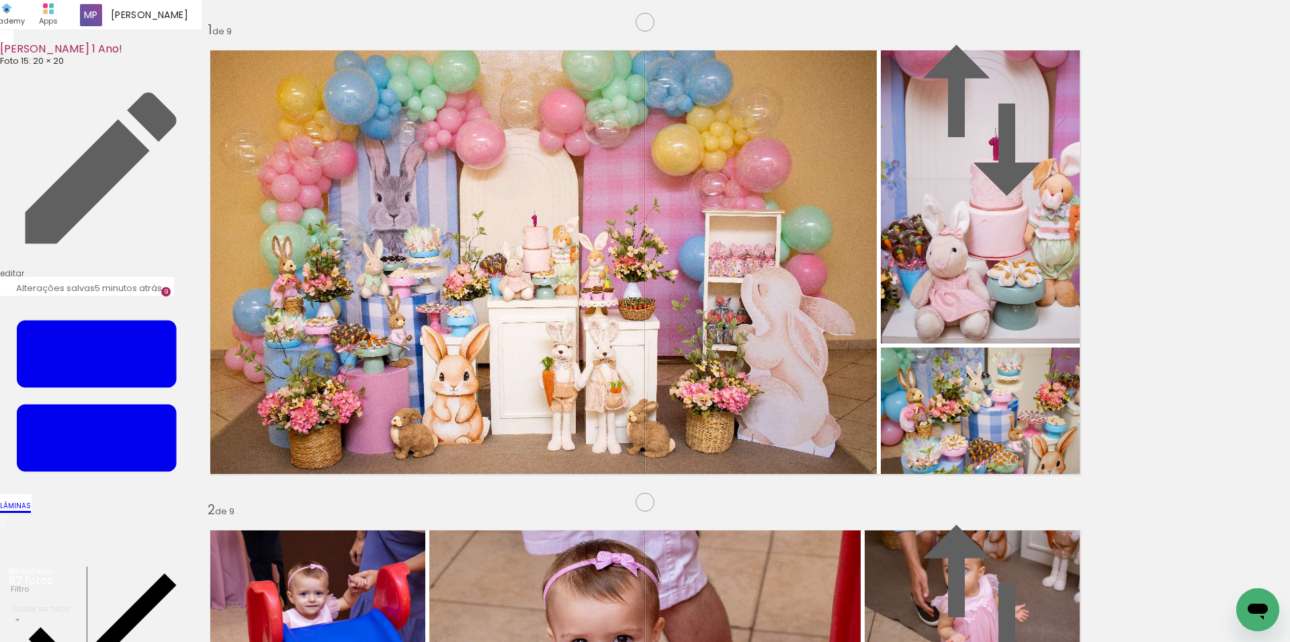
scroll to position [3855, 0]
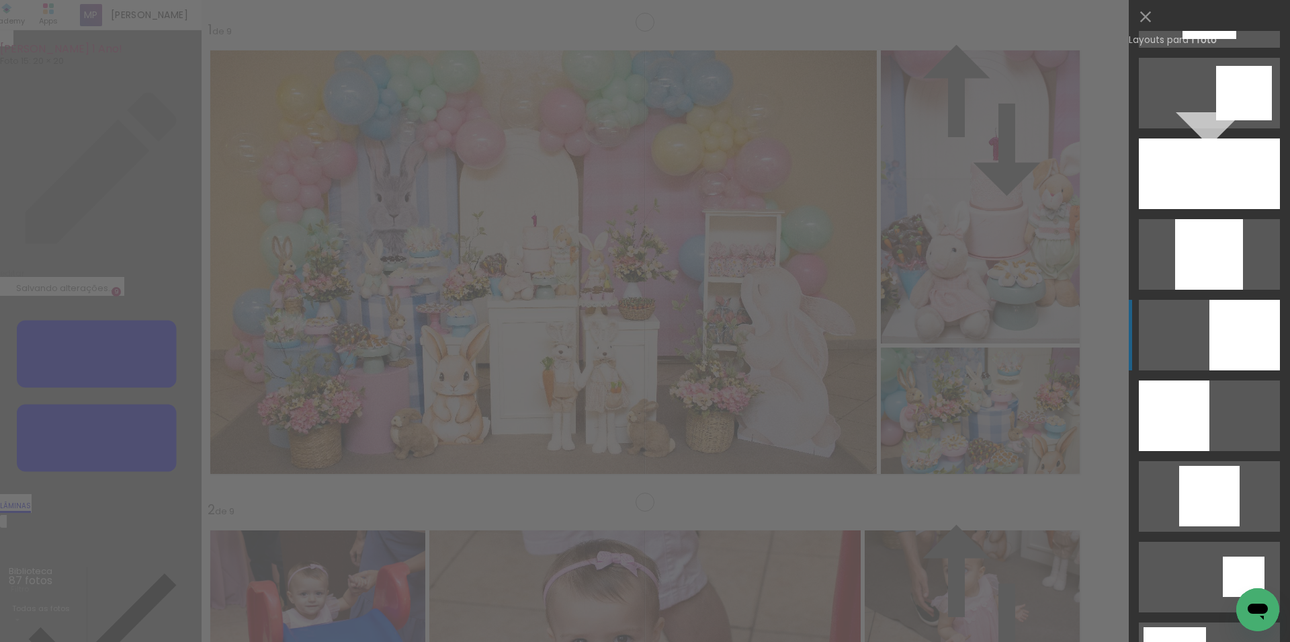
scroll to position [1113, 0]
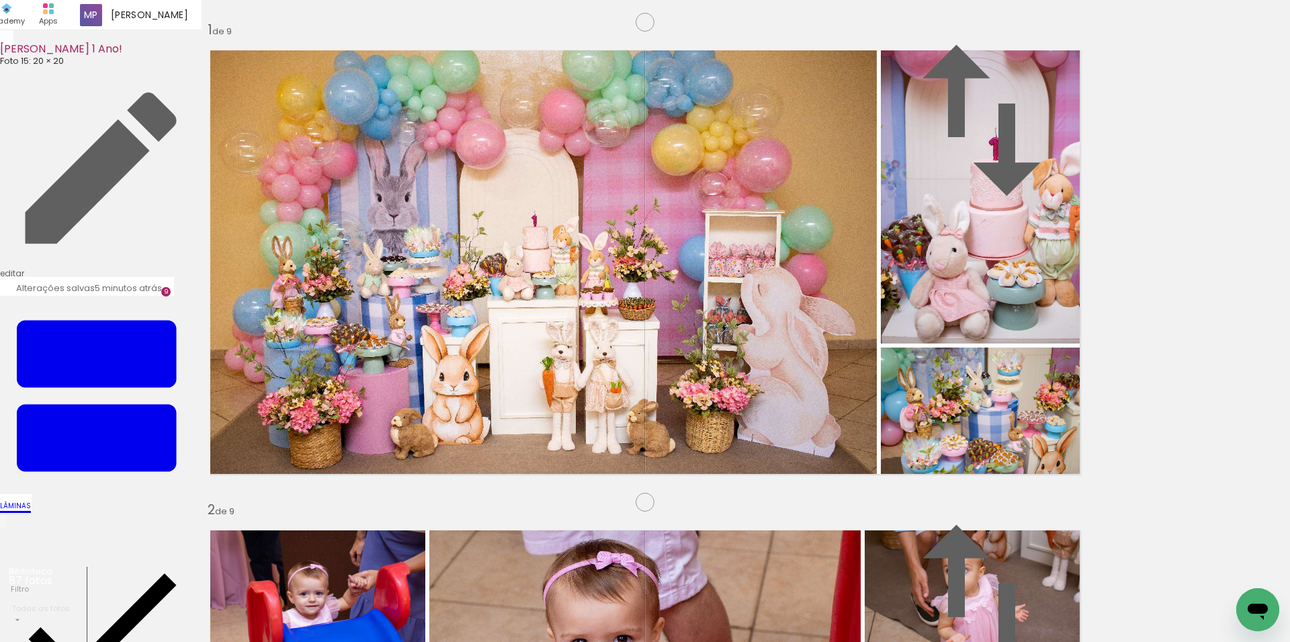
drag, startPoint x: 509, startPoint y: 379, endPoint x: 1164, endPoint y: 411, distance: 655.9
drag, startPoint x: 636, startPoint y: 606, endPoint x: 710, endPoint y: 415, distance: 204.9
click at [710, 415] on quentale-workspace at bounding box center [645, 321] width 1290 height 642
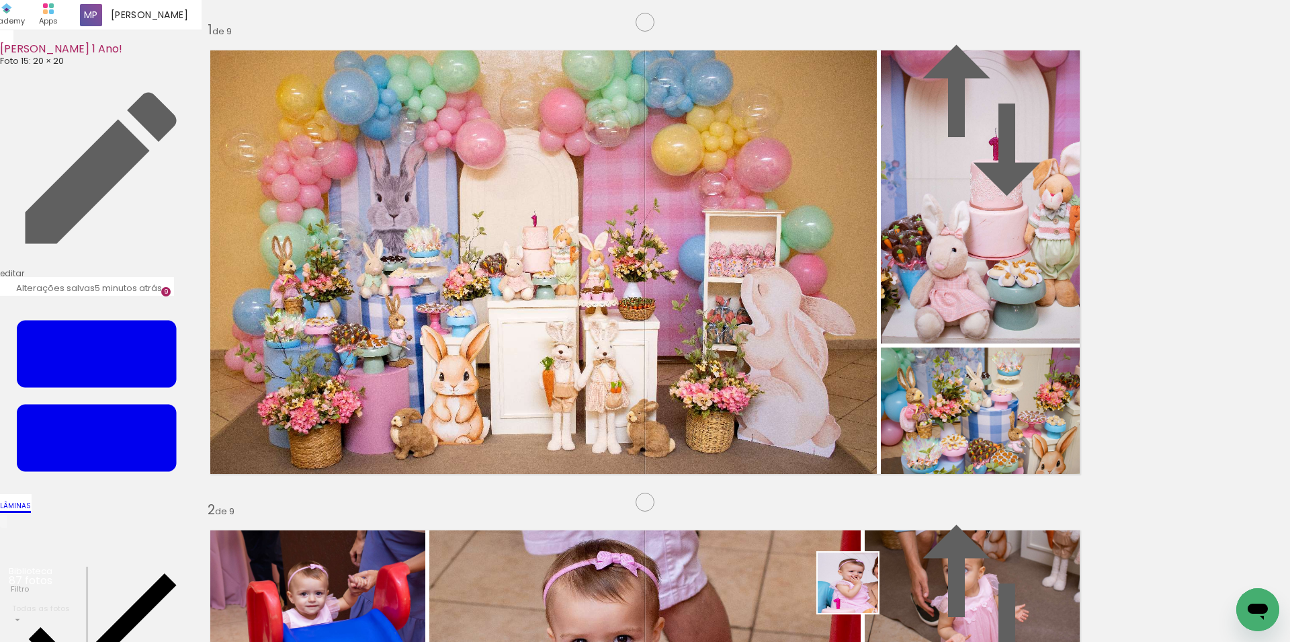
drag, startPoint x: 858, startPoint y: 593, endPoint x: 929, endPoint y: 471, distance: 140.6
click at [863, 424] on quentale-workspace at bounding box center [645, 321] width 1290 height 642
drag, startPoint x: 928, startPoint y: 604, endPoint x: 864, endPoint y: 479, distance: 140.3
click at [864, 479] on quentale-workspace at bounding box center [645, 321] width 1290 height 642
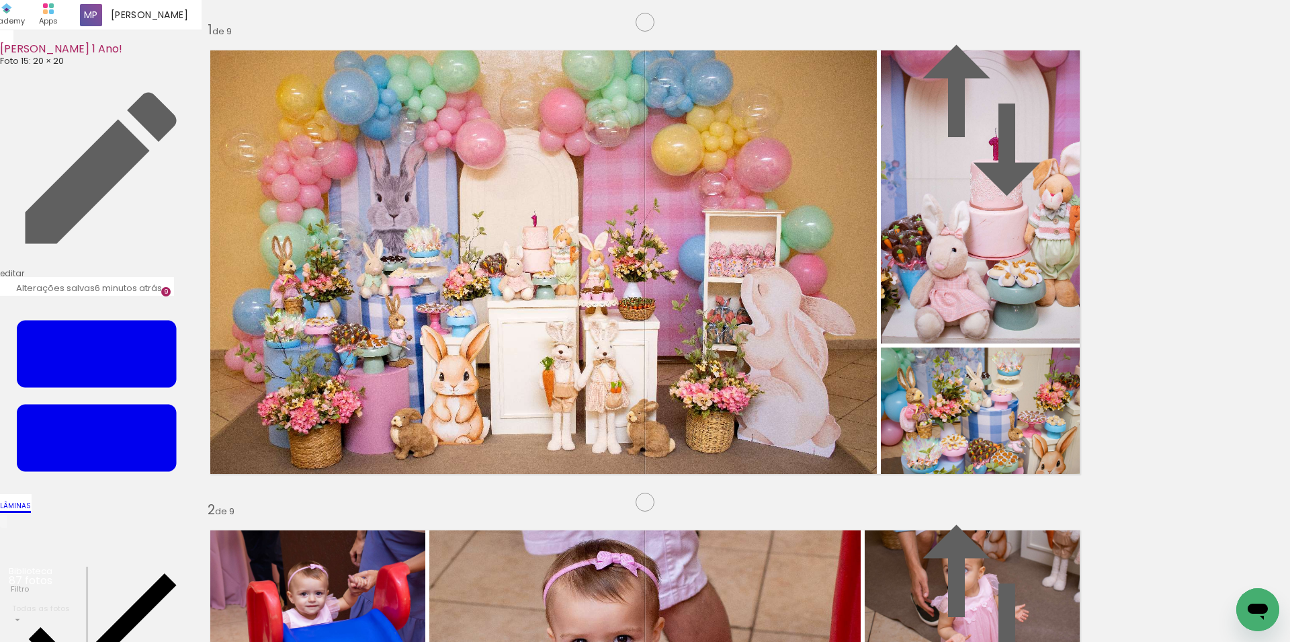
drag, startPoint x: 523, startPoint y: 388, endPoint x: 1151, endPoint y: 426, distance: 629.4
drag, startPoint x: 452, startPoint y: 597, endPoint x: 579, endPoint y: 486, distance: 168.1
click at [579, 486] on quentale-workspace at bounding box center [645, 321] width 1290 height 642
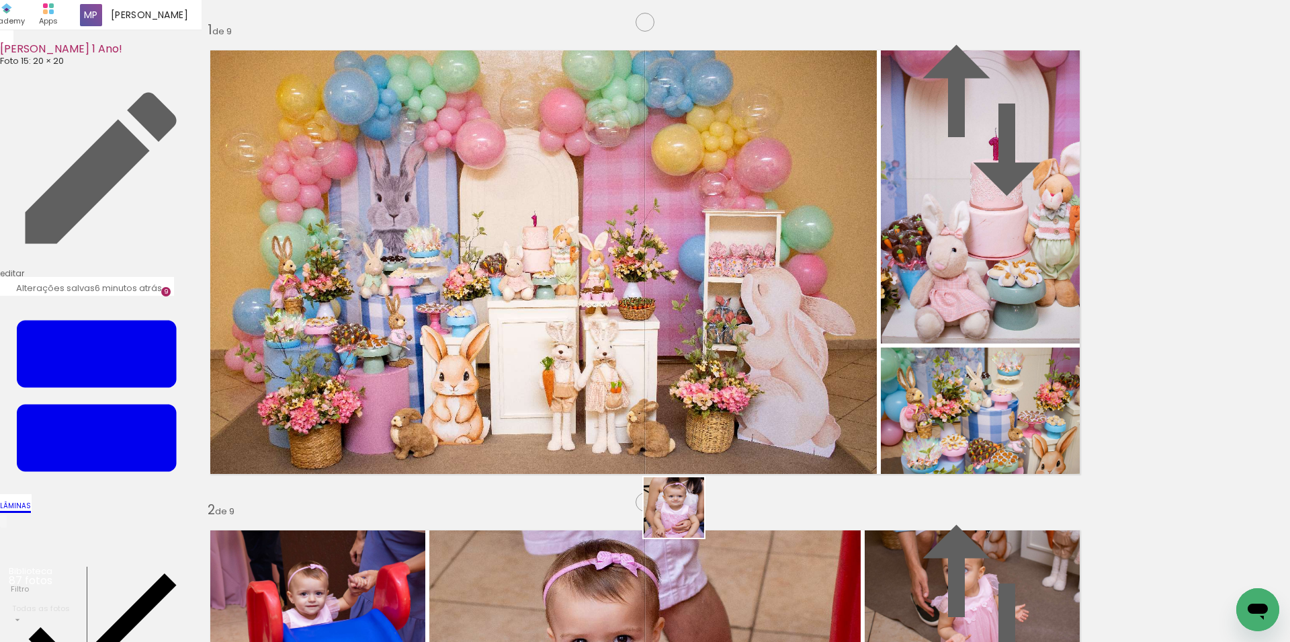
drag, startPoint x: 620, startPoint y: 605, endPoint x: 753, endPoint y: 460, distance: 196.4
click at [753, 460] on quentale-workspace at bounding box center [645, 321] width 1290 height 642
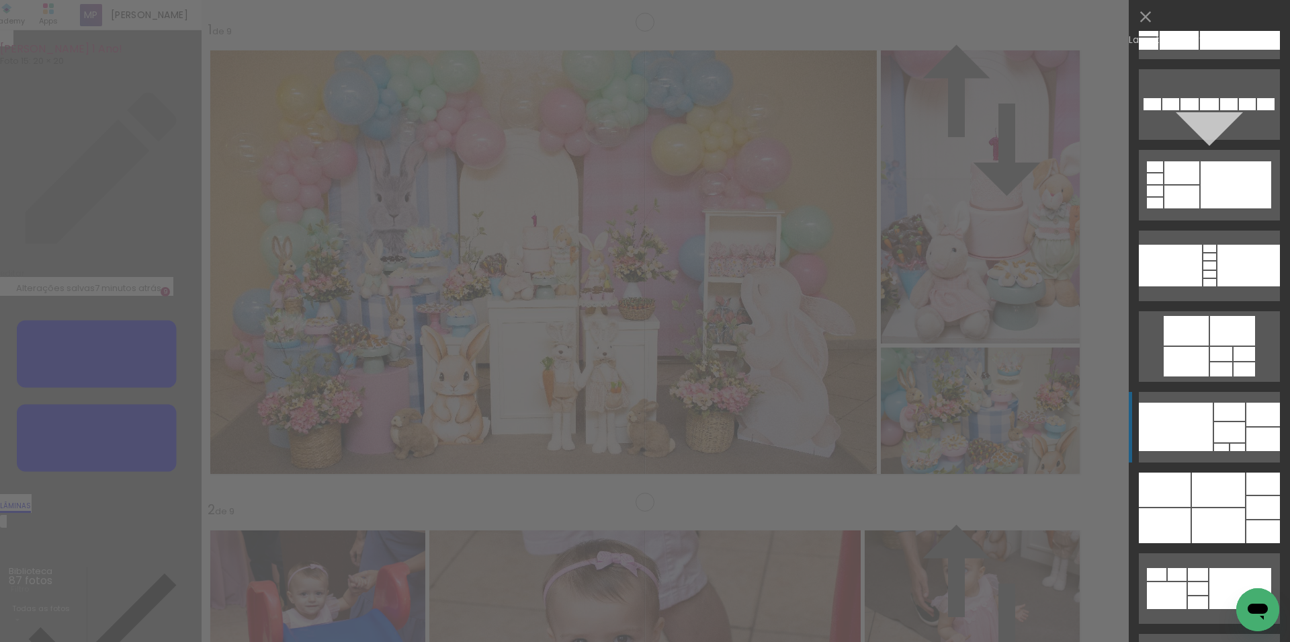
scroll to position [10478, 0]
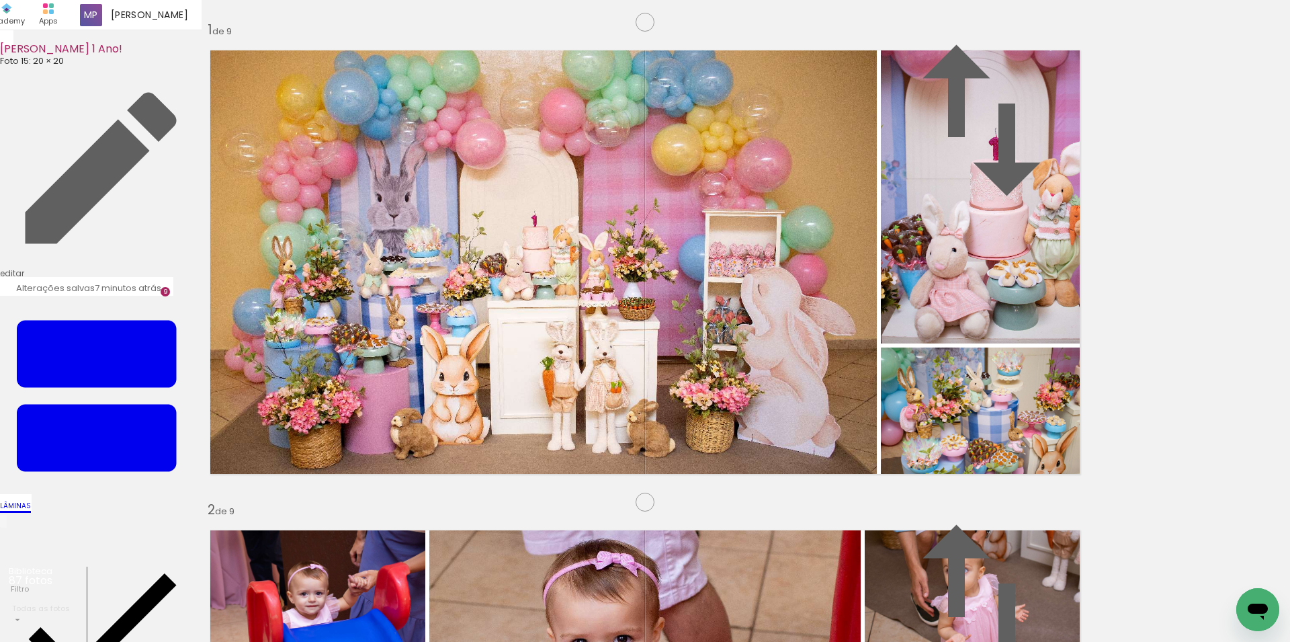
drag, startPoint x: 843, startPoint y: 256, endPoint x: 1146, endPoint y: 309, distance: 308.3
drag, startPoint x: 861, startPoint y: 384, endPoint x: 787, endPoint y: 380, distance: 73.3
drag, startPoint x: 839, startPoint y: 362, endPoint x: 1289, endPoint y: 329, distance: 451.4
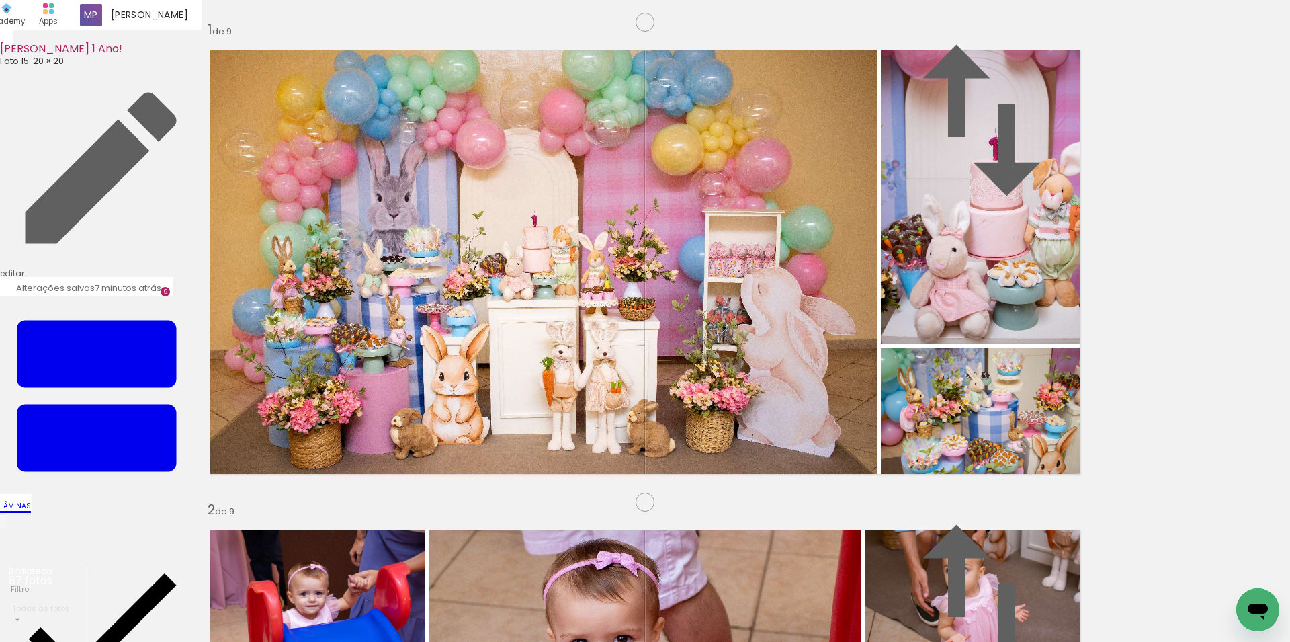
click at [0, 0] on div "Inserir lâmina 1 de 9 Inserir lâmina 2 de 9 Inserir lâmina 3 de 9 Inserir lâmin…" at bounding box center [0, 0] width 0 height 0
drag, startPoint x: 456, startPoint y: 333, endPoint x: 851, endPoint y: 295, distance: 396.9
drag, startPoint x: 345, startPoint y: 319, endPoint x: 1019, endPoint y: 403, distance: 679.8
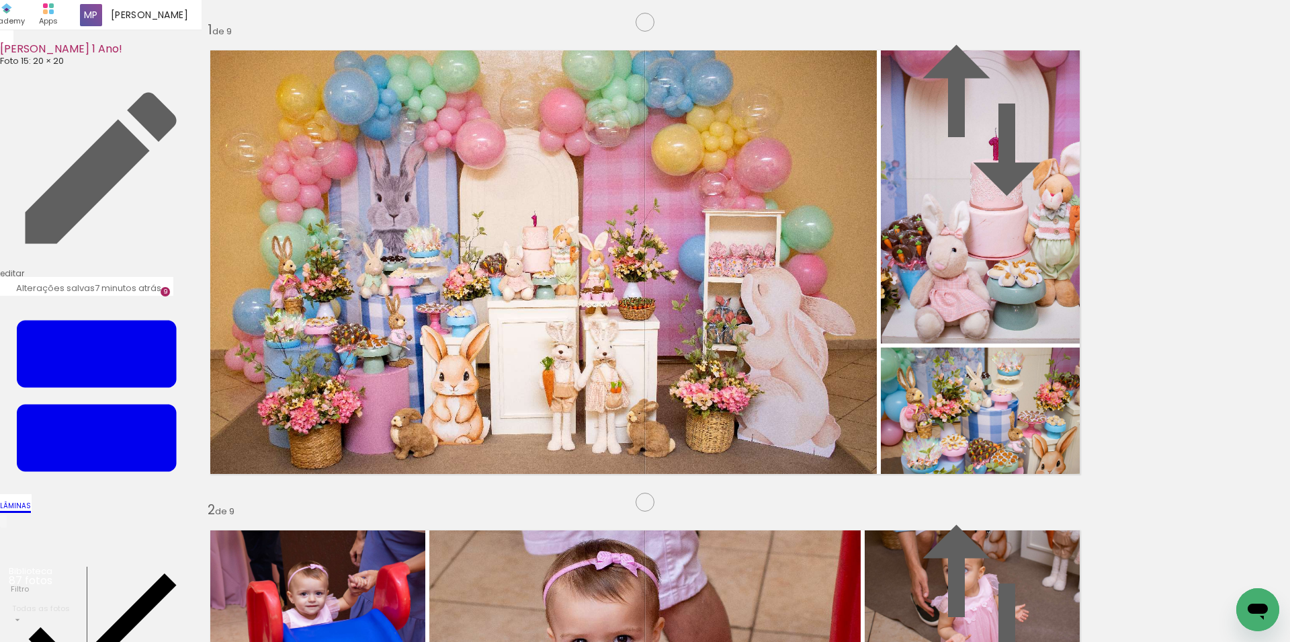
scroll to position [0, 2478]
drag, startPoint x: 897, startPoint y: 523, endPoint x: 826, endPoint y: 624, distance: 122.5
drag, startPoint x: 899, startPoint y: 599, endPoint x: 751, endPoint y: 619, distance: 149.9
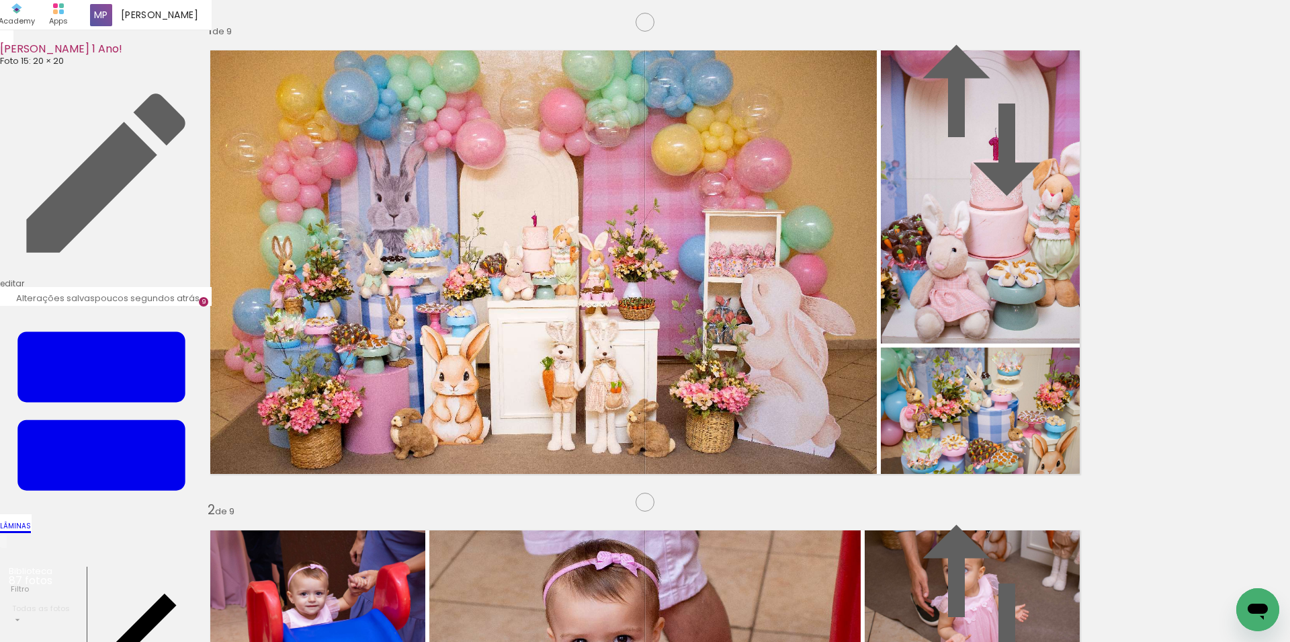
scroll to position [0, 2305]
drag, startPoint x: 406, startPoint y: 605, endPoint x: 701, endPoint y: 493, distance: 315.3
click at [701, 493] on quentale-workspace at bounding box center [645, 321] width 1290 height 642
drag, startPoint x: 536, startPoint y: 594, endPoint x: 639, endPoint y: 573, distance: 104.9
click at [686, 463] on quentale-workspace at bounding box center [645, 321] width 1290 height 642
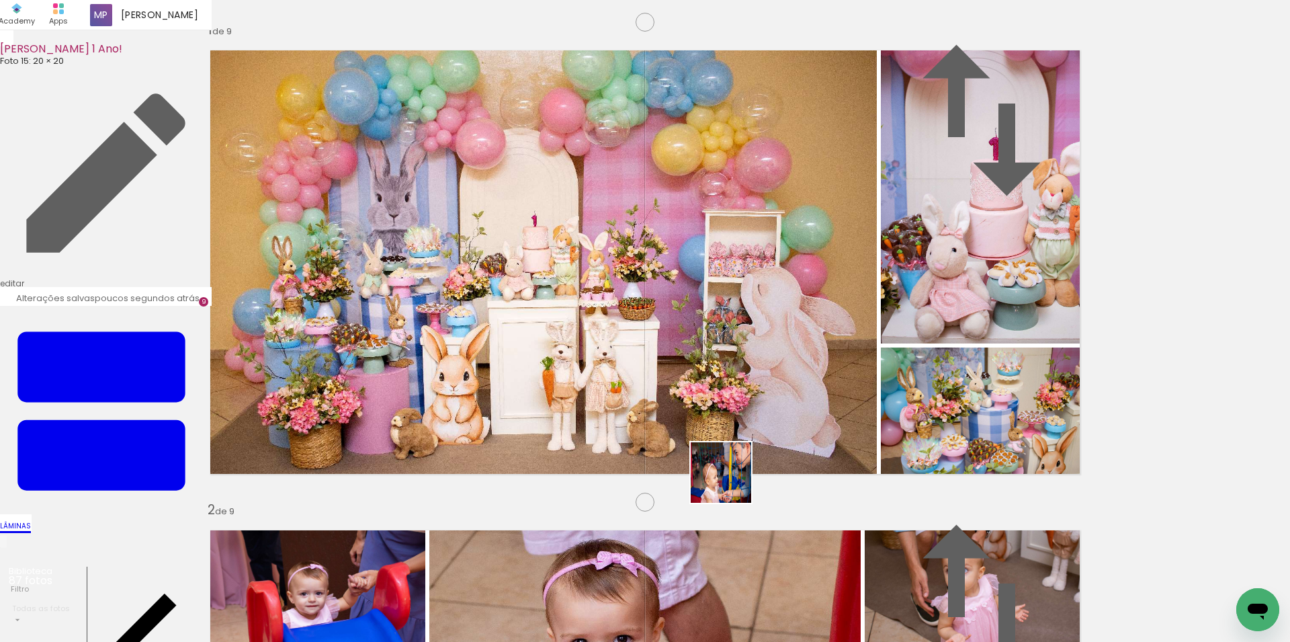
drag, startPoint x: 636, startPoint y: 572, endPoint x: 718, endPoint y: 570, distance: 82.0
click at [790, 445] on quentale-workspace at bounding box center [645, 321] width 1290 height 642
drag, startPoint x: 710, startPoint y: 583, endPoint x: 794, endPoint y: 574, distance: 85.0
click at [816, 451] on quentale-workspace at bounding box center [645, 321] width 1290 height 642
drag, startPoint x: 769, startPoint y: 605, endPoint x: 921, endPoint y: 456, distance: 213.3
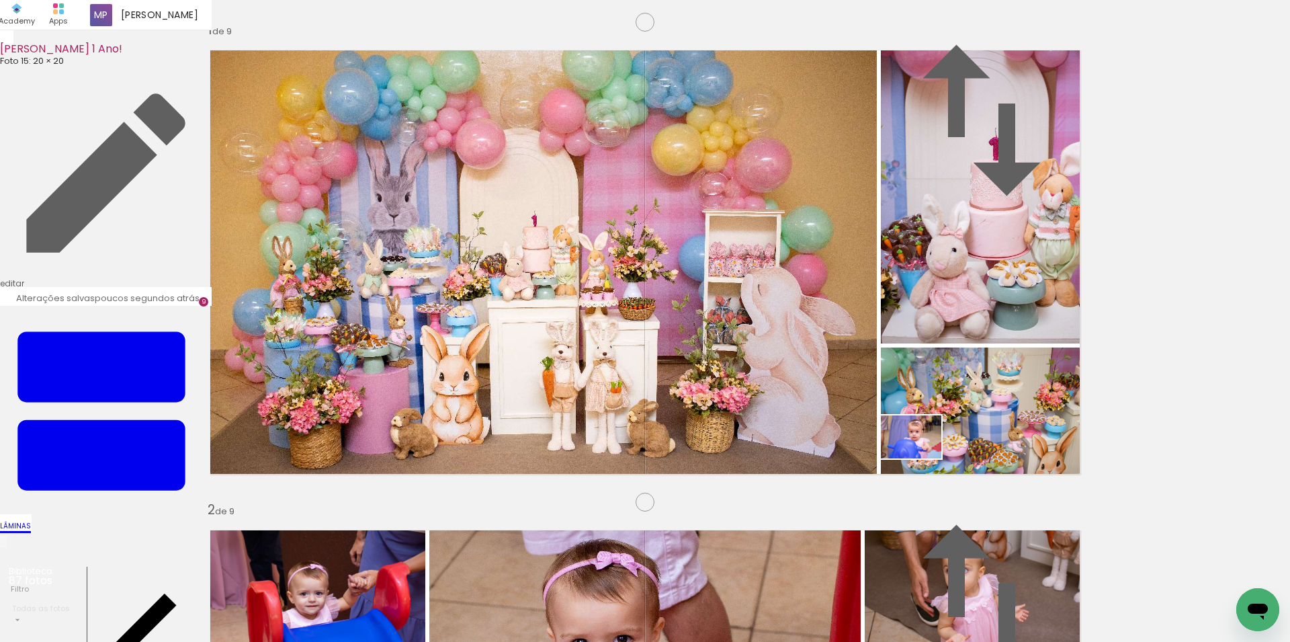
click at [921, 456] on quentale-workspace at bounding box center [645, 321] width 1290 height 642
drag, startPoint x: 852, startPoint y: 603, endPoint x: 950, endPoint y: 472, distance: 163.1
click at [950, 472] on quentale-workspace at bounding box center [645, 321] width 1290 height 642
drag, startPoint x: 929, startPoint y: 601, endPoint x: 1013, endPoint y: 567, distance: 91.1
click at [976, 464] on quentale-workspace at bounding box center [645, 321] width 1290 height 642
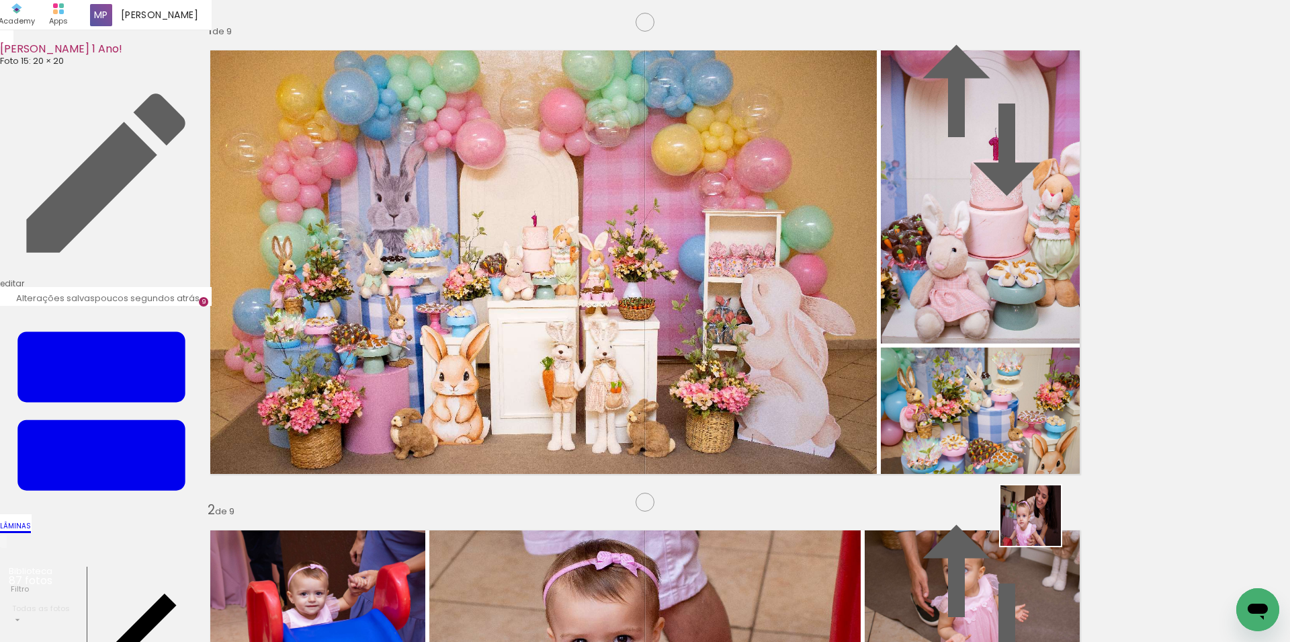
drag, startPoint x: 1066, startPoint y: 593, endPoint x: 989, endPoint y: 466, distance: 148.1
click at [1037, 464] on quentale-workspace at bounding box center [645, 321] width 1290 height 642
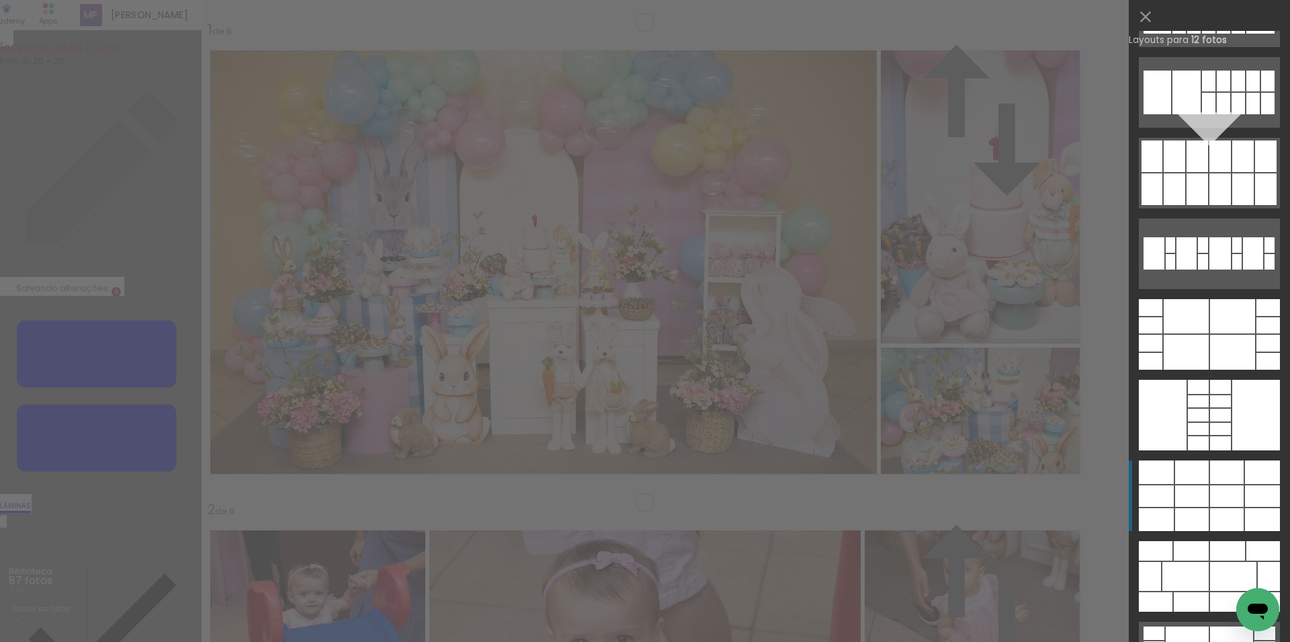
scroll to position [1298, 0]
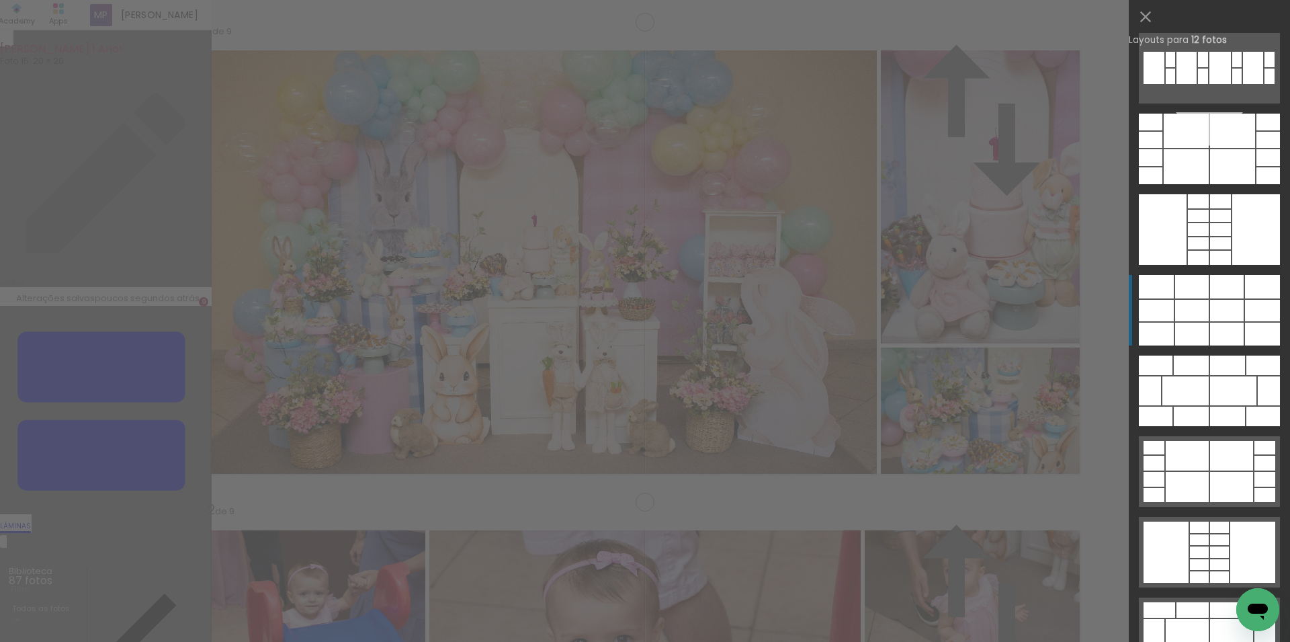
click at [1201, 292] on div at bounding box center [1192, 287] width 34 height 24
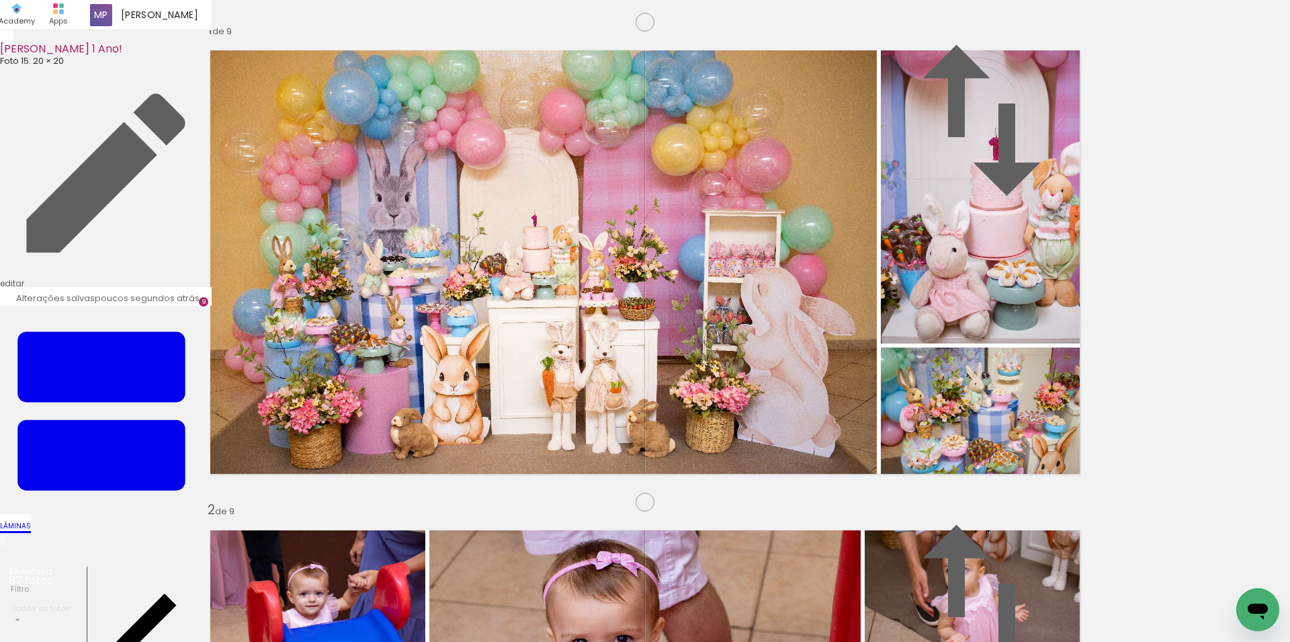
drag, startPoint x: 507, startPoint y: 577, endPoint x: 447, endPoint y: 623, distance: 75.3
click at [528, 432] on quentale-workspace at bounding box center [645, 321] width 1290 height 642
drag, startPoint x: 738, startPoint y: 572, endPoint x: 496, endPoint y: 551, distance: 242.8
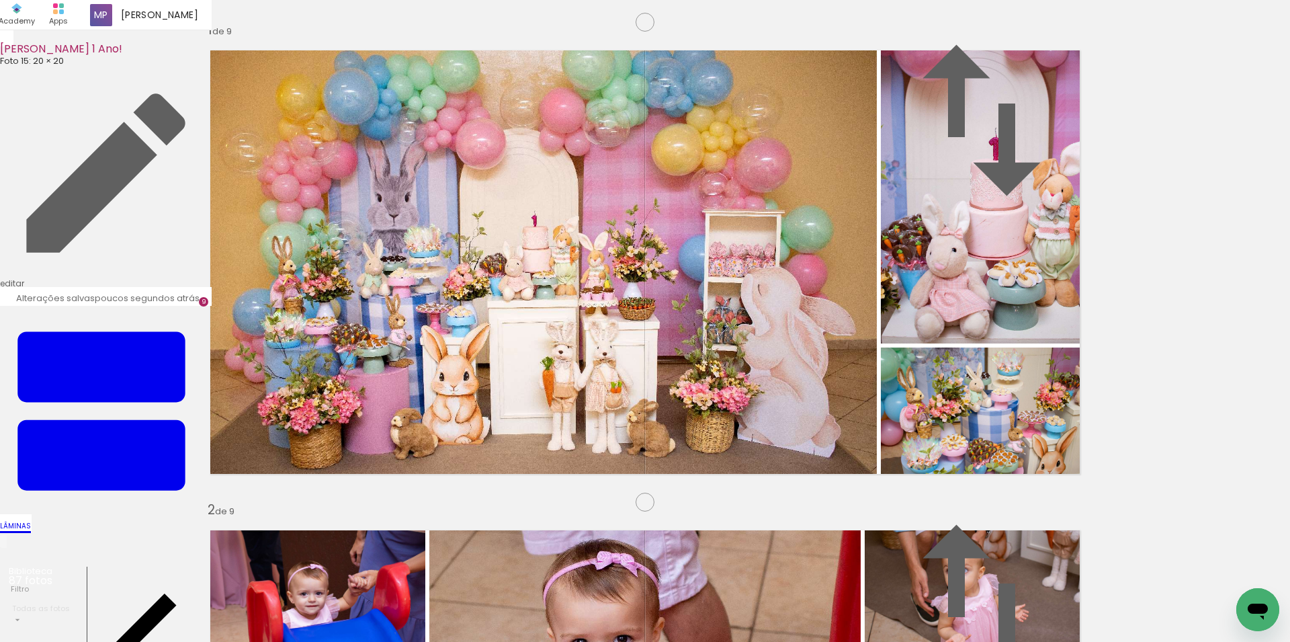
click at [683, 435] on quentale-workspace at bounding box center [645, 321] width 1290 height 642
drag, startPoint x: 550, startPoint y: 611, endPoint x: 898, endPoint y: 584, distance: 349.8
click at [738, 410] on quentale-workspace at bounding box center [645, 321] width 1290 height 642
drag, startPoint x: 997, startPoint y: 613, endPoint x: 562, endPoint y: 600, distance: 435.6
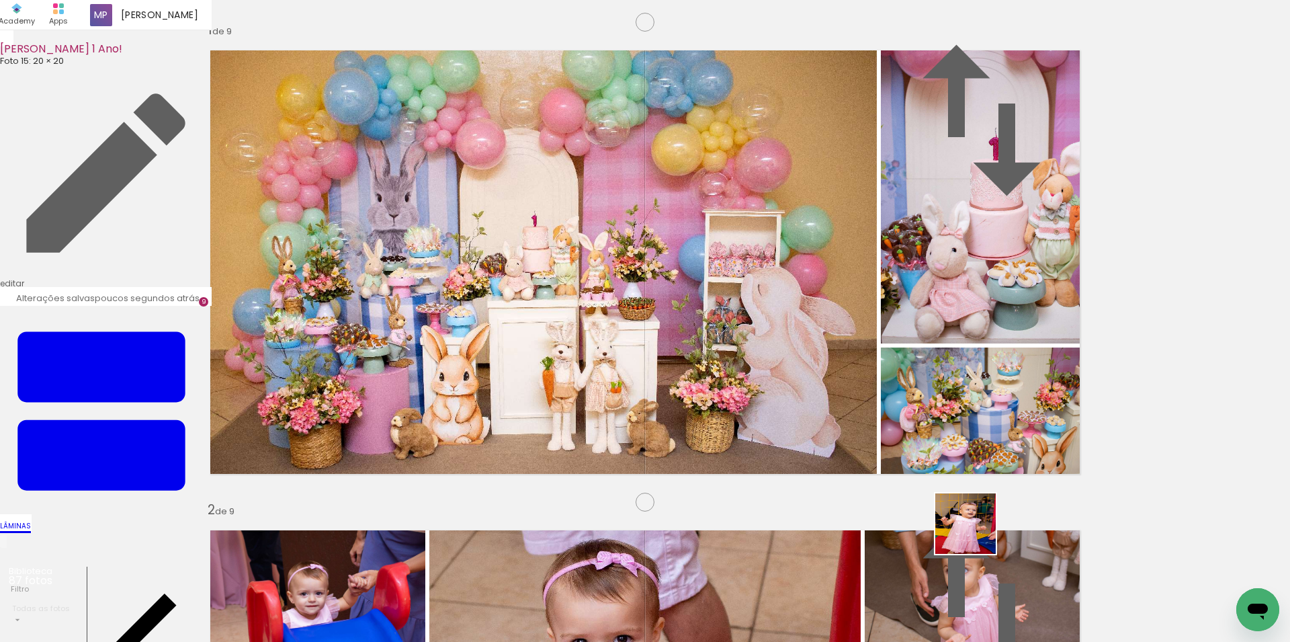
click at [926, 407] on quentale-workspace at bounding box center [645, 321] width 1290 height 642
drag, startPoint x: 678, startPoint y: 602, endPoint x: 845, endPoint y: 420, distance: 247.3
click at [845, 420] on quentale-workspace at bounding box center [645, 321] width 1290 height 642
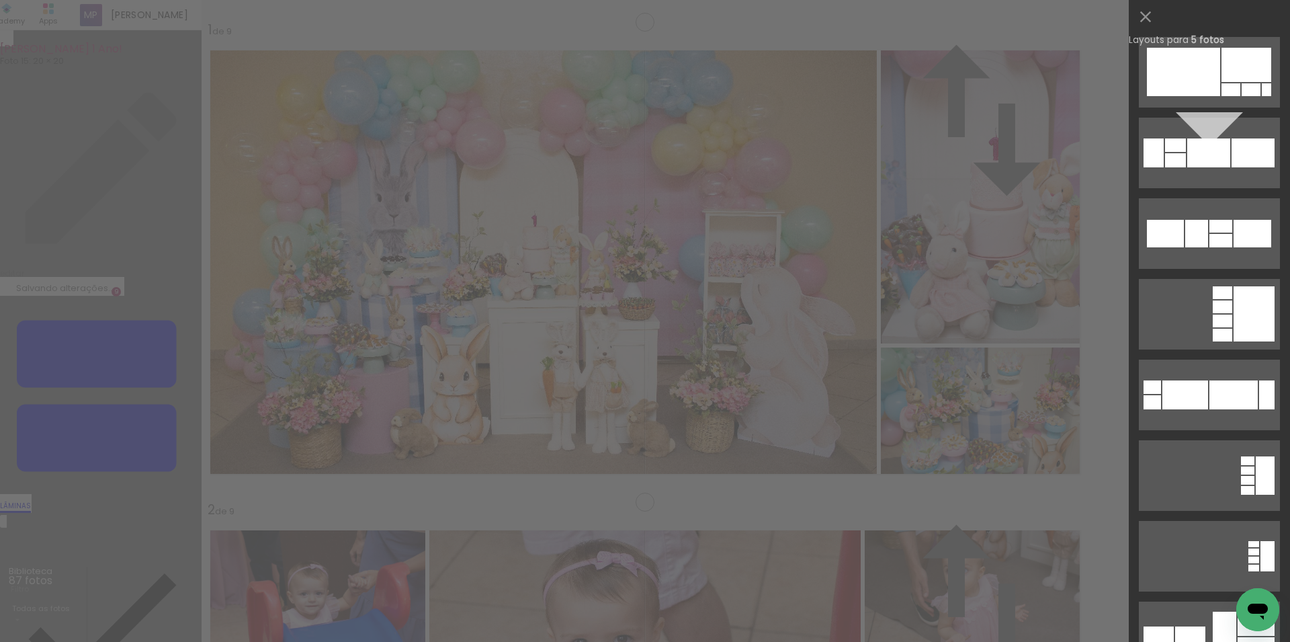
scroll to position [25313, 0]
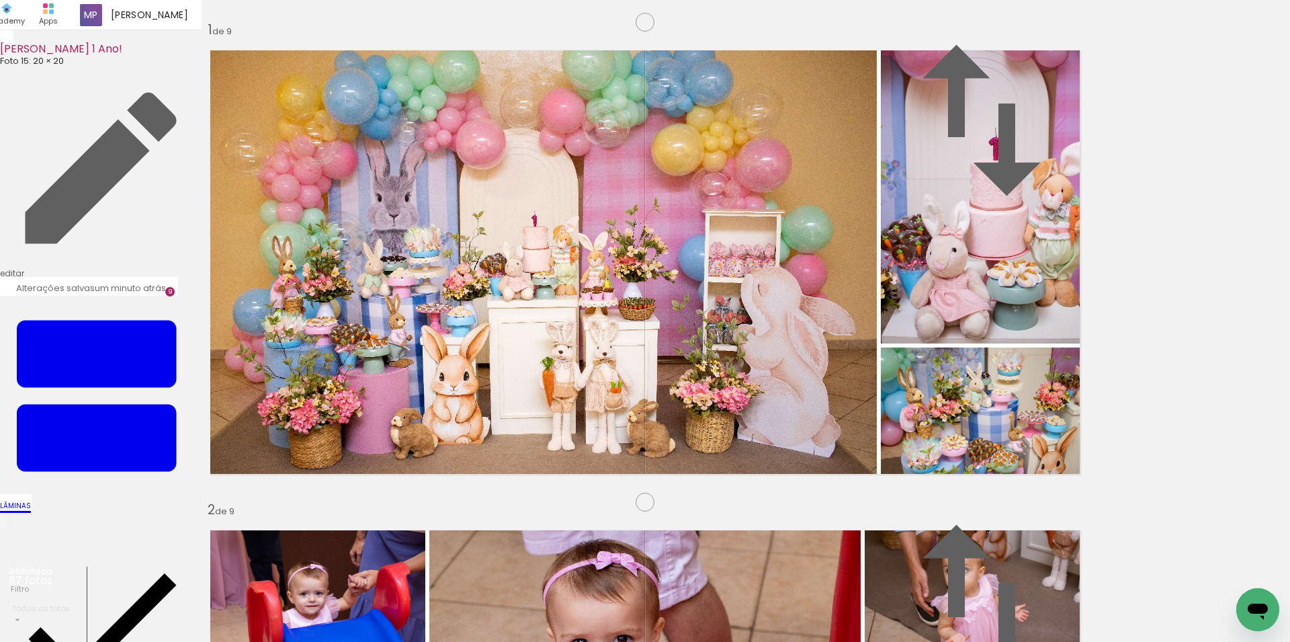
scroll to position [0, 3979]
drag, startPoint x: 987, startPoint y: 604, endPoint x: 953, endPoint y: 425, distance: 181.9
click at [953, 425] on quentale-workspace at bounding box center [645, 321] width 1290 height 642
drag, startPoint x: 600, startPoint y: 548, endPoint x: 1144, endPoint y: 445, distance: 553.1
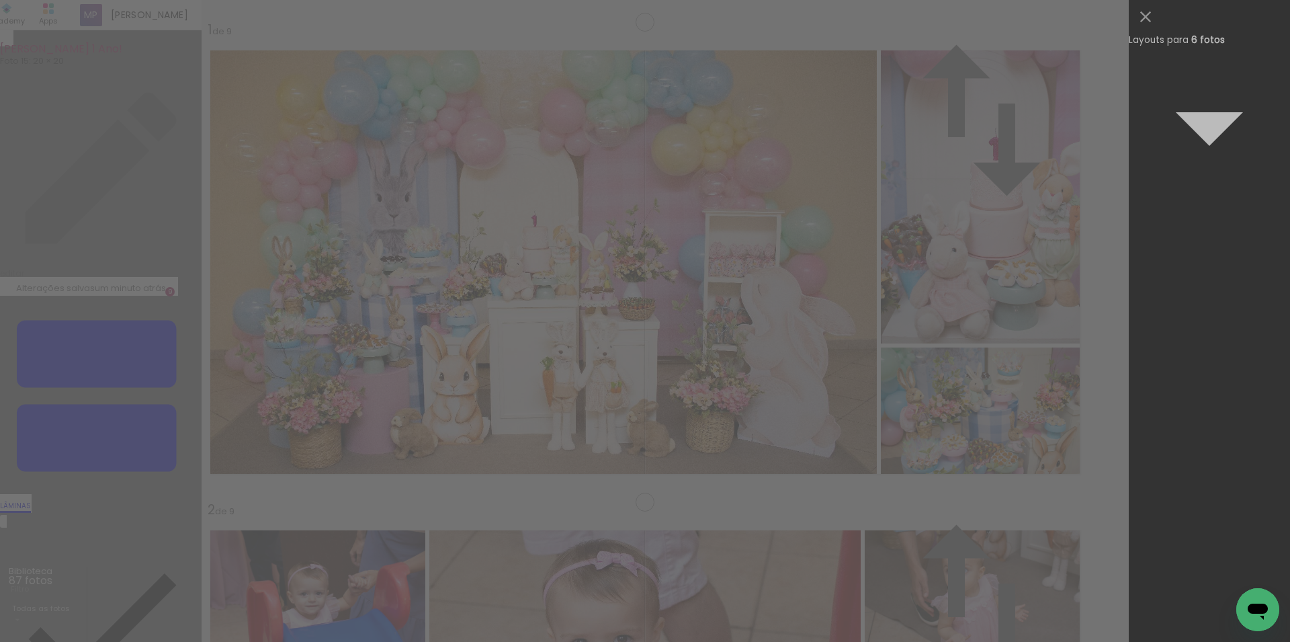
scroll to position [0, 0]
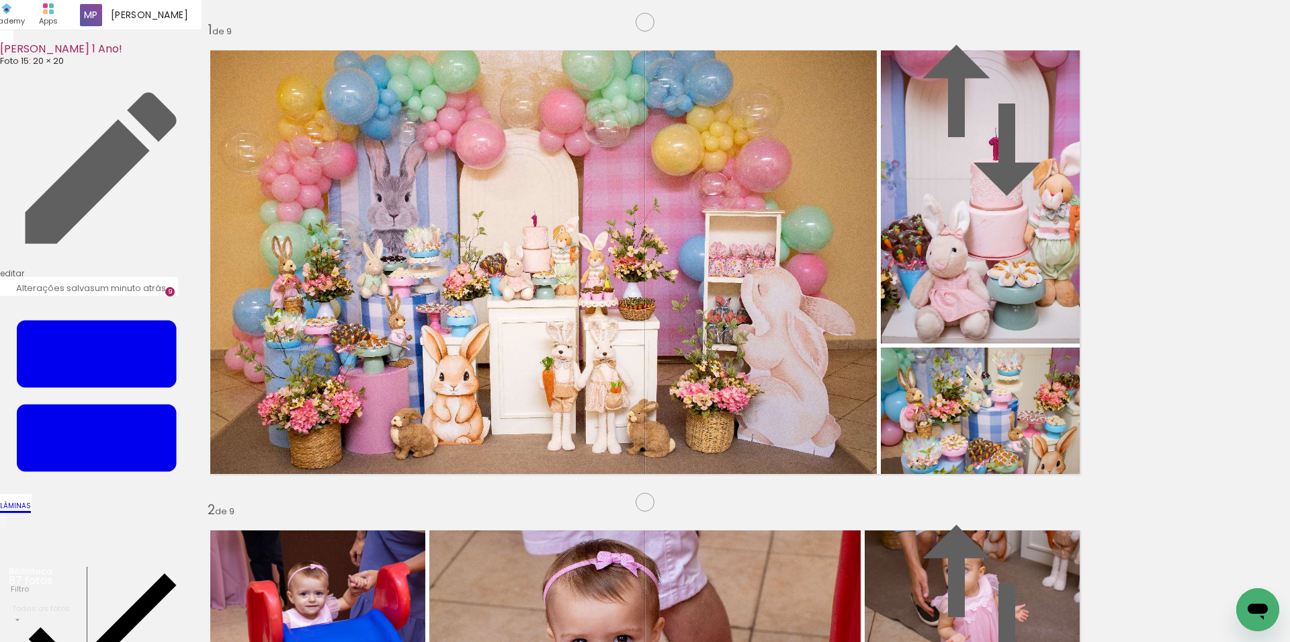
scroll to position [0, 4080]
drag, startPoint x: 596, startPoint y: 544, endPoint x: 1156, endPoint y: 150, distance: 684.3
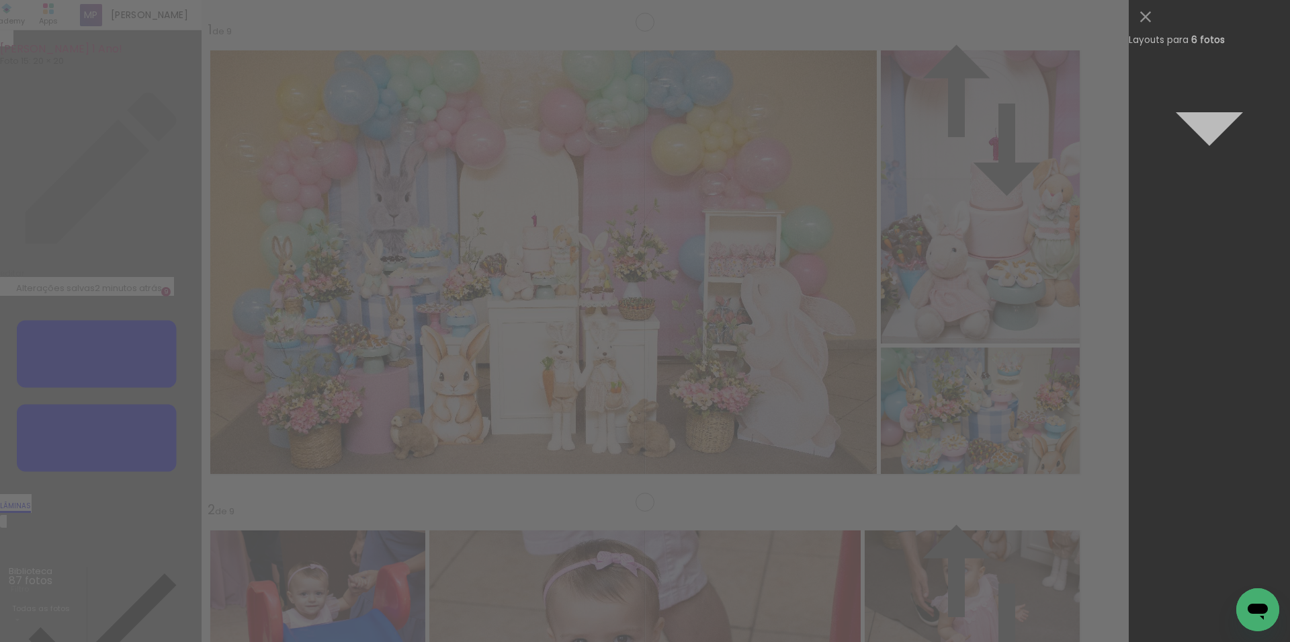
scroll to position [0, 0]
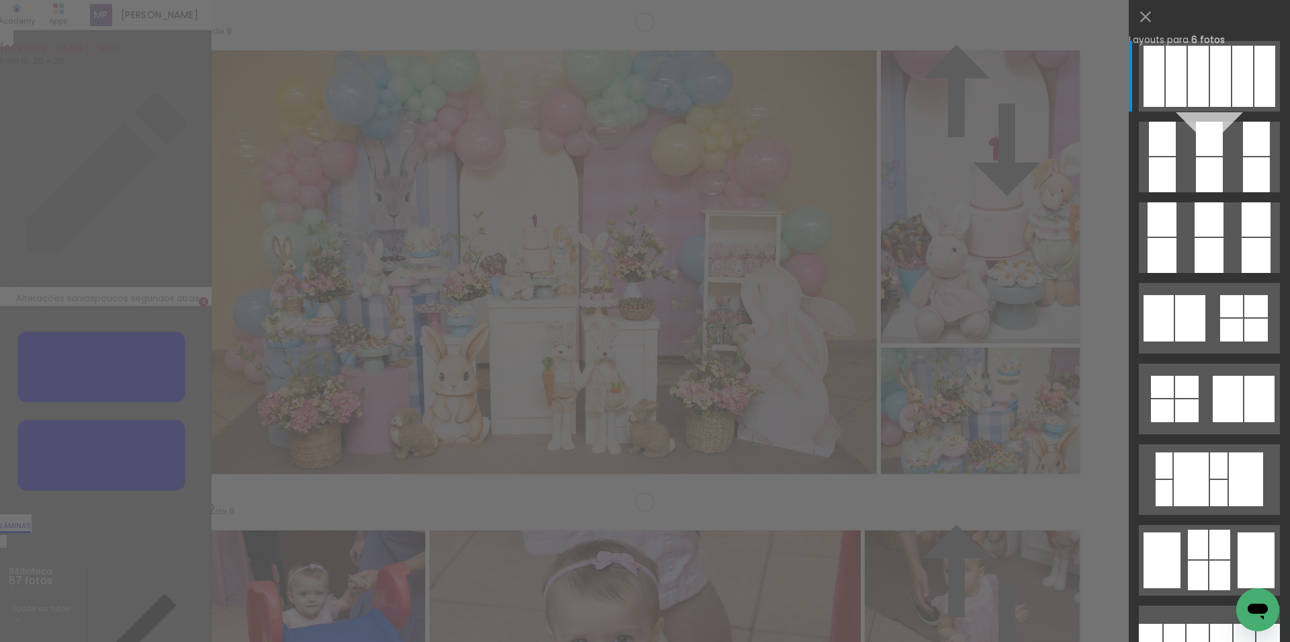
scroll to position [0, 4080]
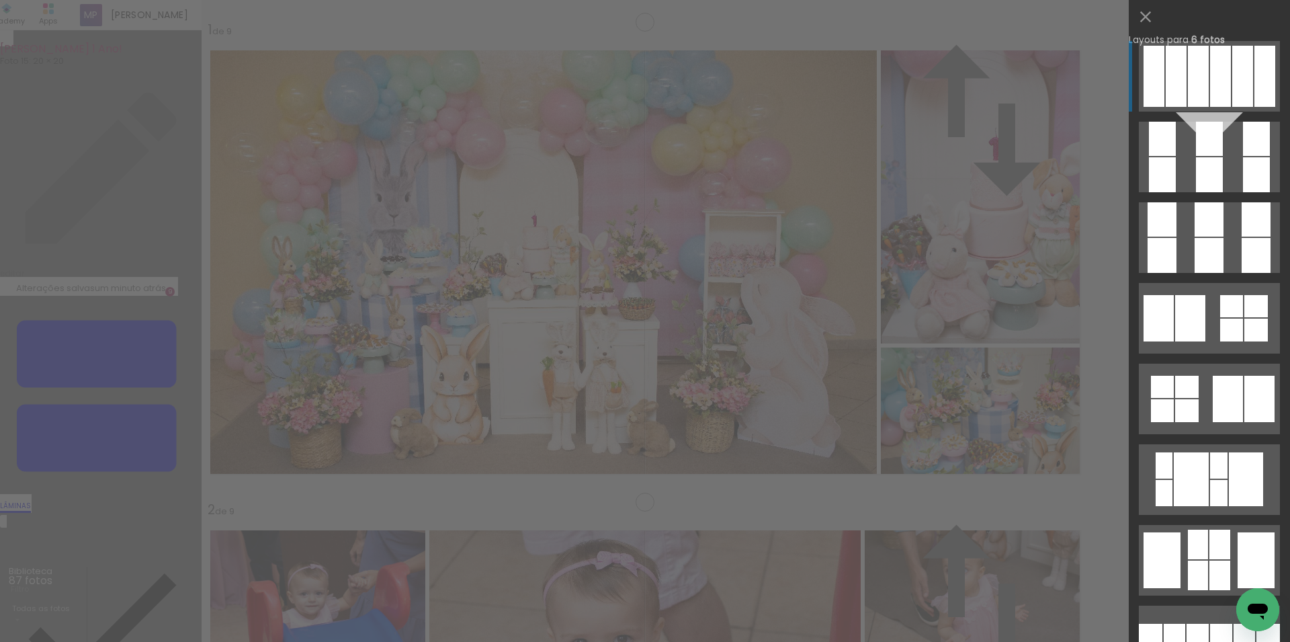
click at [1213, 79] on div at bounding box center [1220, 76] width 21 height 61
drag, startPoint x: 851, startPoint y: 319, endPoint x: 870, endPoint y: 325, distance: 19.8
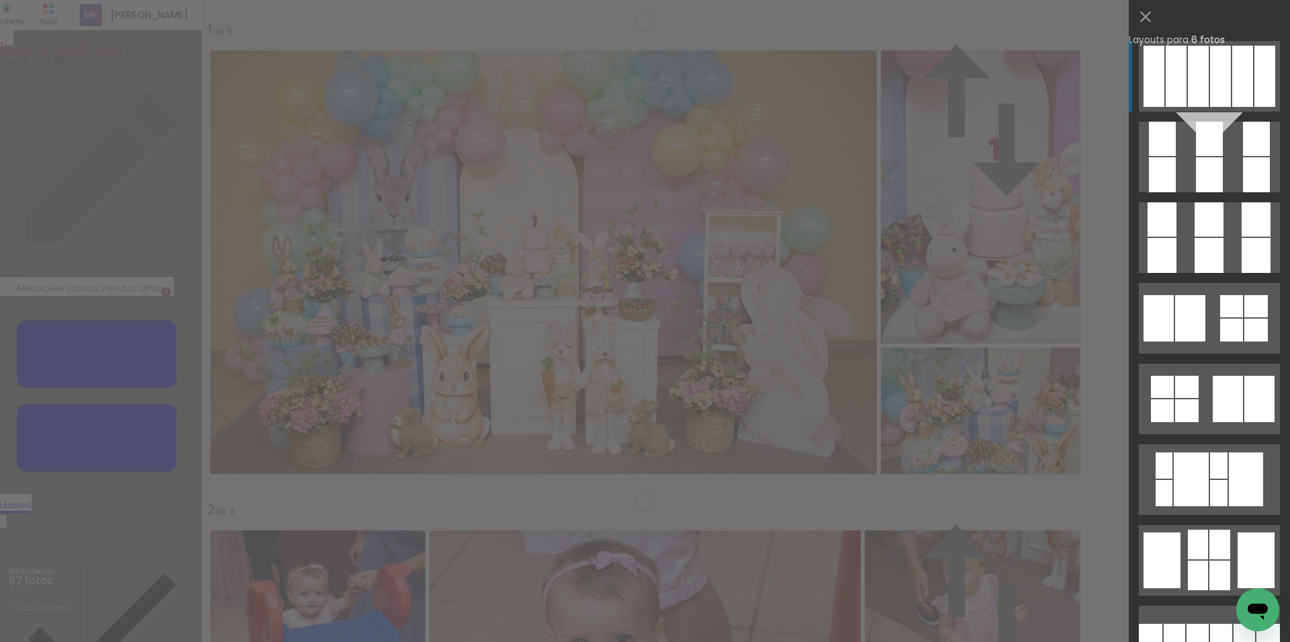
drag, startPoint x: 294, startPoint y: 395, endPoint x: 327, endPoint y: 400, distance: 33.4
click at [1155, 374] on quentale-layouter at bounding box center [1209, 398] width 141 height 71
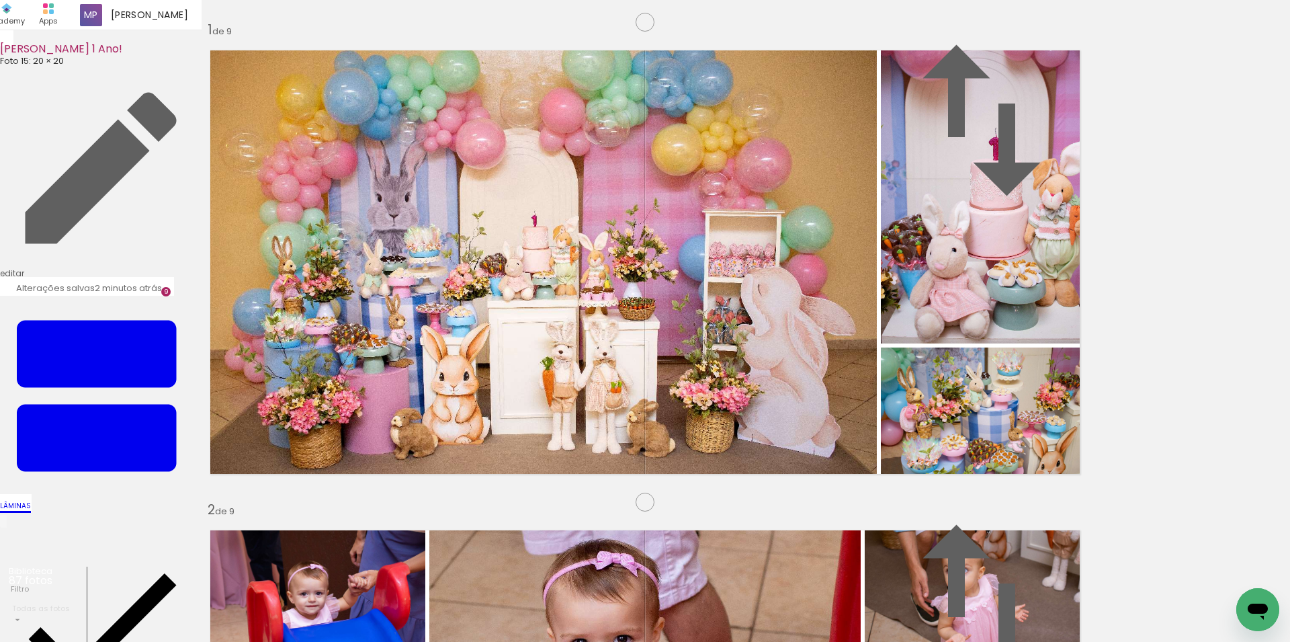
drag, startPoint x: 608, startPoint y: 544, endPoint x: 1174, endPoint y: 336, distance: 603.5
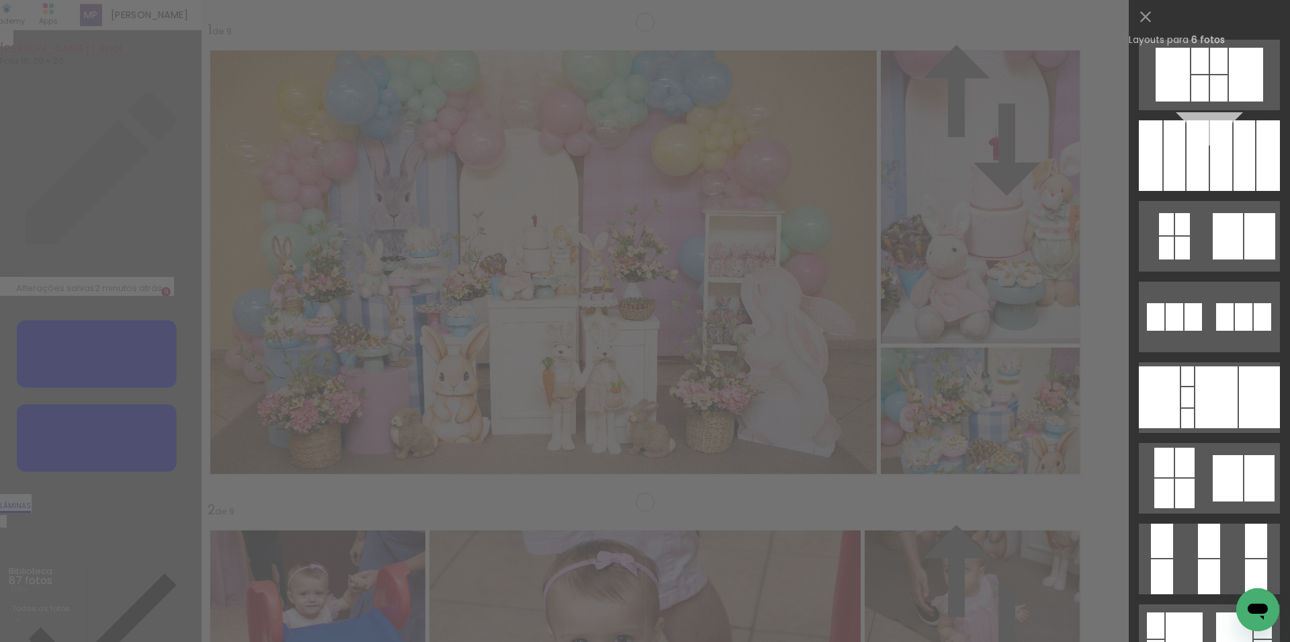
scroll to position [972, 0]
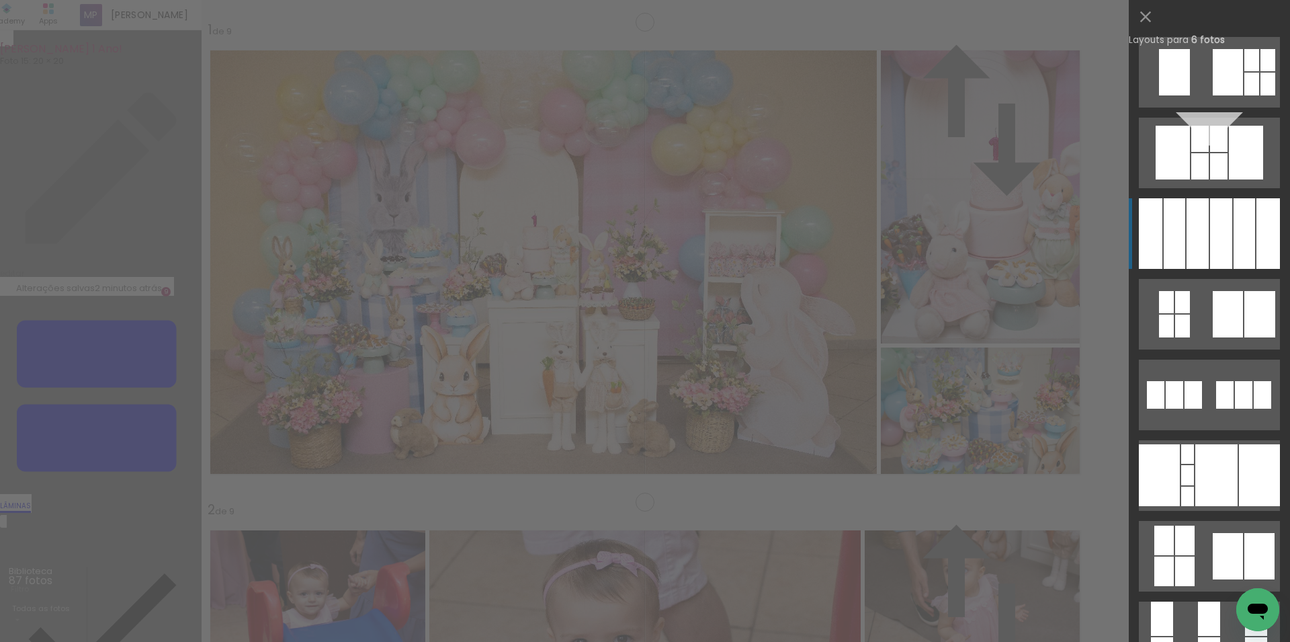
click at [1210, 260] on div at bounding box center [1221, 233] width 22 height 71
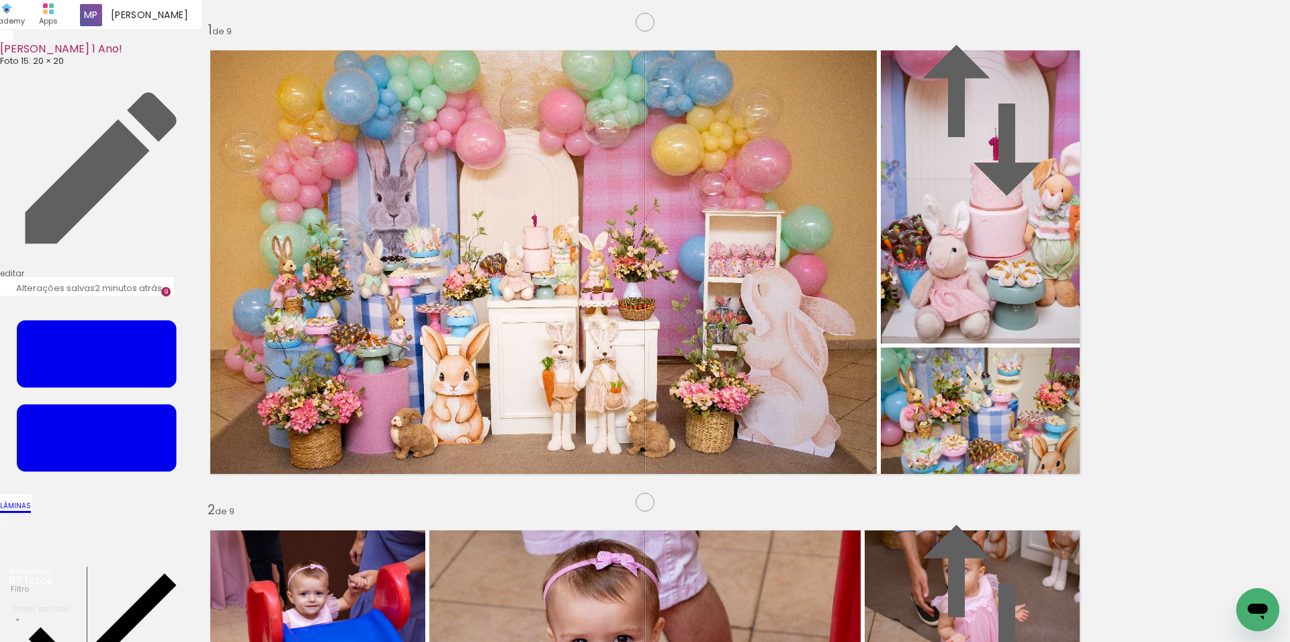
drag, startPoint x: 1011, startPoint y: 376, endPoint x: 1026, endPoint y: 376, distance: 14.8
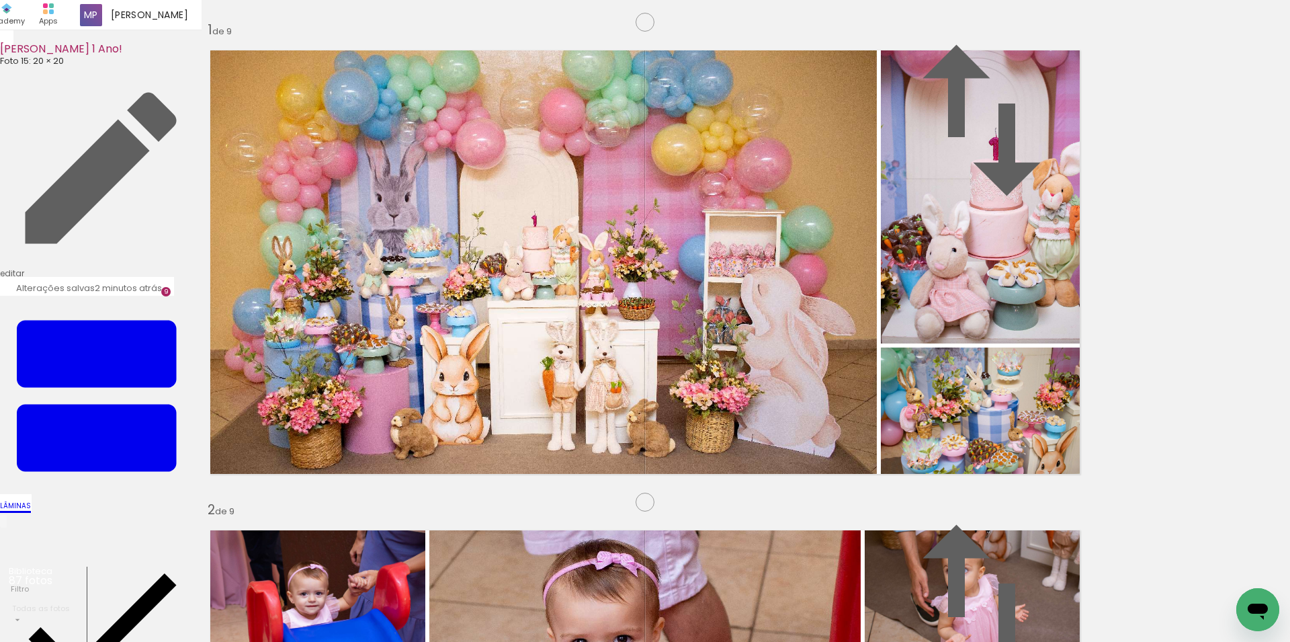
drag, startPoint x: 441, startPoint y: 371, endPoint x: 433, endPoint y: 372, distance: 8.8
drag, startPoint x: 314, startPoint y: 376, endPoint x: 323, endPoint y: 376, distance: 8.7
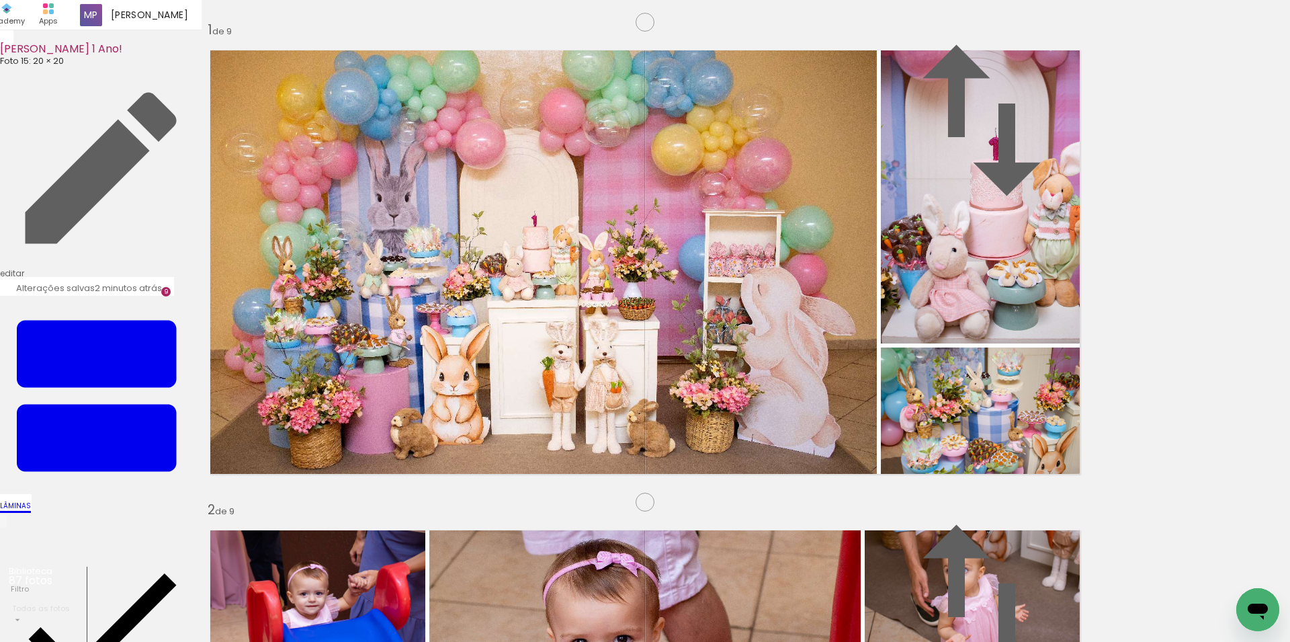
scroll to position [0, 3099]
drag, startPoint x: 576, startPoint y: 597, endPoint x: 664, endPoint y: 550, distance: 98.9
click at [598, 431] on quentale-workspace at bounding box center [645, 321] width 1290 height 642
drag, startPoint x: 659, startPoint y: 599, endPoint x: 693, endPoint y: 426, distance: 175.9
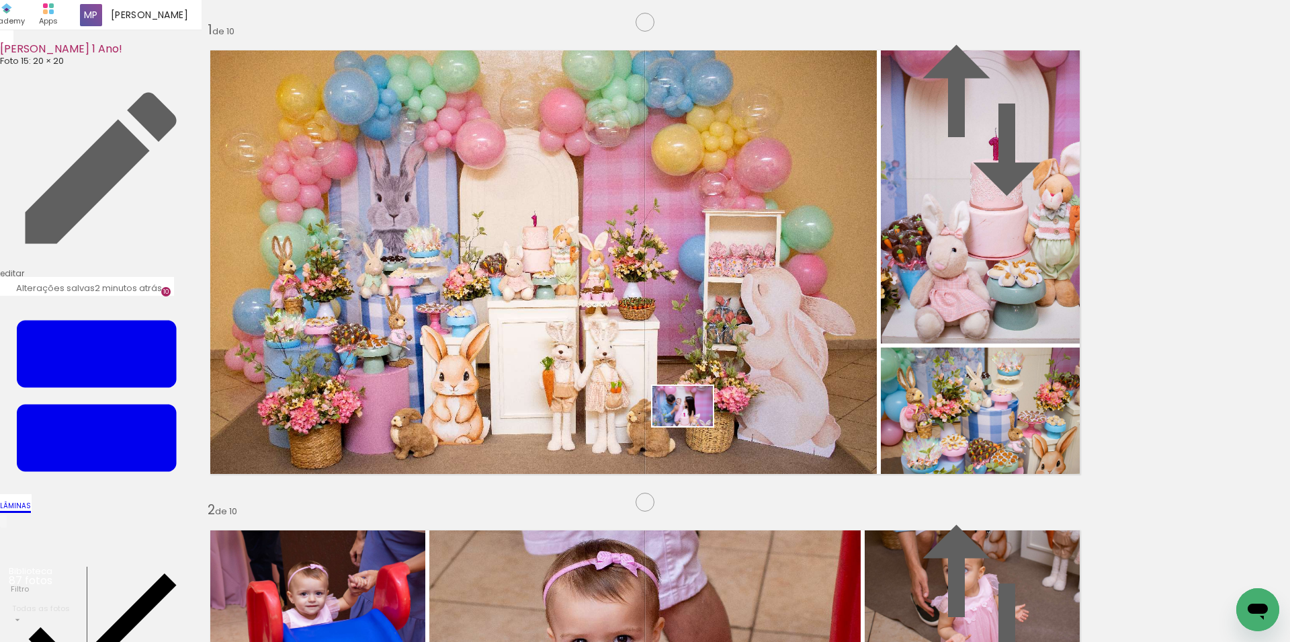
click at [693, 426] on quentale-workspace at bounding box center [645, 321] width 1290 height 642
drag, startPoint x: 648, startPoint y: 548, endPoint x: 751, endPoint y: 595, distance: 112.2
click at [710, 471] on quentale-workspace at bounding box center [645, 321] width 1290 height 642
drag, startPoint x: 717, startPoint y: 550, endPoint x: 775, endPoint y: 435, distance: 128.0
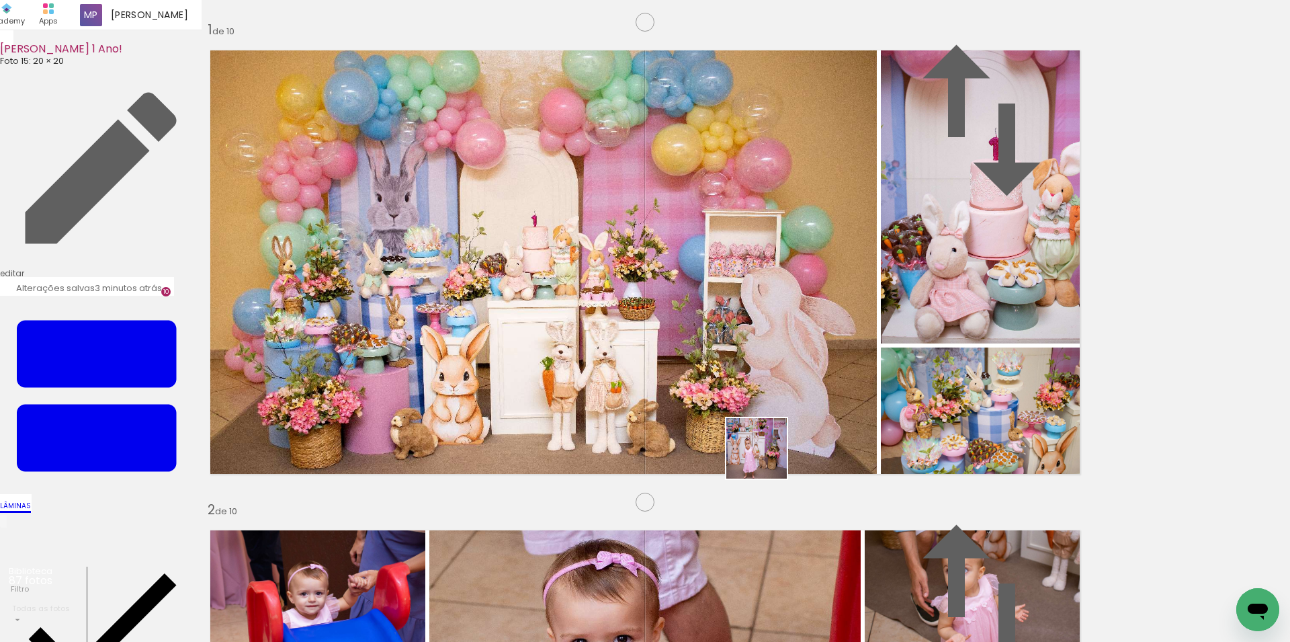
click at [775, 435] on quentale-workspace at bounding box center [645, 321] width 1290 height 642
drag, startPoint x: 794, startPoint y: 576, endPoint x: 847, endPoint y: 435, distance: 150.5
click at [847, 435] on quentale-workspace at bounding box center [645, 321] width 1290 height 642
drag, startPoint x: 845, startPoint y: 601, endPoint x: 982, endPoint y: 547, distance: 147.2
click at [957, 413] on quentale-workspace at bounding box center [645, 321] width 1290 height 642
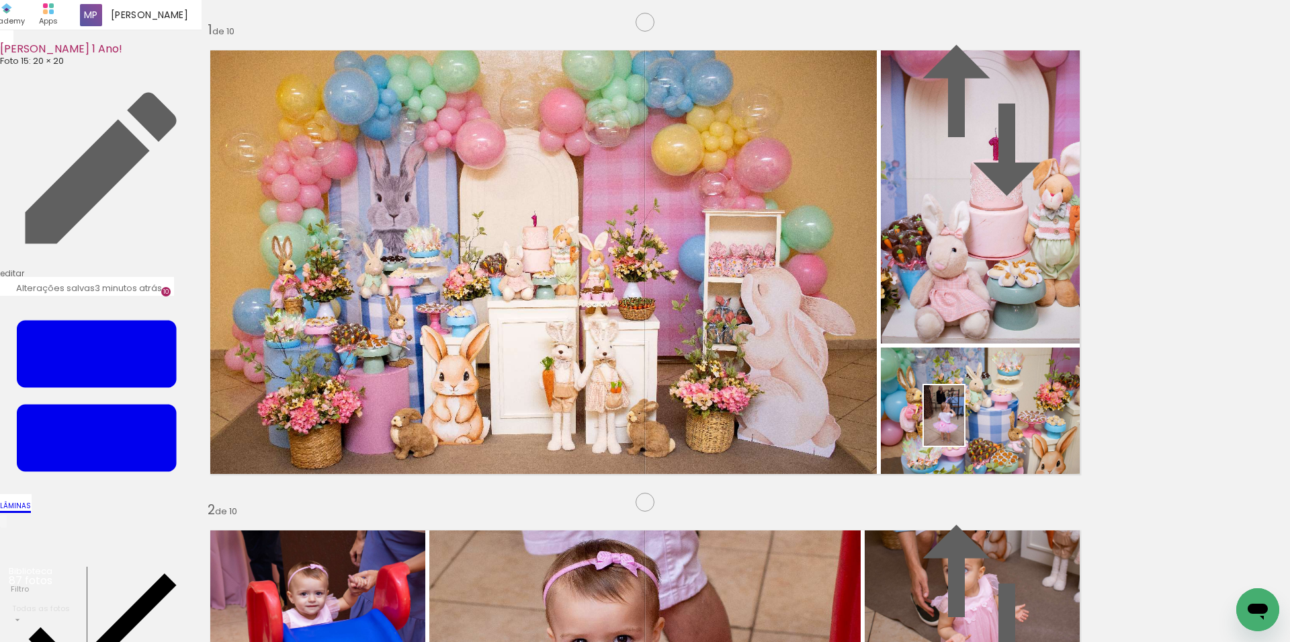
drag, startPoint x: 998, startPoint y: 606, endPoint x: 961, endPoint y: 416, distance: 193.8
click at [961, 416] on quentale-workspace at bounding box center [645, 321] width 1290 height 642
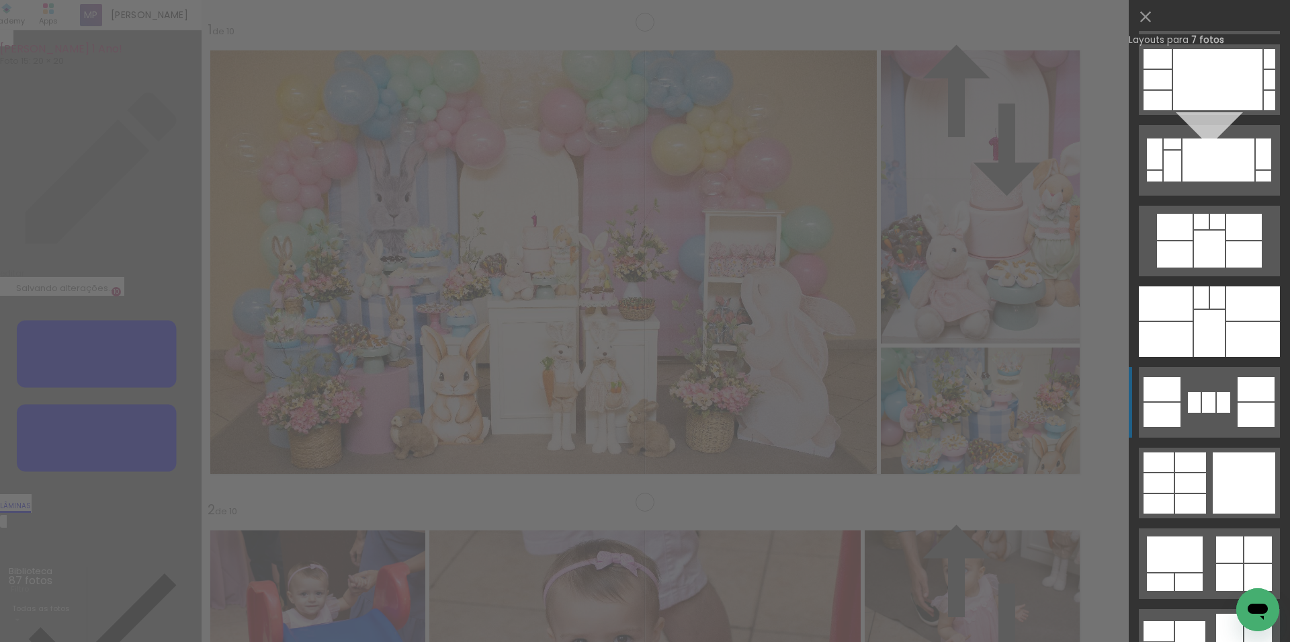
scroll to position [9550, 0]
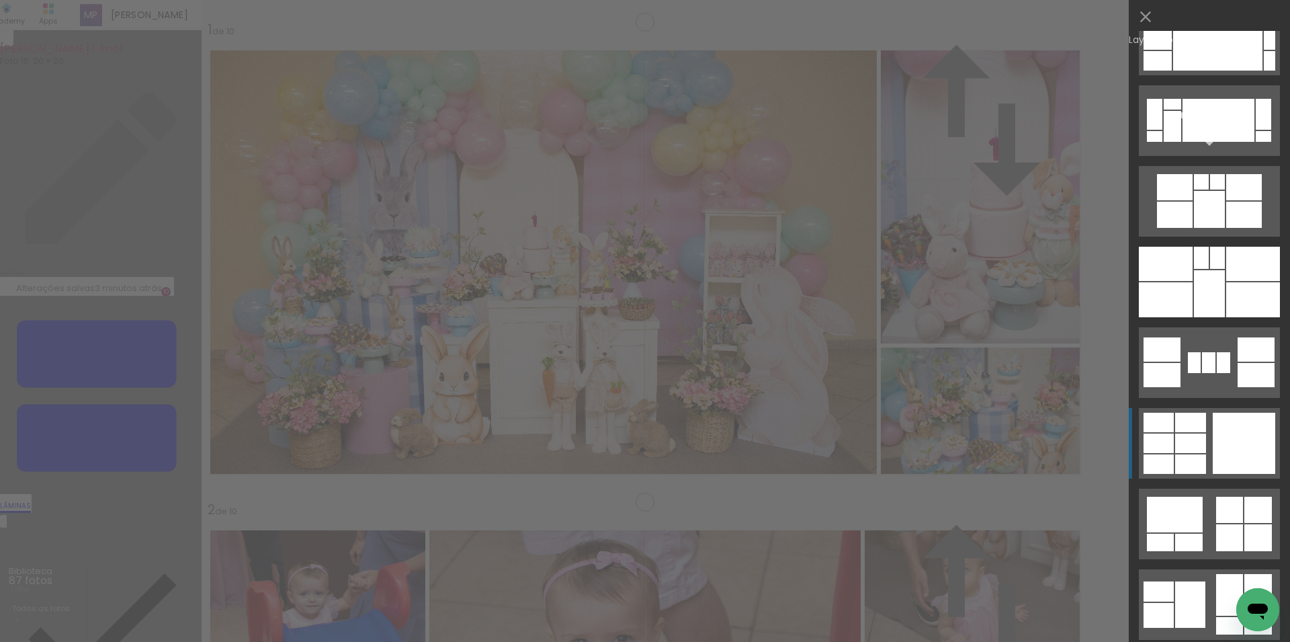
click at [1231, 442] on div at bounding box center [1244, 443] width 62 height 61
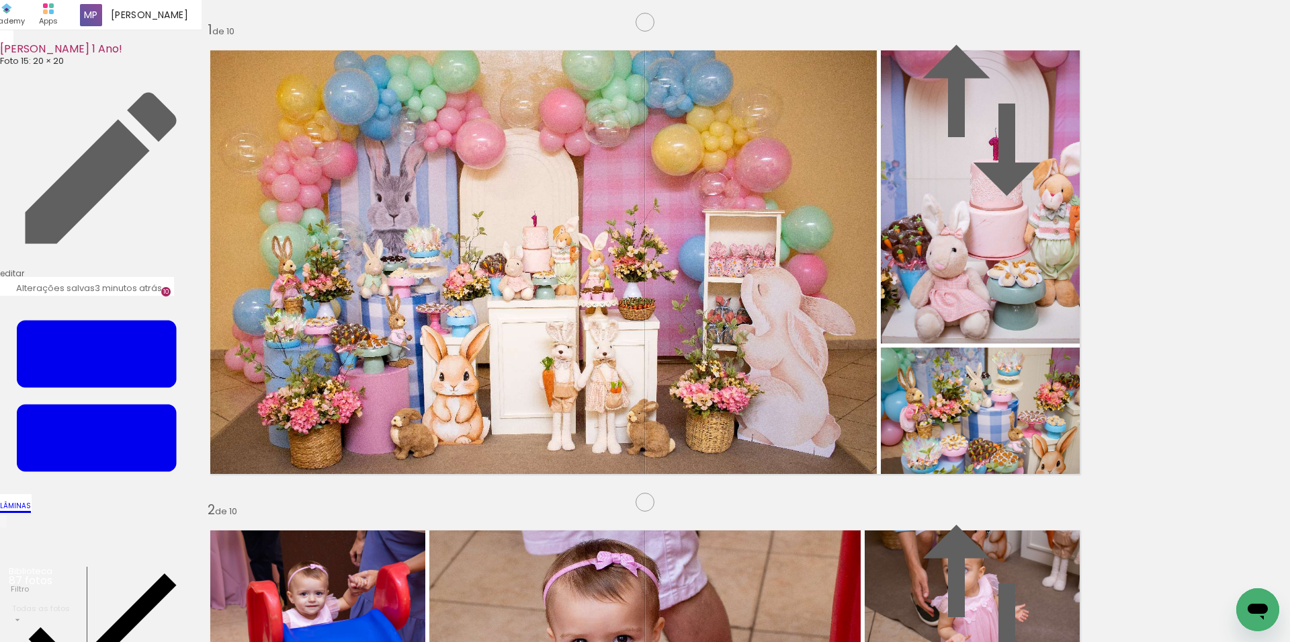
drag, startPoint x: 823, startPoint y: 428, endPoint x: 819, endPoint y: 348, distance: 80.1
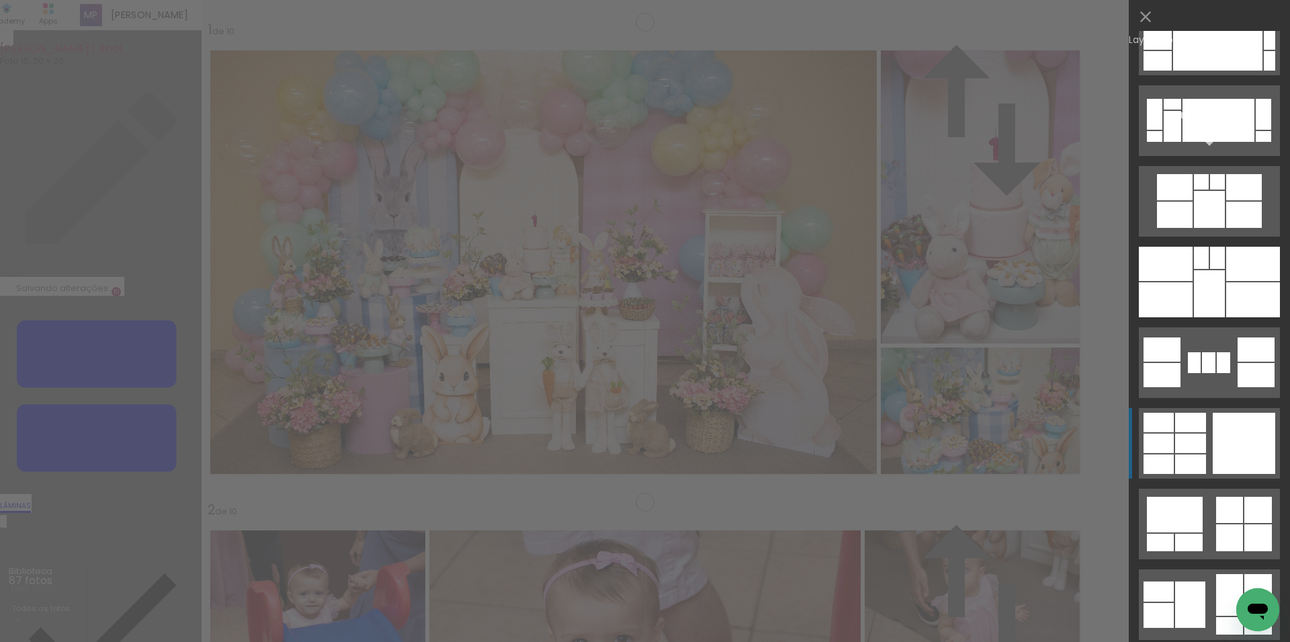
scroll to position [9917, 0]
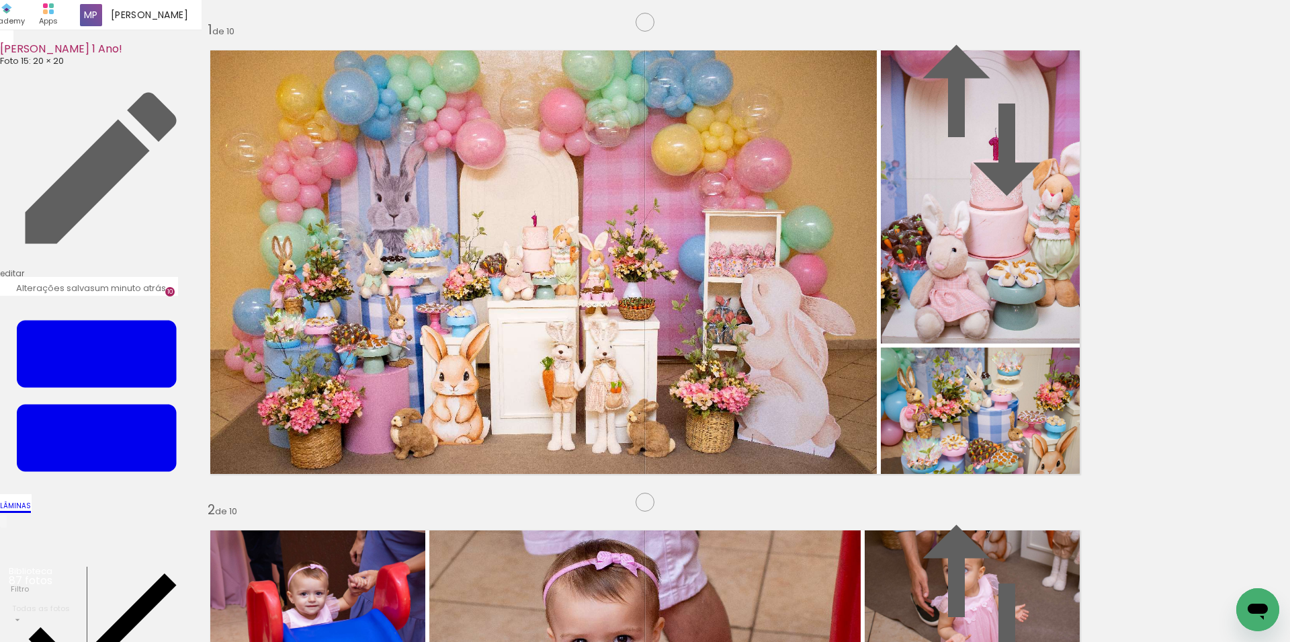
scroll to position [0, 4541]
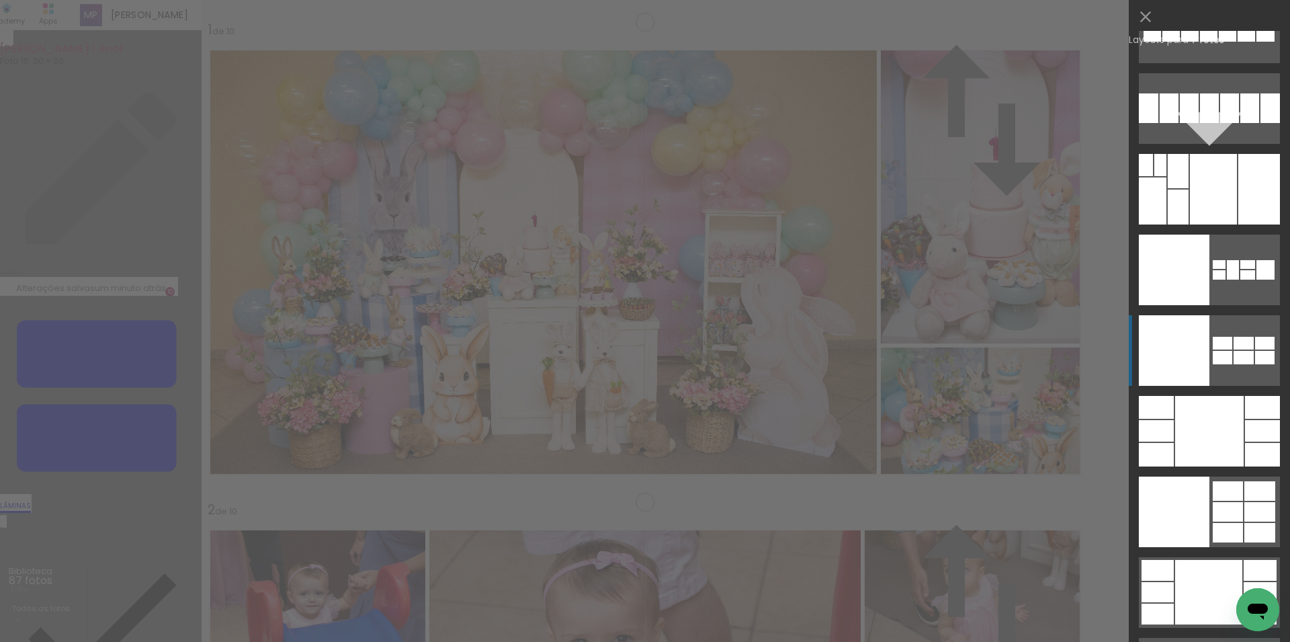
scroll to position [16037, 0]
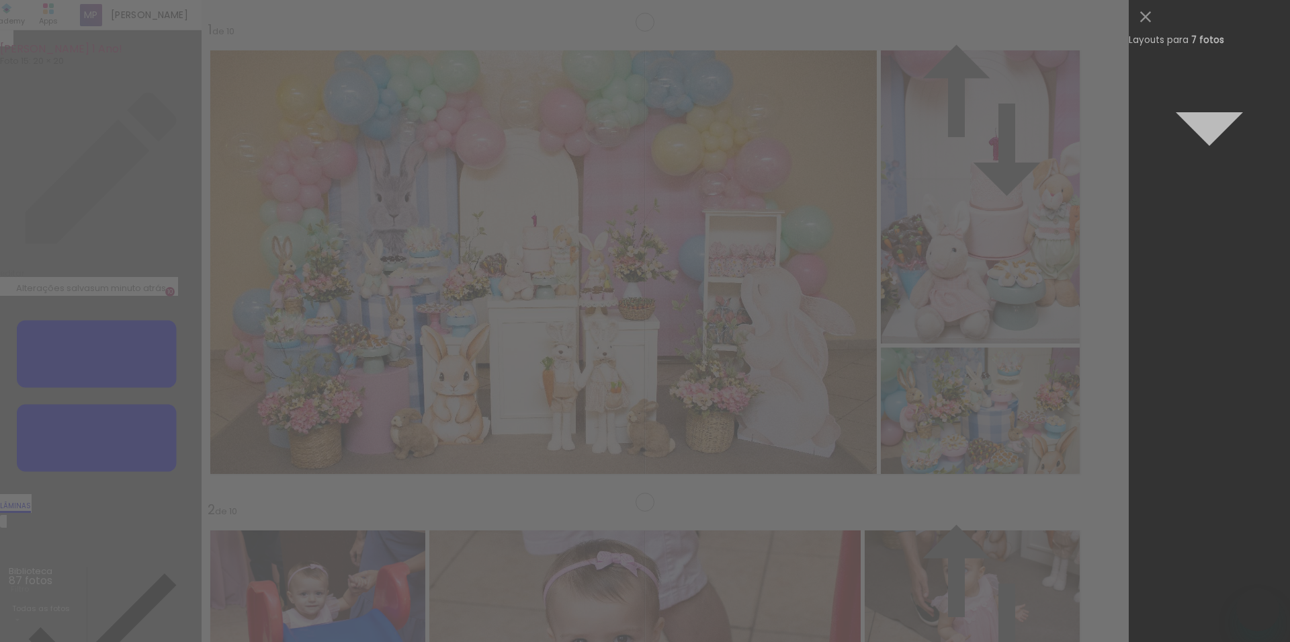
click at [0, 0] on slot at bounding box center [0, 0] width 0 height 0
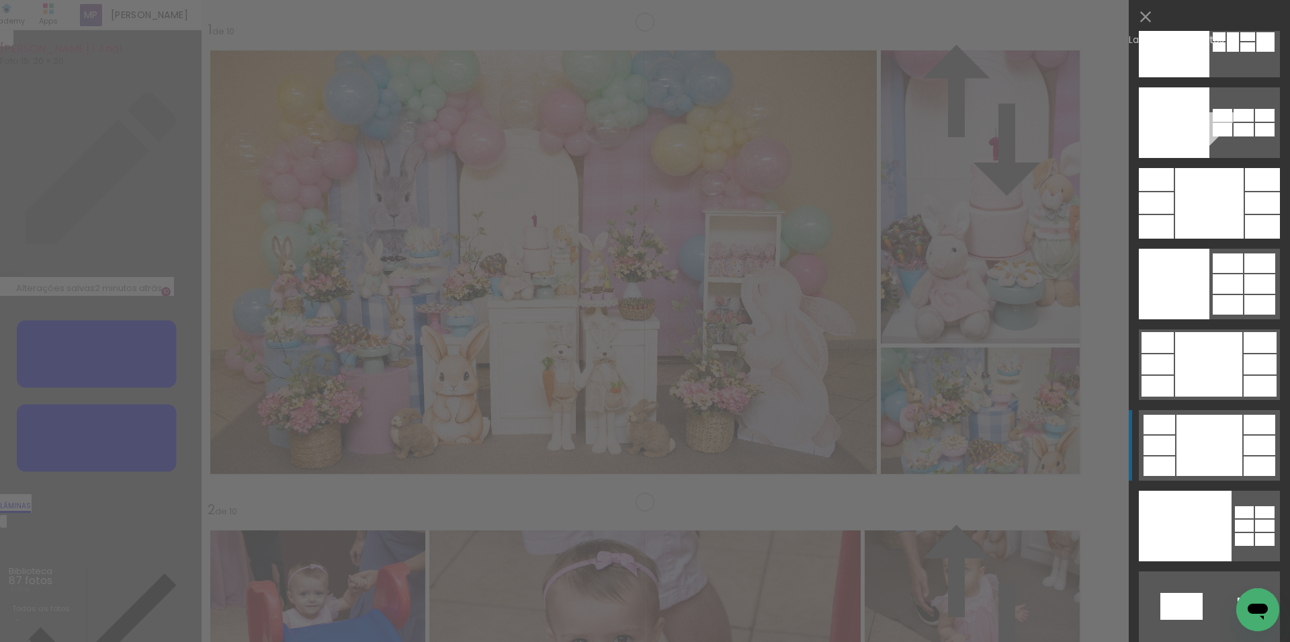
scroll to position [0, 4541]
click at [1224, 463] on div at bounding box center [1210, 445] width 66 height 61
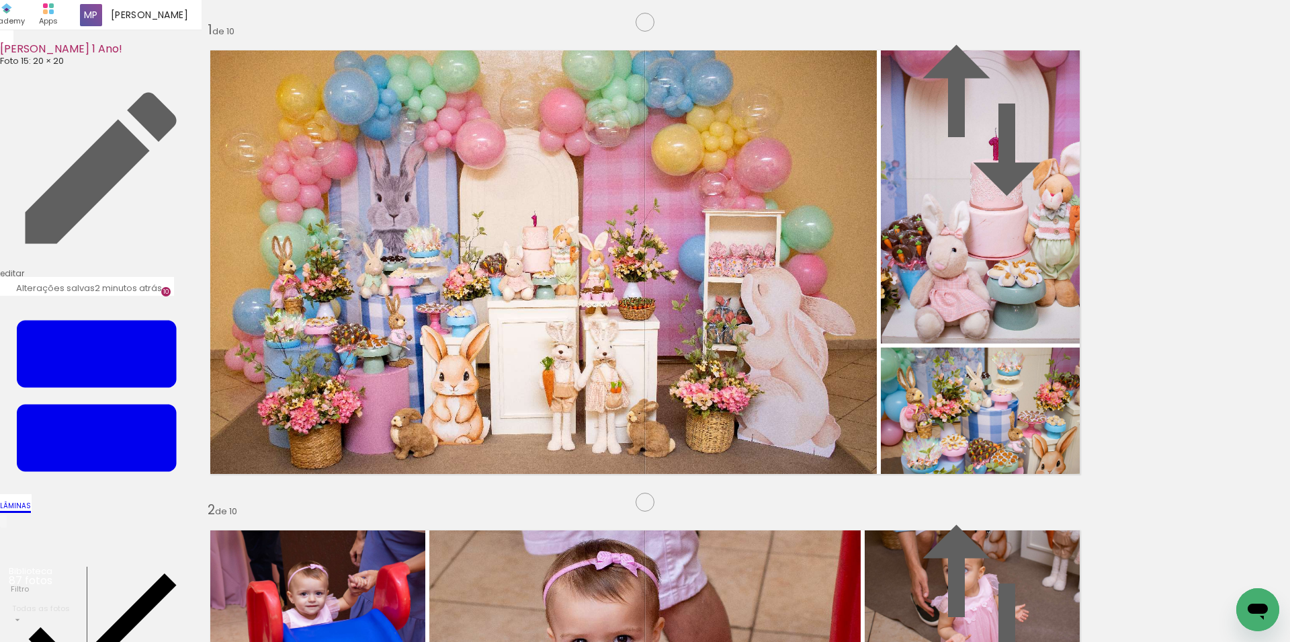
drag, startPoint x: 931, startPoint y: 453, endPoint x: 665, endPoint y: 383, distance: 274.4
click at [0, 0] on slot at bounding box center [0, 0] width 0 height 0
drag, startPoint x: 968, startPoint y: 450, endPoint x: 359, endPoint y: 439, distance: 608.8
click at [0, 0] on slot at bounding box center [0, 0] width 0 height 0
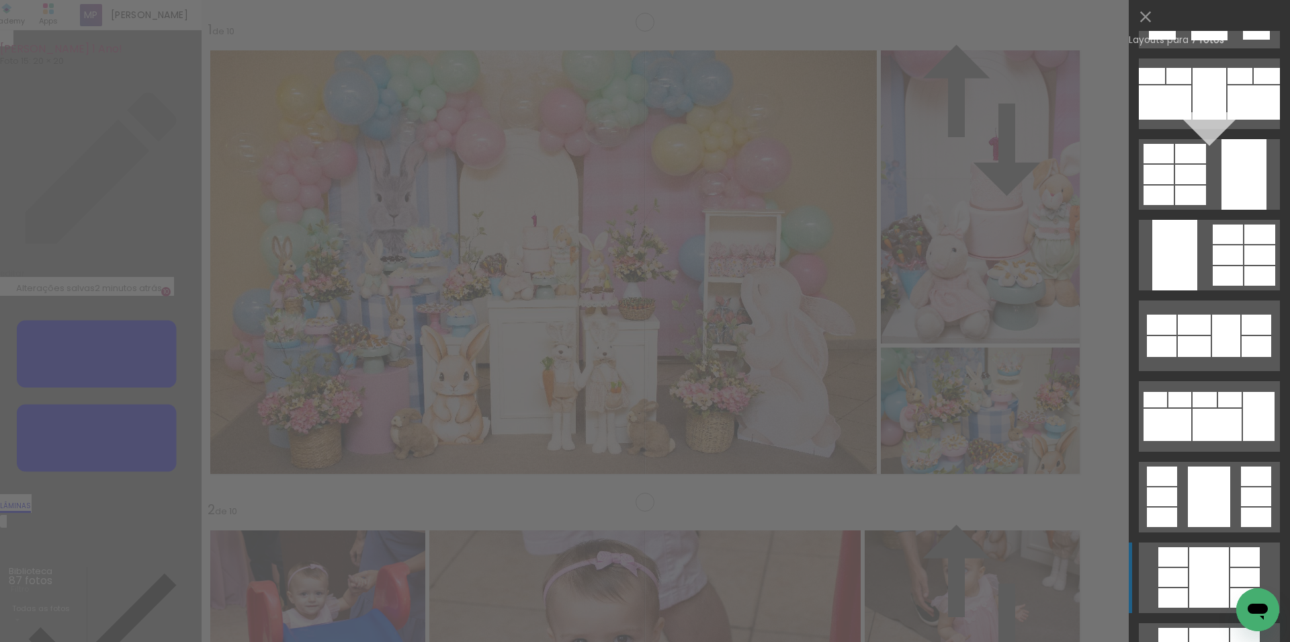
scroll to position [0, 0]
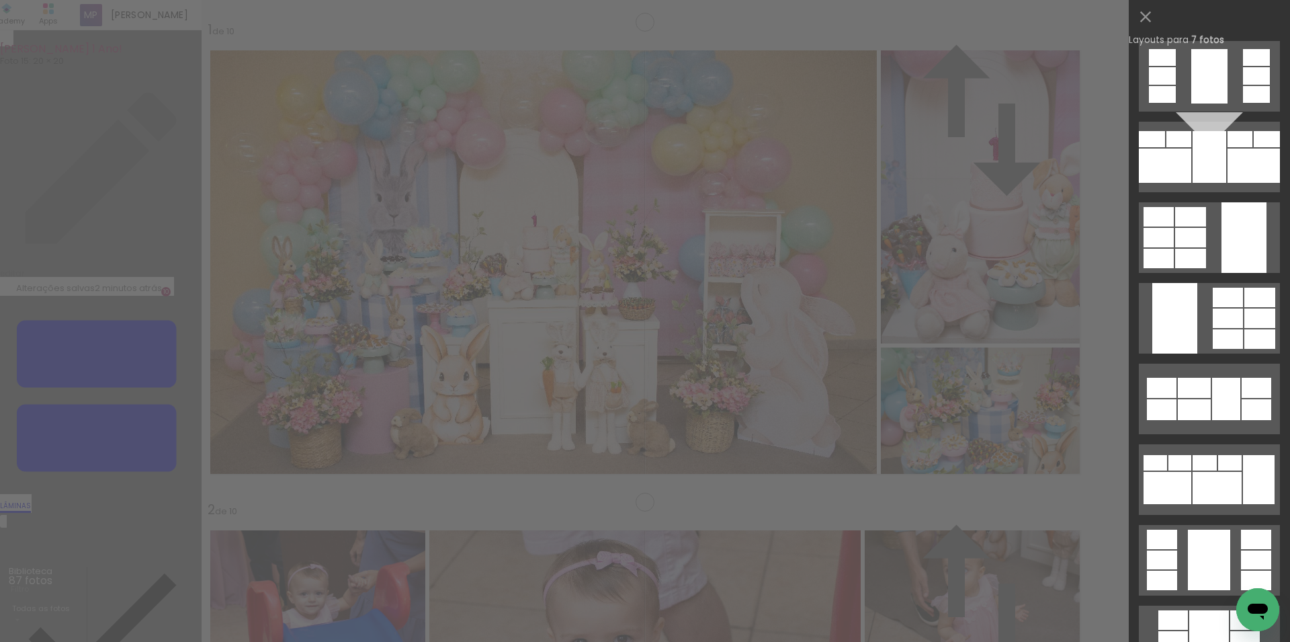
drag, startPoint x: 1051, startPoint y: 415, endPoint x: 1025, endPoint y: 476, distance: 65.9
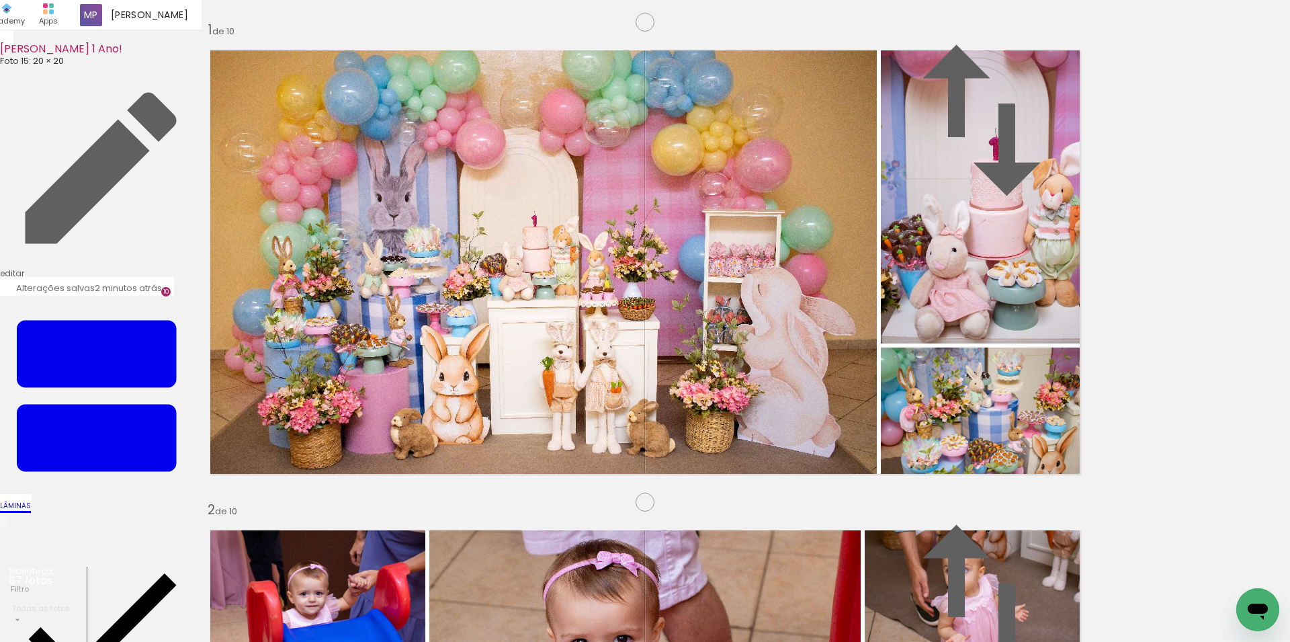
scroll to position [0, 5371]
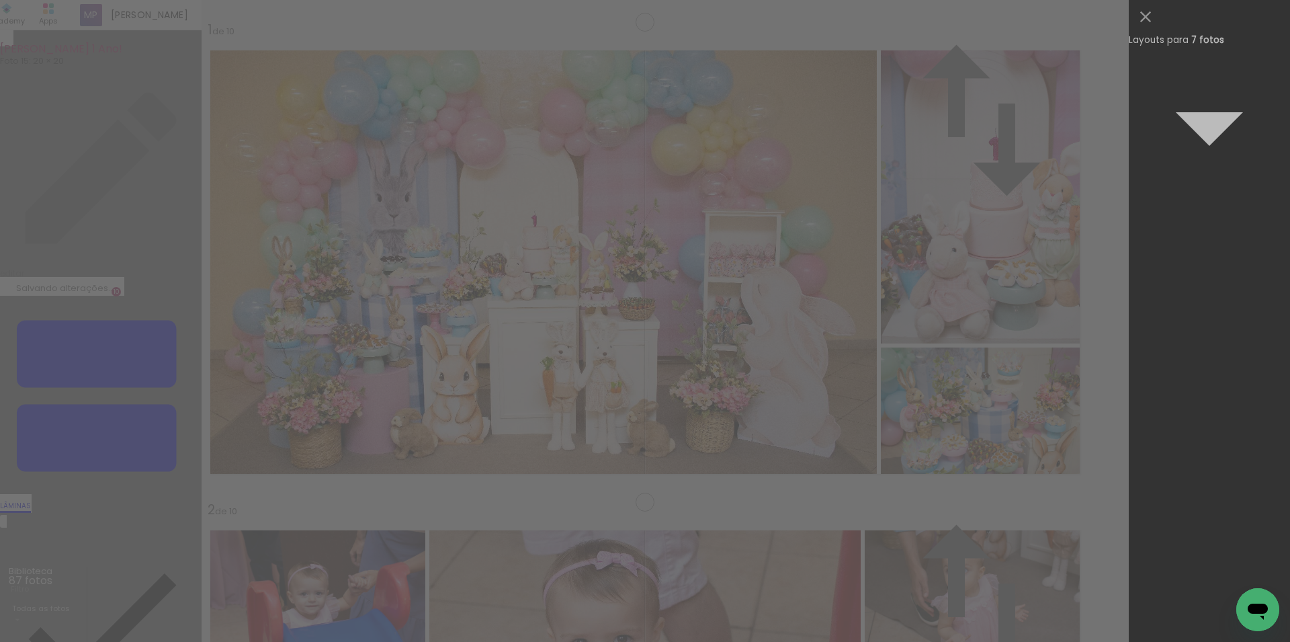
scroll to position [0, 0]
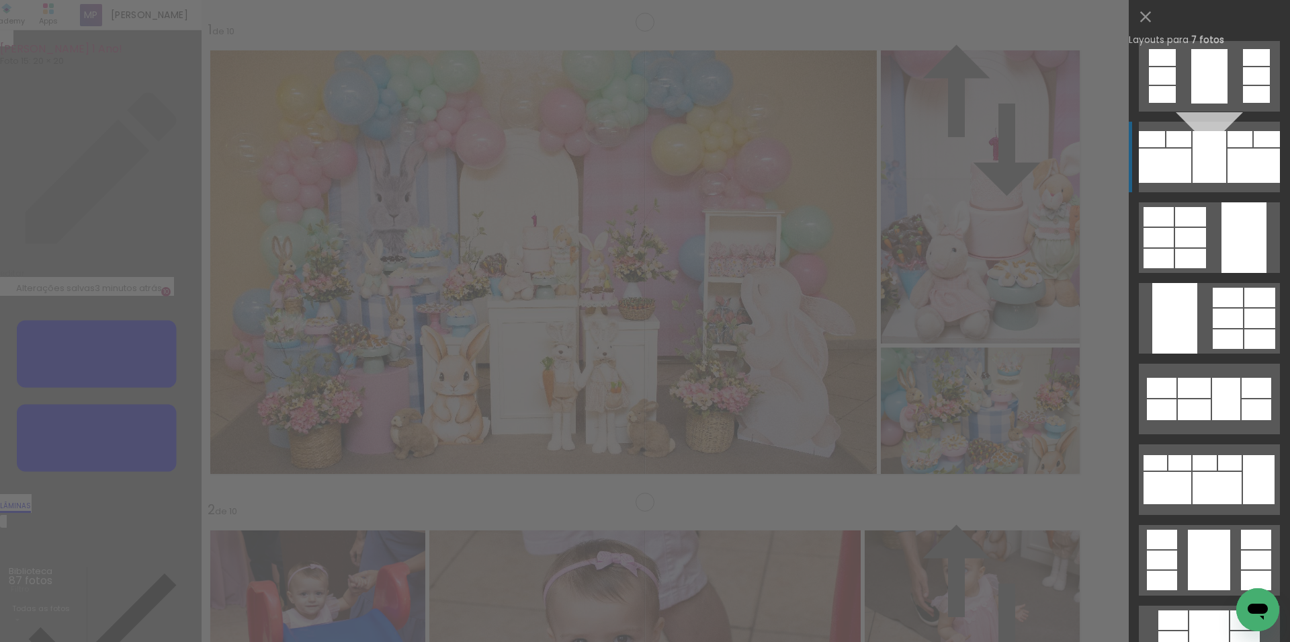
click at [1210, 179] on div at bounding box center [1210, 157] width 34 height 52
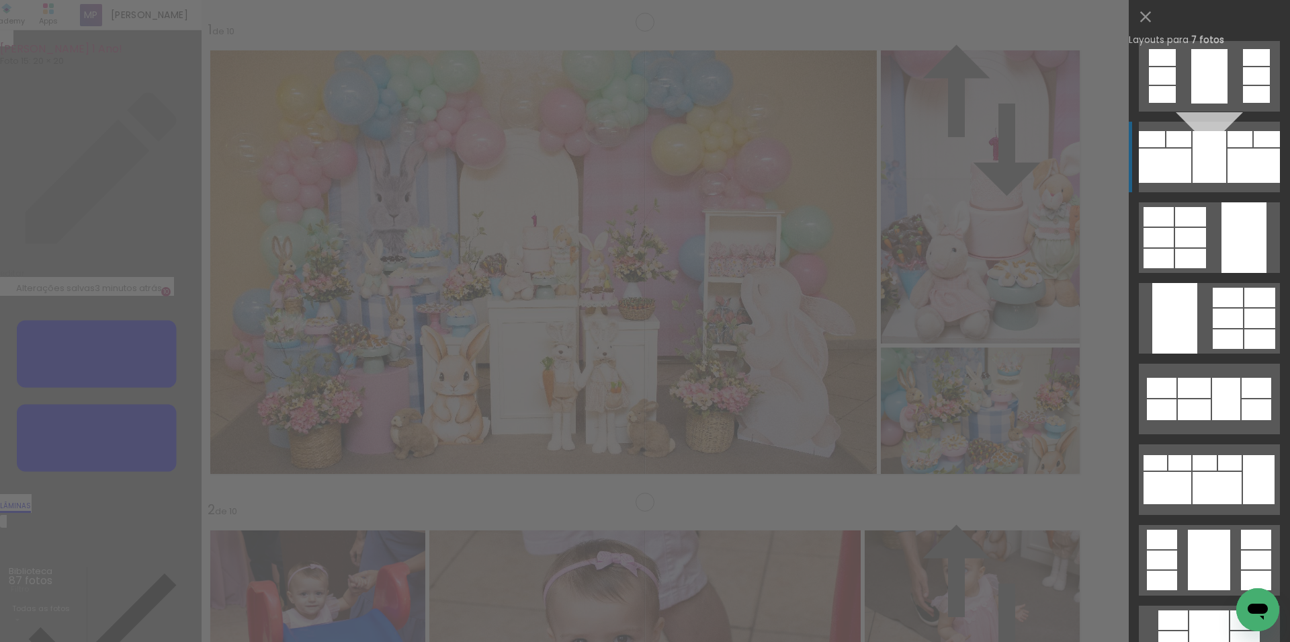
scroll to position [81, 0]
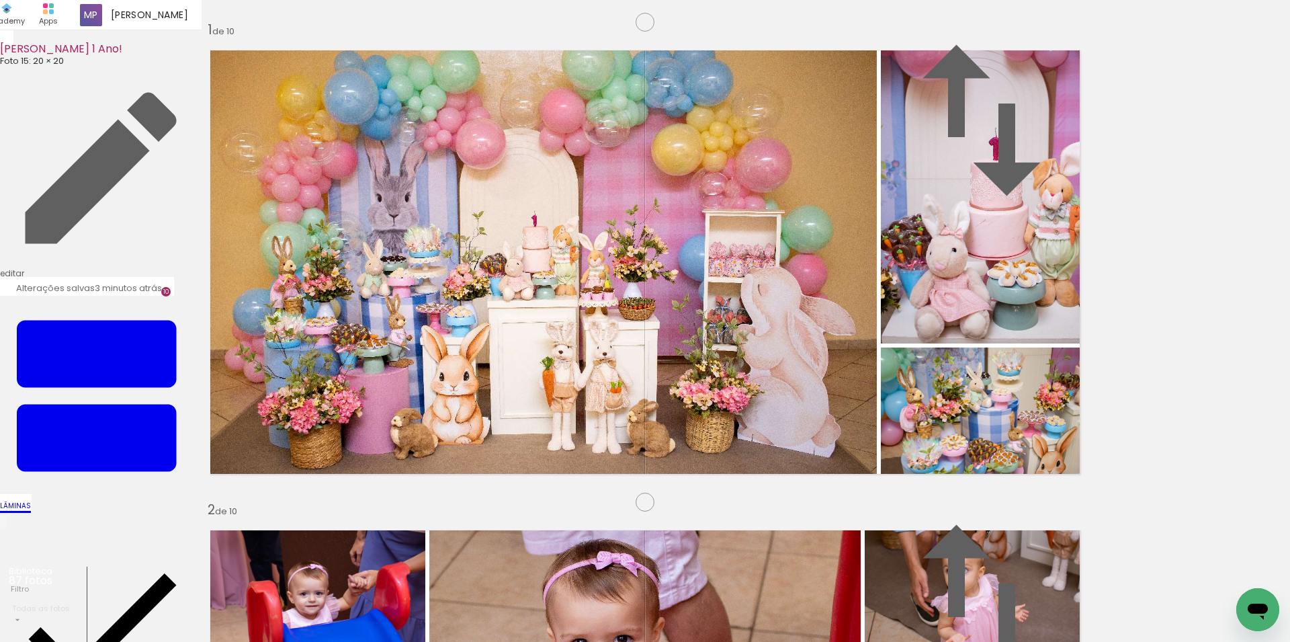
scroll to position [0, 4019]
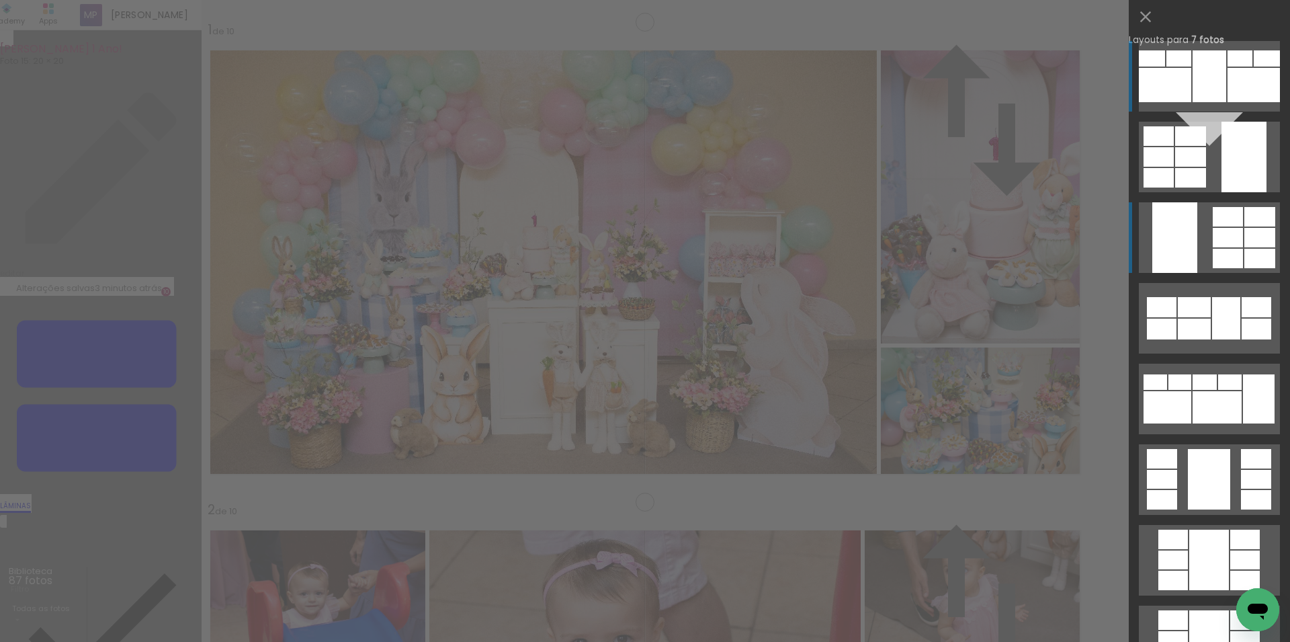
click at [1248, 222] on div at bounding box center [1259, 216] width 31 height 19
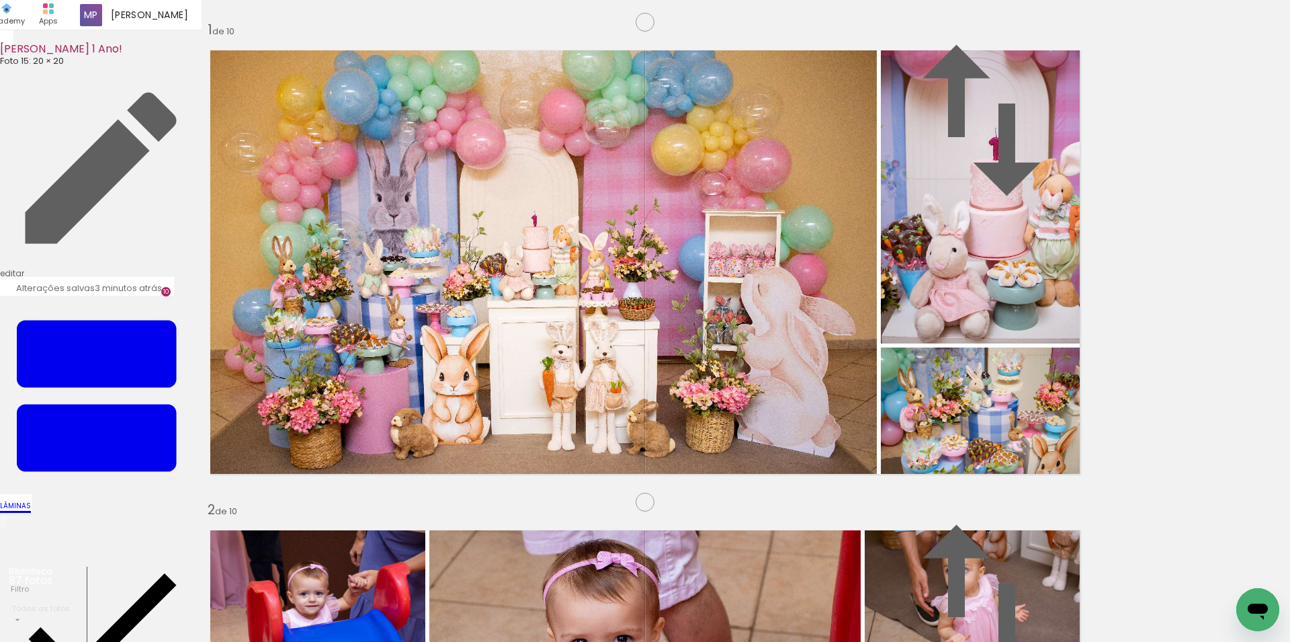
drag, startPoint x: 667, startPoint y: 548, endPoint x: 661, endPoint y: 543, distance: 7.6
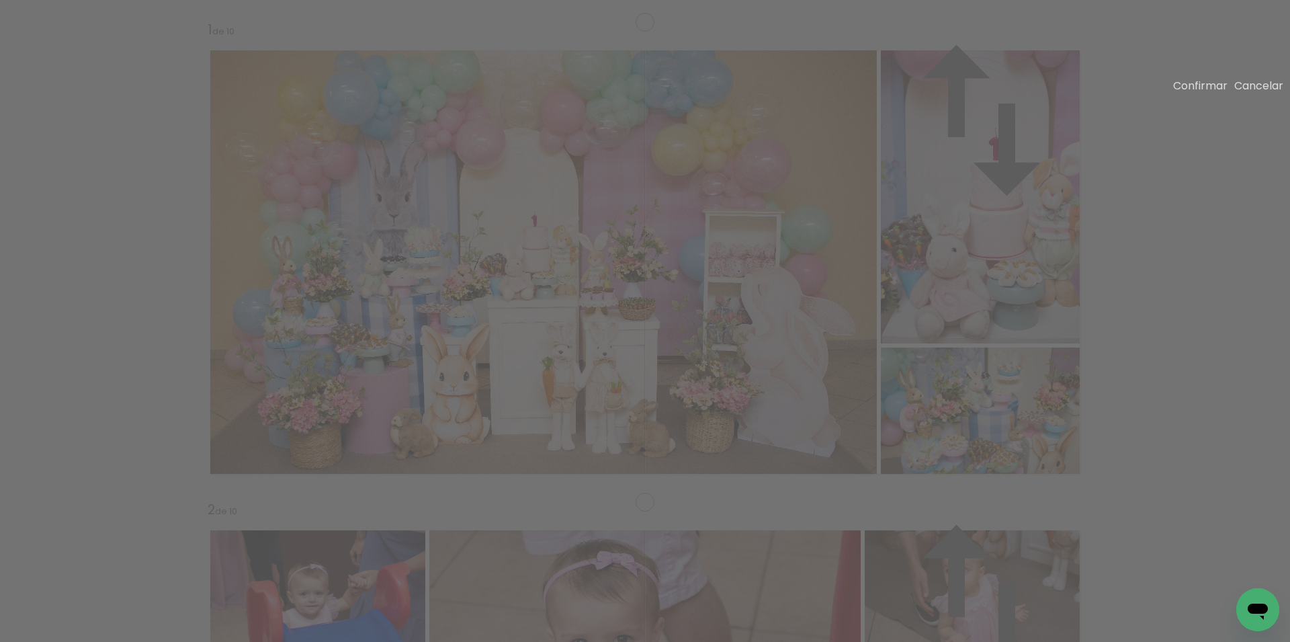
drag, startPoint x: 565, startPoint y: 314, endPoint x: 642, endPoint y: 314, distance: 76.6
drag, startPoint x: 280, startPoint y: 310, endPoint x: 174, endPoint y: 310, distance: 106.2
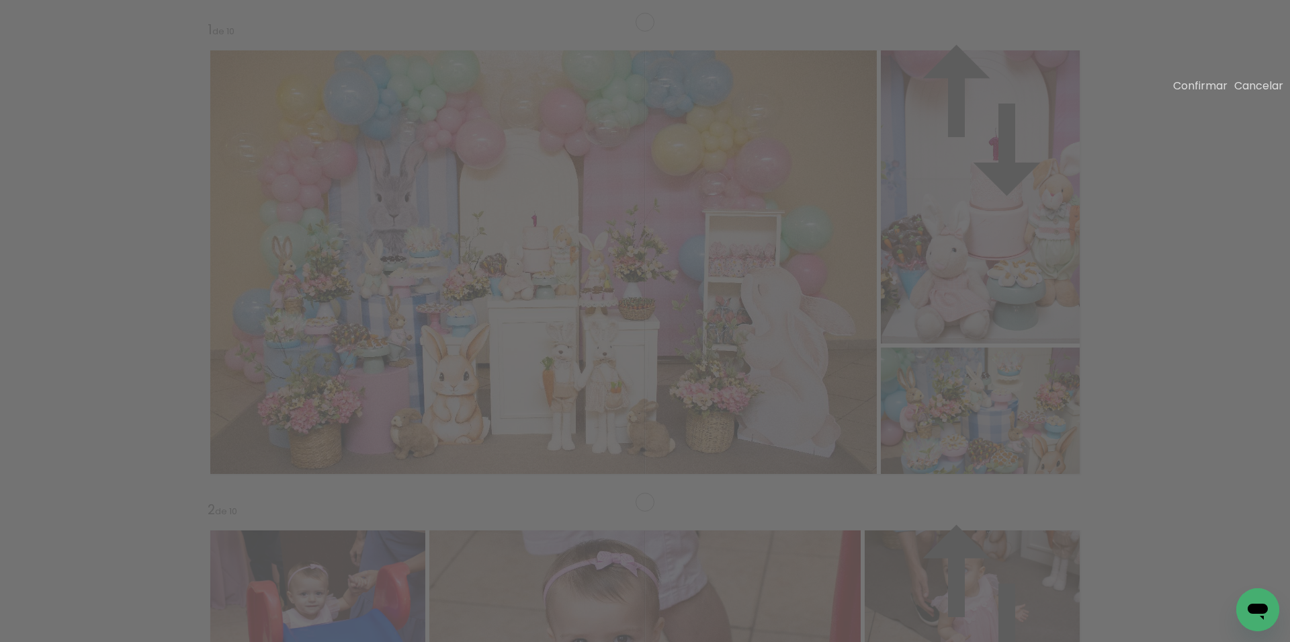
drag, startPoint x: 398, startPoint y: 316, endPoint x: 351, endPoint y: 267, distance: 67.5
drag, startPoint x: 643, startPoint y: 316, endPoint x: 536, endPoint y: 316, distance: 107.5
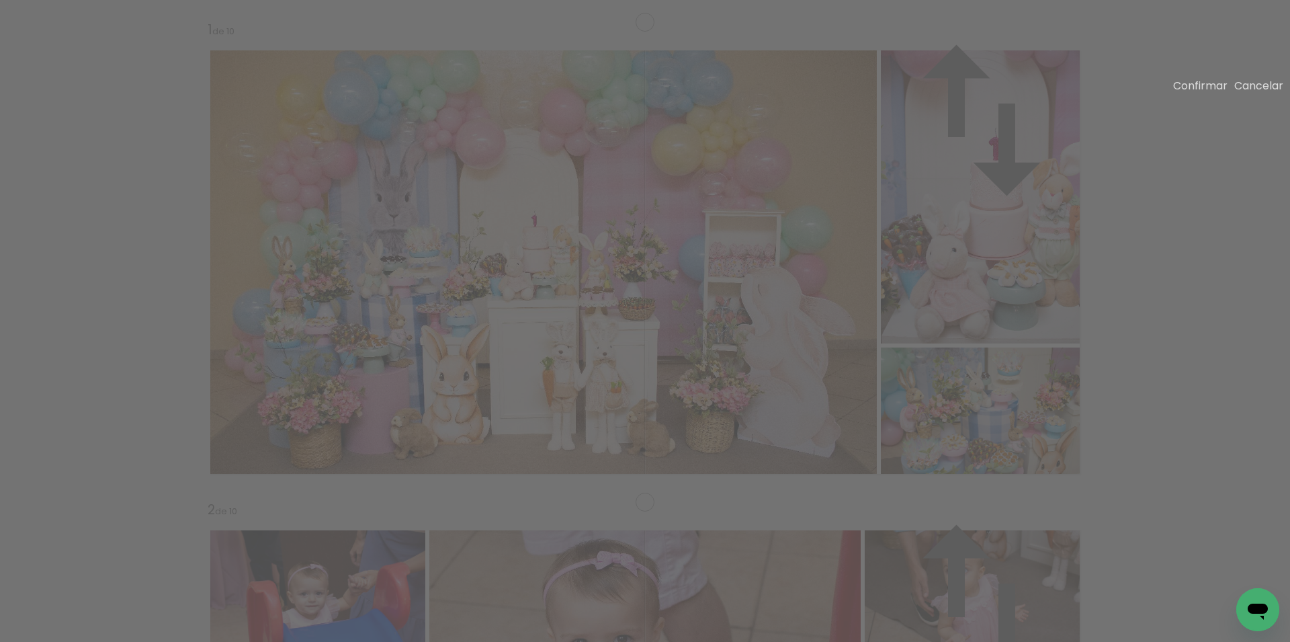
drag, startPoint x: 449, startPoint y: 372, endPoint x: 436, endPoint y: 339, distance: 35.3
drag, startPoint x: 346, startPoint y: 288, endPoint x: 410, endPoint y: 292, distance: 63.9
drag, startPoint x: 583, startPoint y: 313, endPoint x: 624, endPoint y: 311, distance: 41.7
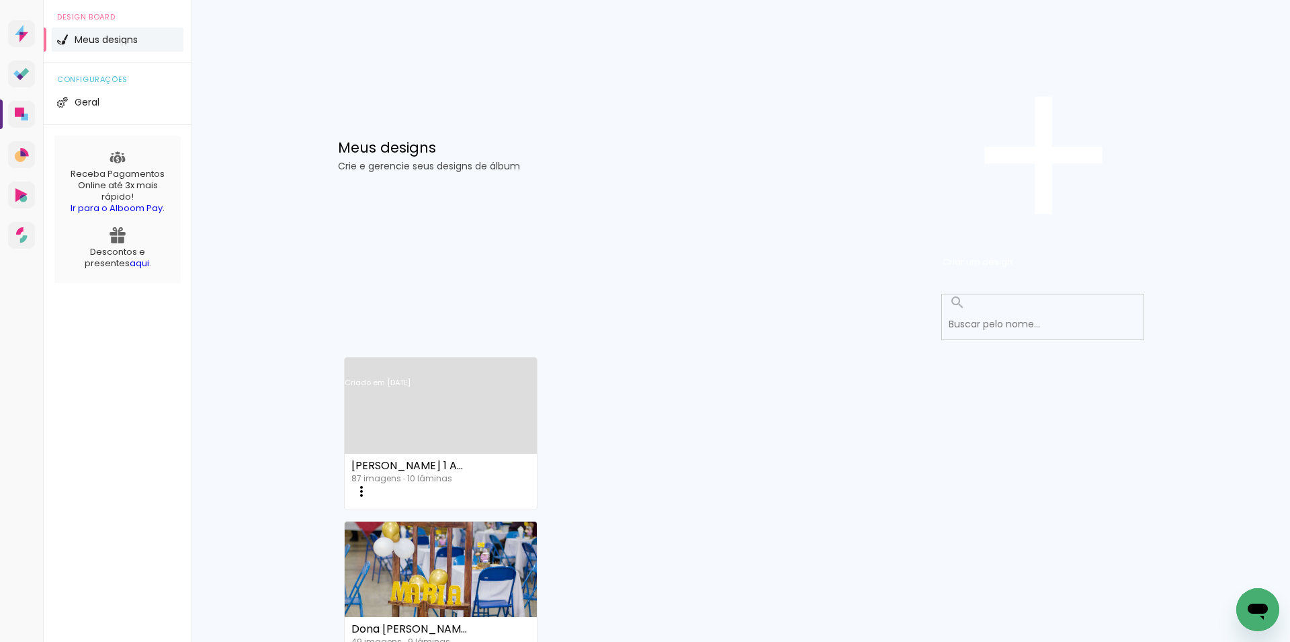
click at [441, 362] on link "Criado em [DATE]" at bounding box center [441, 400] width 193 height 76
click at [440, 362] on link "Criado em [DATE]" at bounding box center [441, 400] width 193 height 76
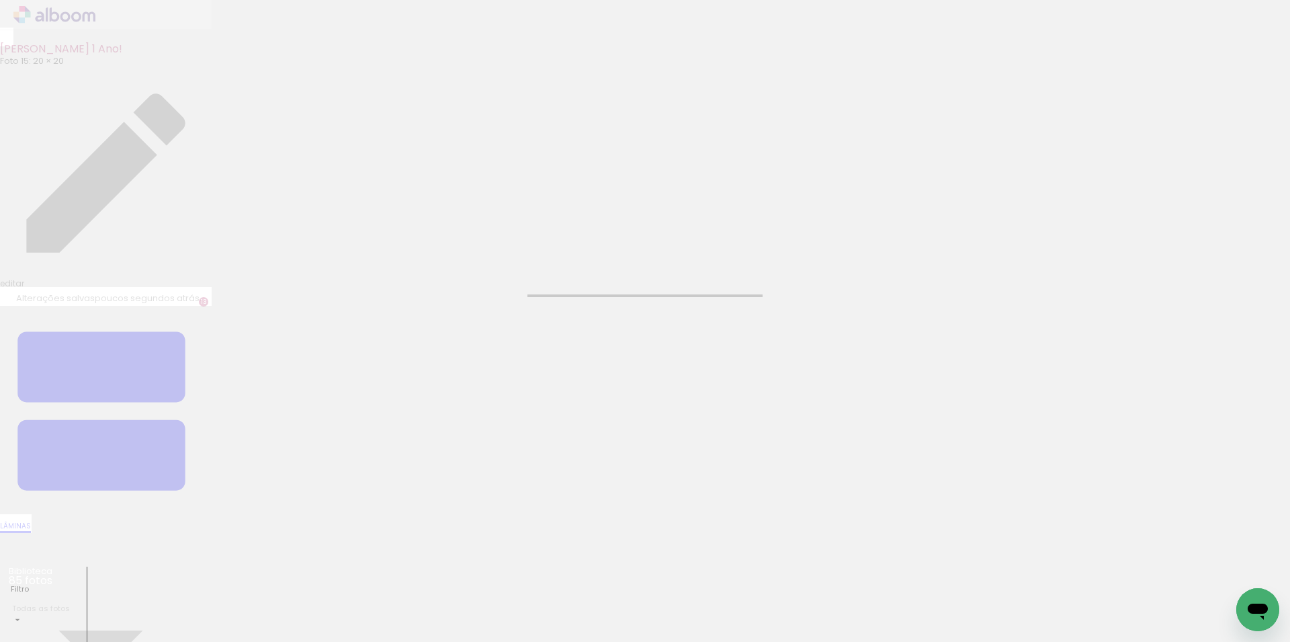
type input "JPG"
type input "Alta, 300 DPI"
